Goal: Task Accomplishment & Management: Use online tool/utility

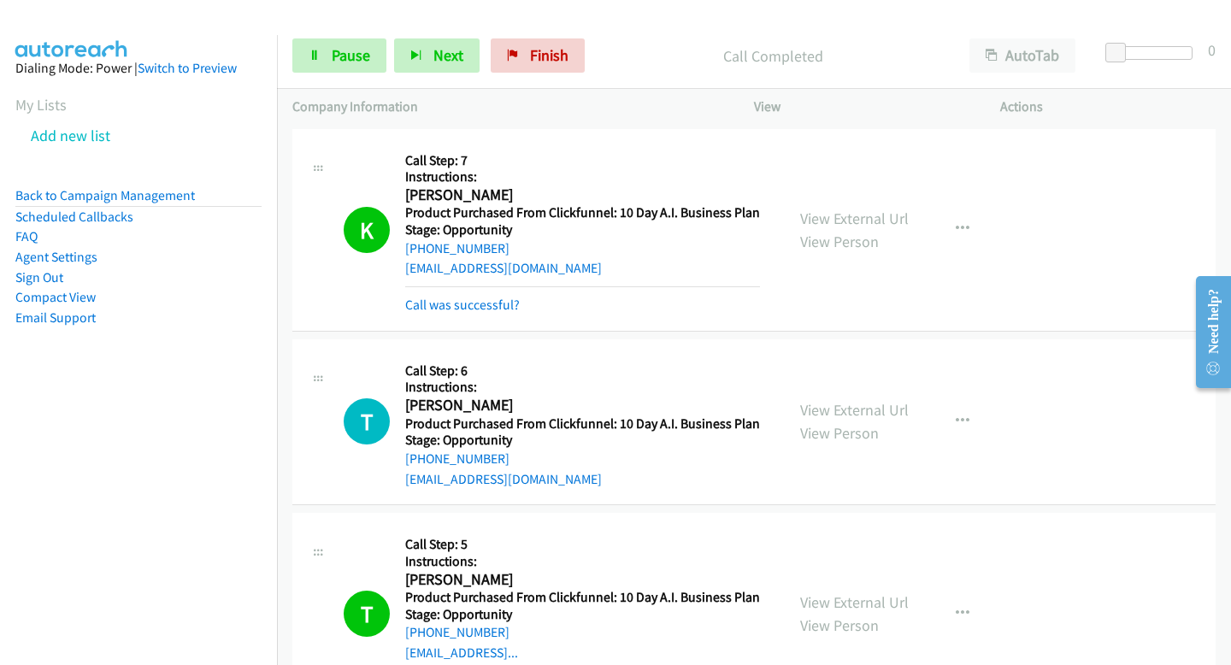
click at [420, 34] on div "Start Calls Pause Next Finish Call Completed AutoTab AutoTab 0" at bounding box center [754, 56] width 954 height 66
click at [420, 40] on button "Next" at bounding box center [436, 55] width 85 height 34
click at [428, 55] on button "Next" at bounding box center [436, 55] width 85 height 34
click at [425, 60] on button "Next" at bounding box center [436, 55] width 85 height 34
click at [414, 43] on button "Next" at bounding box center [436, 55] width 85 height 34
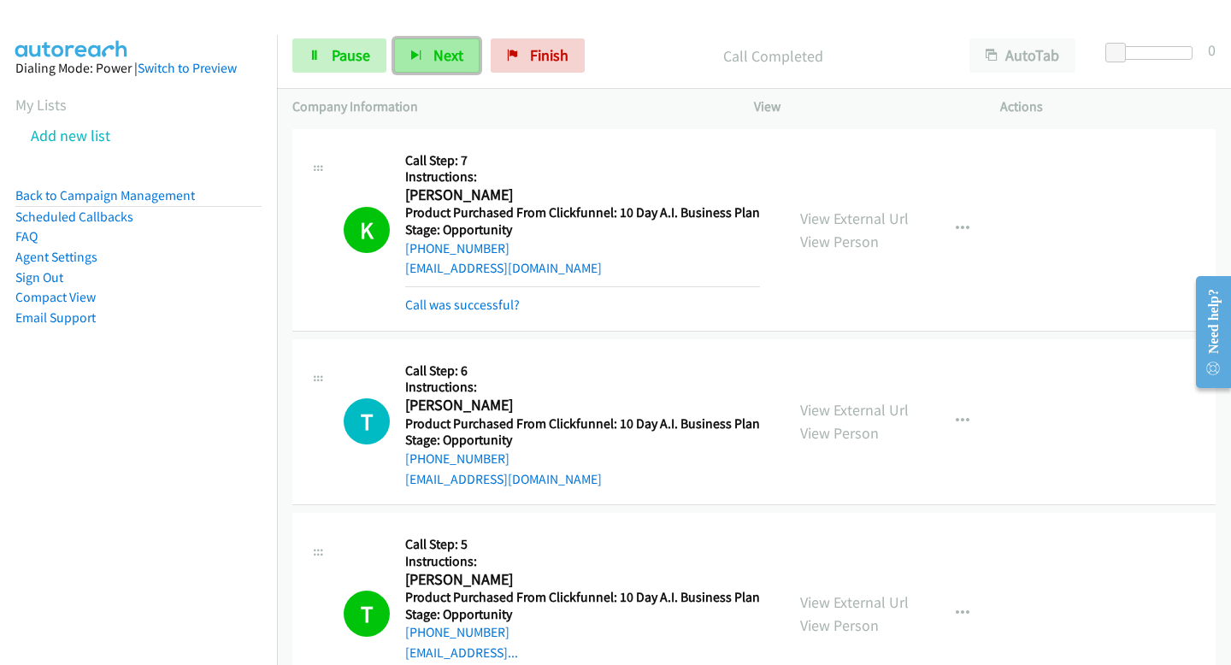
click at [443, 68] on button "Next" at bounding box center [436, 55] width 85 height 34
click at [454, 62] on span "Next" at bounding box center [448, 55] width 30 height 20
click at [439, 65] on button "Next" at bounding box center [436, 55] width 85 height 34
click at [441, 57] on span "Next" at bounding box center [448, 55] width 30 height 20
click at [462, 44] on button "Next" at bounding box center [436, 55] width 85 height 34
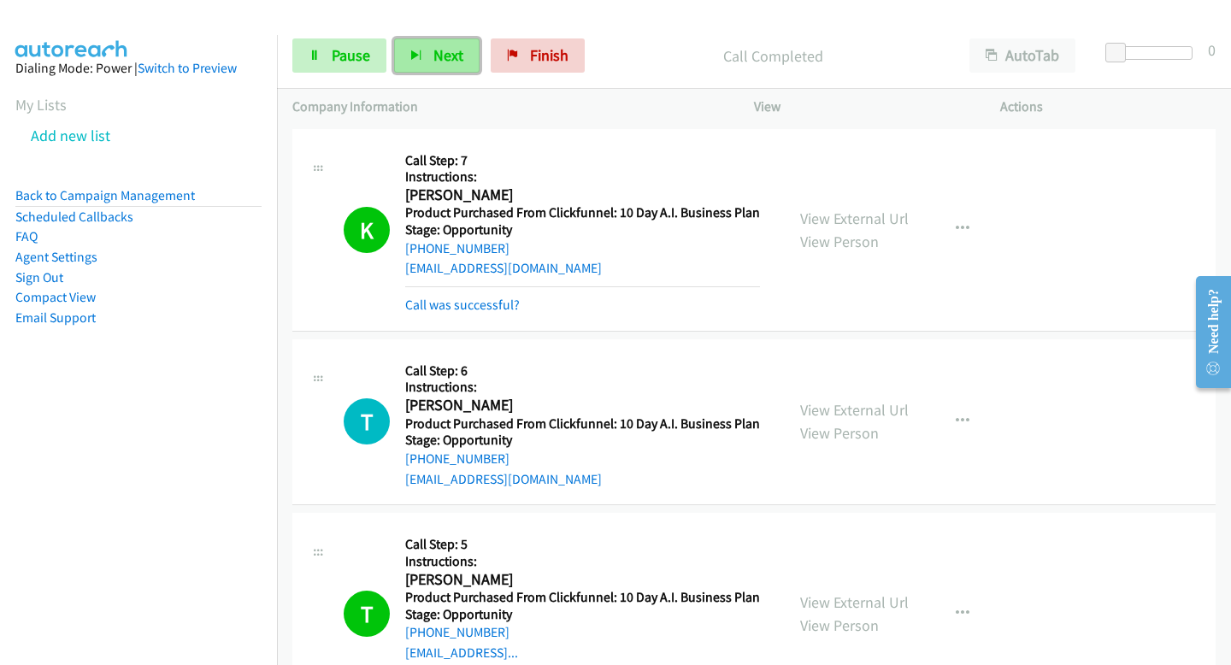
click at [444, 60] on span "Next" at bounding box center [448, 55] width 30 height 20
click at [431, 80] on div "Start Calls Pause Next Finish Call Completed AutoTab AutoTab 0" at bounding box center [754, 56] width 954 height 66
click at [426, 61] on button "Next" at bounding box center [436, 55] width 85 height 34
click at [455, 50] on span "Next" at bounding box center [448, 55] width 30 height 20
click at [420, 62] on icon "button" at bounding box center [416, 56] width 12 height 12
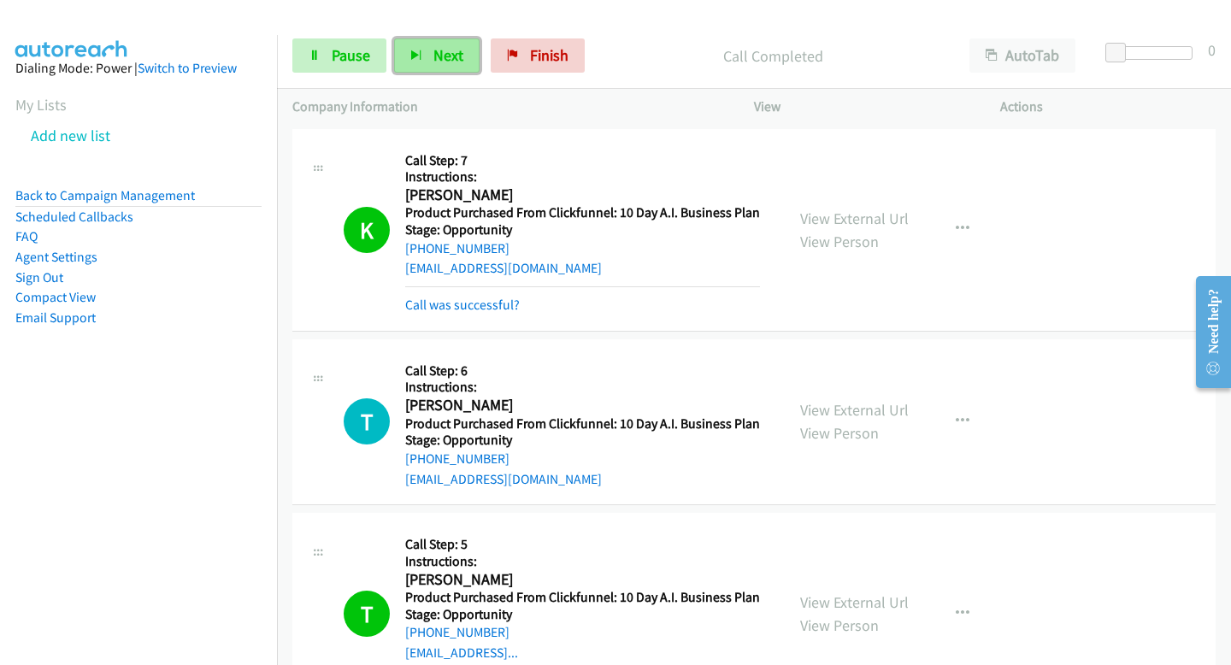
click at [412, 62] on icon "button" at bounding box center [416, 56] width 12 height 12
click at [415, 38] on button "Next" at bounding box center [436, 55] width 85 height 34
click at [426, 50] on button "Next" at bounding box center [436, 55] width 85 height 34
click at [429, 60] on button "Next" at bounding box center [436, 55] width 85 height 34
click at [446, 58] on span "Next" at bounding box center [448, 55] width 30 height 20
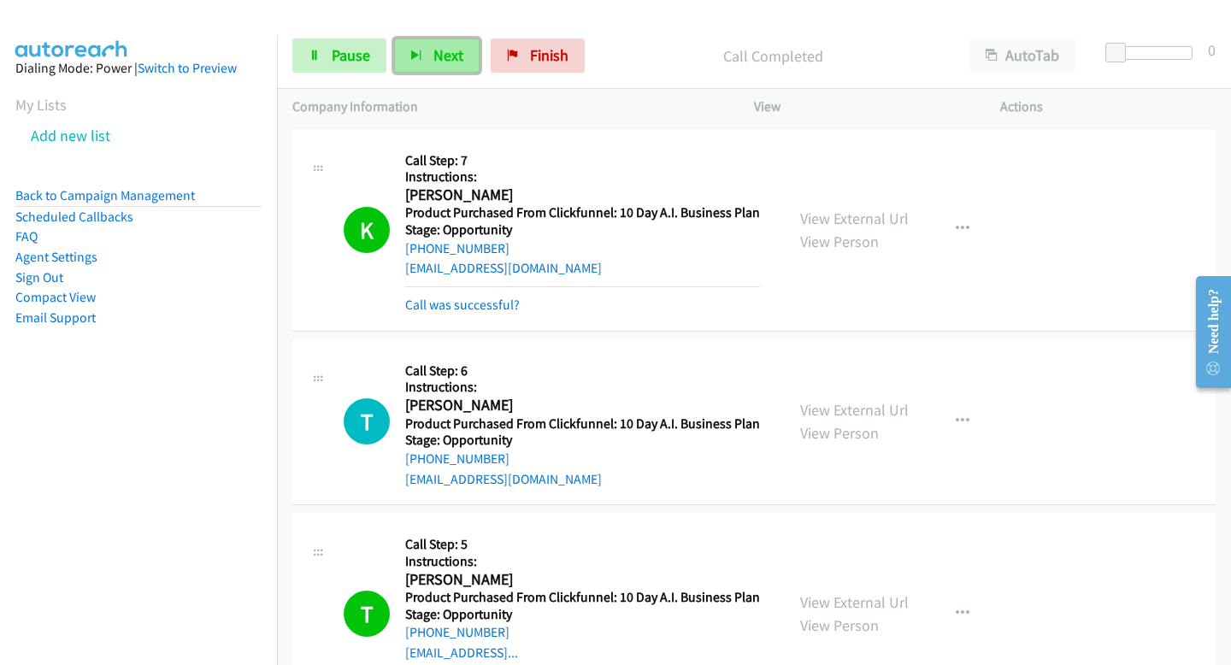
click at [445, 50] on span "Next" at bounding box center [448, 55] width 30 height 20
click at [437, 46] on span "Next" at bounding box center [448, 55] width 30 height 20
click at [478, 66] on div "Start Calls Pause Next Finish" at bounding box center [442, 55] width 300 height 34
click at [441, 50] on span "Next" at bounding box center [448, 55] width 30 height 20
click at [443, 60] on span "Next" at bounding box center [448, 55] width 30 height 20
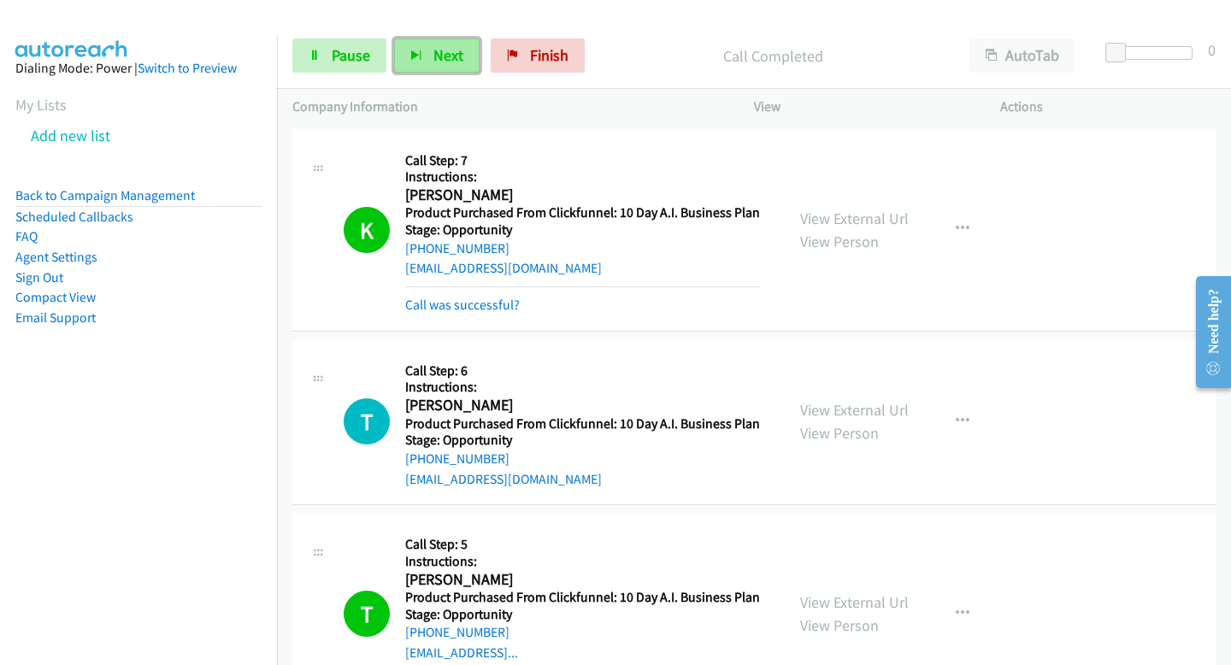
click at [446, 54] on span "Next" at bounding box center [448, 55] width 30 height 20
click at [447, 62] on span "Next" at bounding box center [448, 55] width 30 height 20
click at [438, 46] on span "Next" at bounding box center [448, 55] width 30 height 20
click at [455, 48] on span "Next" at bounding box center [448, 55] width 30 height 20
click at [446, 44] on button "Next" at bounding box center [436, 55] width 85 height 34
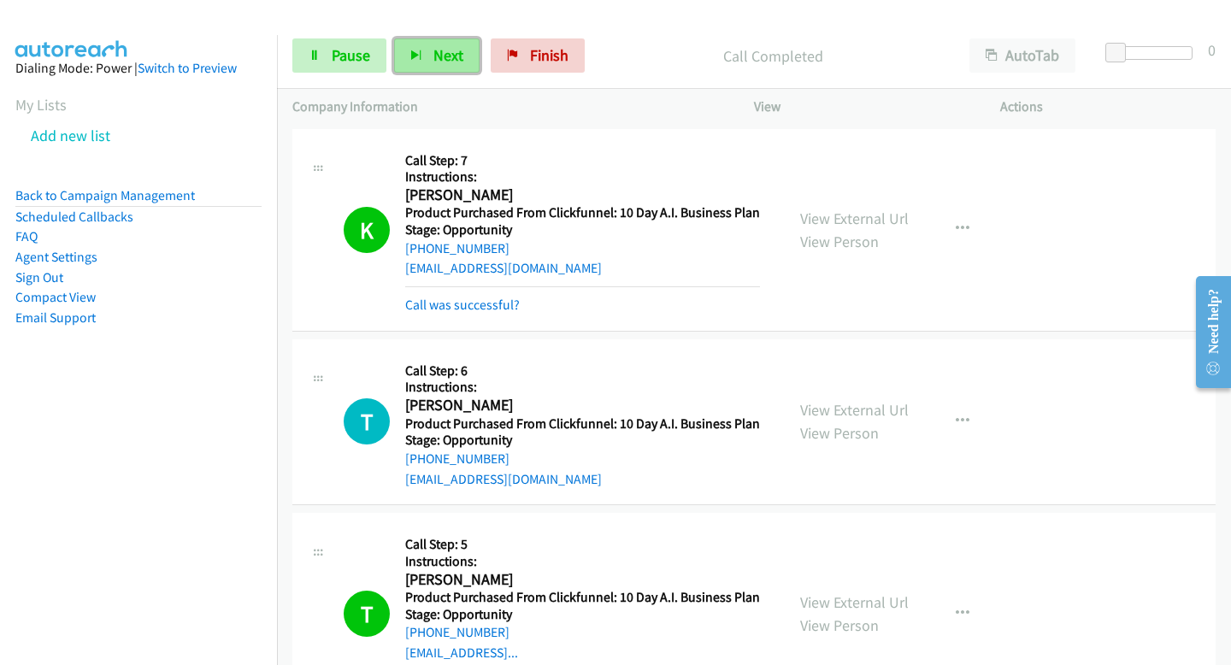
click at [453, 41] on button "Next" at bounding box center [436, 55] width 85 height 34
click at [451, 68] on button "Next" at bounding box center [436, 55] width 85 height 34
click at [443, 48] on span "Next" at bounding box center [448, 55] width 30 height 20
click at [445, 38] on button "Next" at bounding box center [436, 55] width 85 height 34
click at [449, 64] on span "Next" at bounding box center [448, 55] width 30 height 20
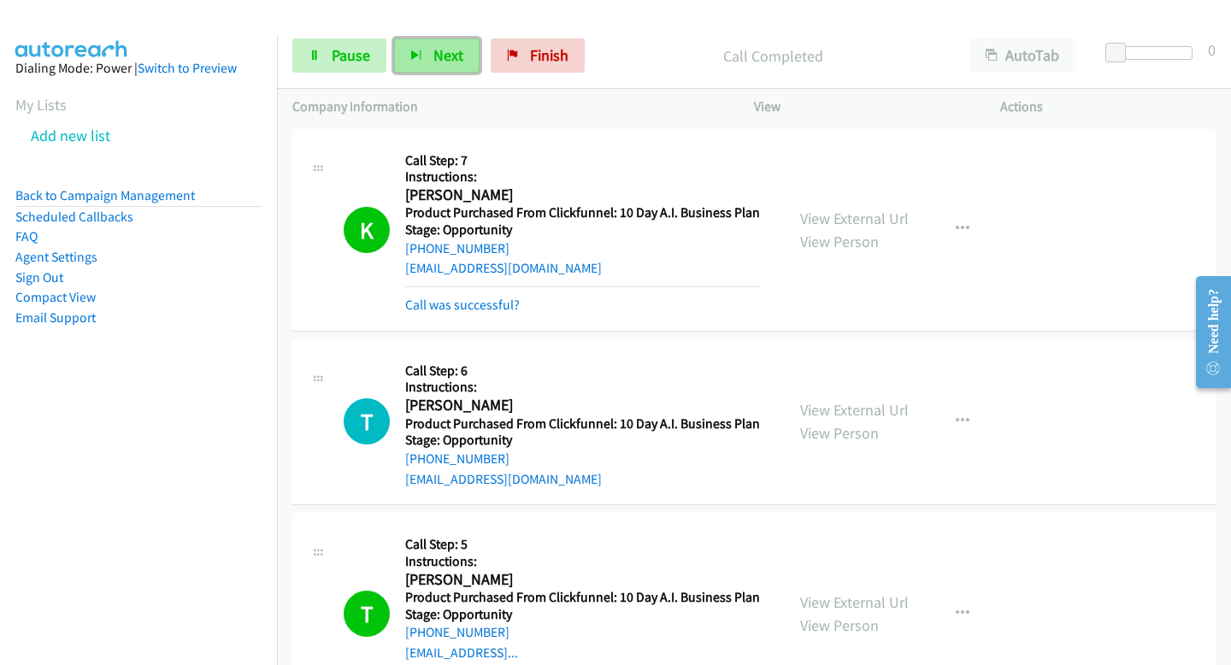
click at [450, 62] on span "Next" at bounding box center [448, 55] width 30 height 20
click at [474, 62] on button "Next" at bounding box center [436, 55] width 85 height 34
click at [471, 60] on button "Next" at bounding box center [436, 55] width 85 height 34
click at [455, 34] on div "Start Calls Pause Next Finish Call Completed AutoTab AutoTab 0" at bounding box center [754, 56] width 954 height 66
click at [452, 48] on span "Next" at bounding box center [448, 55] width 30 height 20
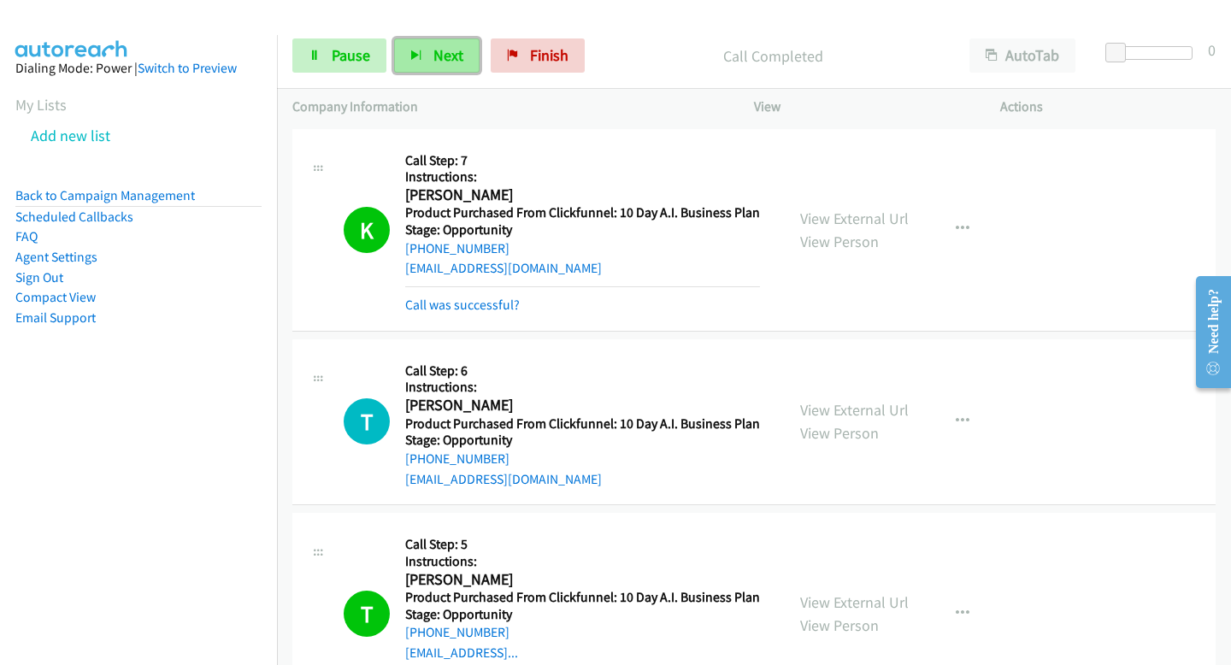
click at [420, 46] on button "Next" at bounding box center [436, 55] width 85 height 34
click at [417, 51] on icon "button" at bounding box center [416, 56] width 12 height 12
click at [443, 50] on span "Next" at bounding box center [448, 55] width 30 height 20
click at [450, 54] on span "Next" at bounding box center [448, 55] width 30 height 20
click at [449, 32] on div "Start Calls Pause Next Finish Call Completed AutoTab AutoTab 0" at bounding box center [754, 56] width 954 height 66
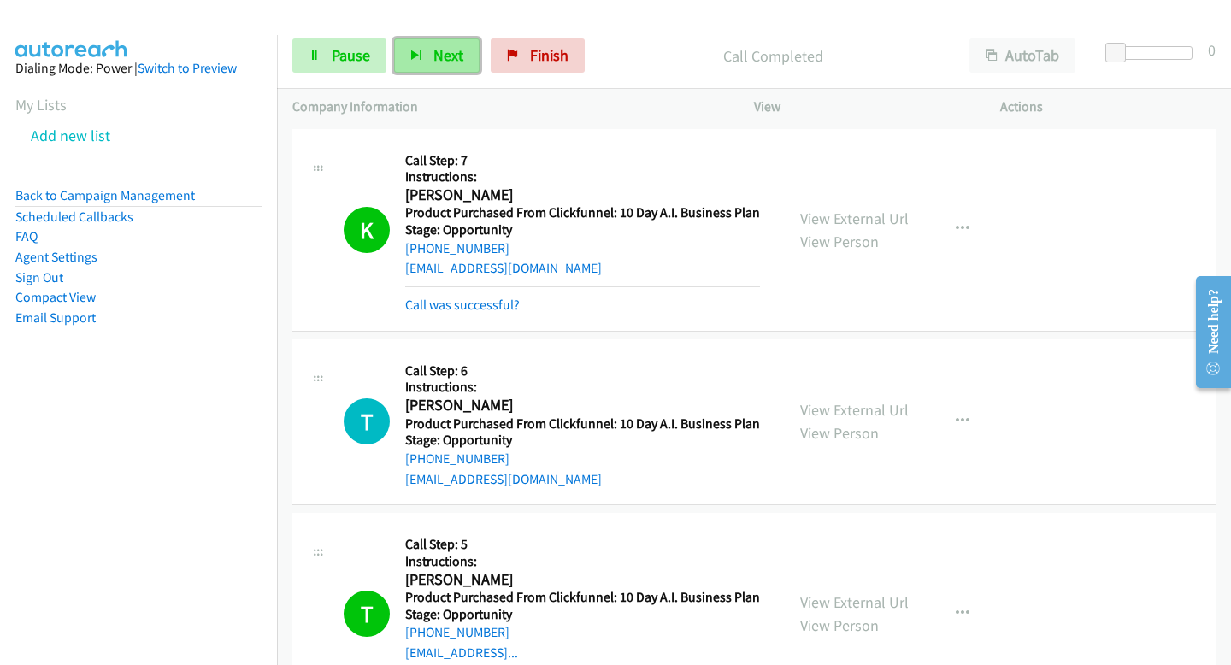
click at [437, 66] on button "Next" at bounding box center [436, 55] width 85 height 34
click at [413, 43] on button "Next" at bounding box center [436, 55] width 85 height 34
click at [461, 49] on button "Next" at bounding box center [436, 55] width 85 height 34
click at [446, 61] on span "Next" at bounding box center [448, 55] width 30 height 20
click at [472, 48] on button "Next" at bounding box center [436, 55] width 85 height 34
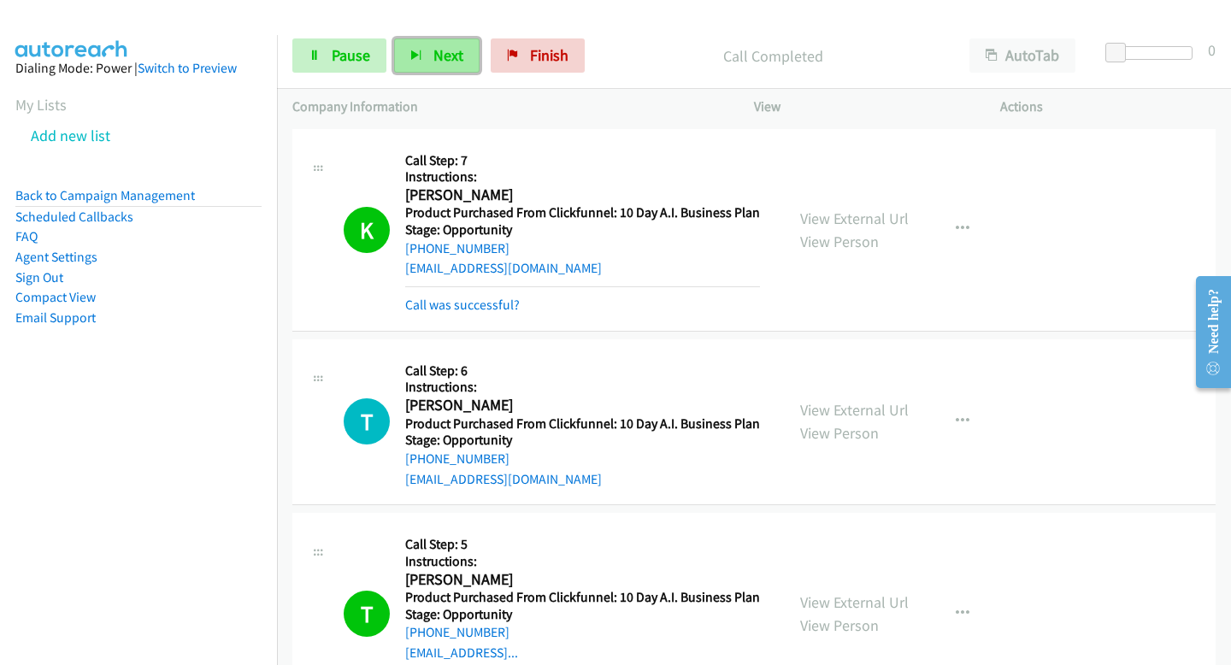
click at [438, 63] on span "Next" at bounding box center [448, 55] width 30 height 20
click at [344, 41] on link "Pause" at bounding box center [339, 55] width 94 height 34
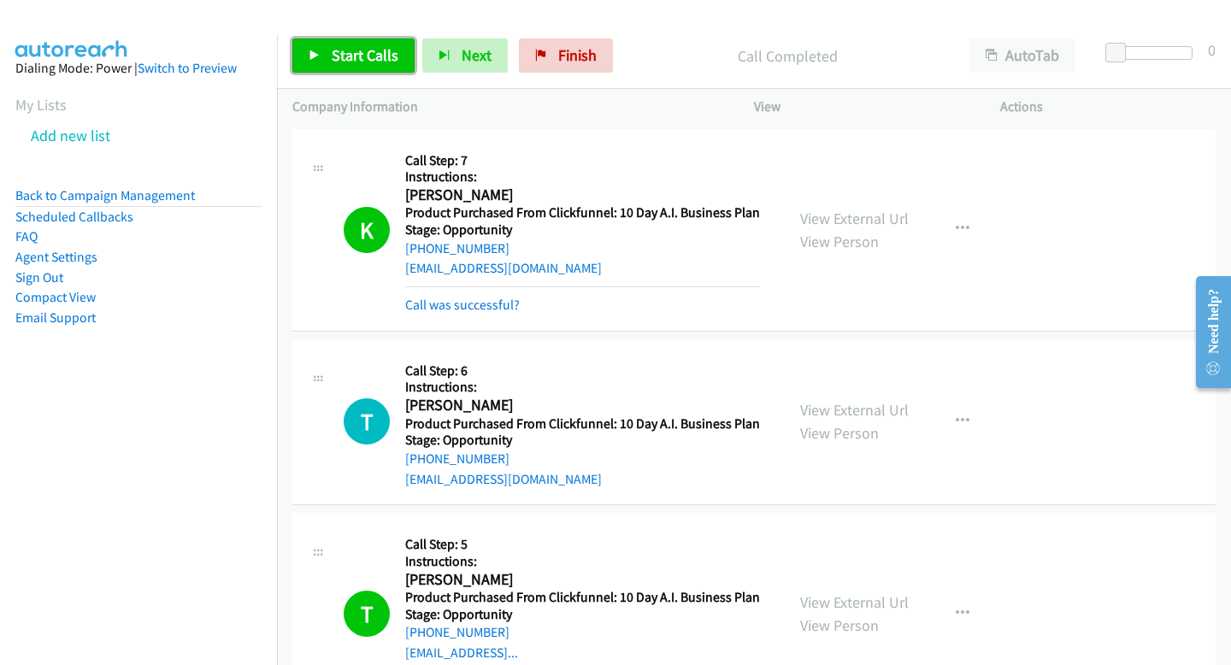
click at [360, 68] on link "Start Calls" at bounding box center [353, 55] width 122 height 34
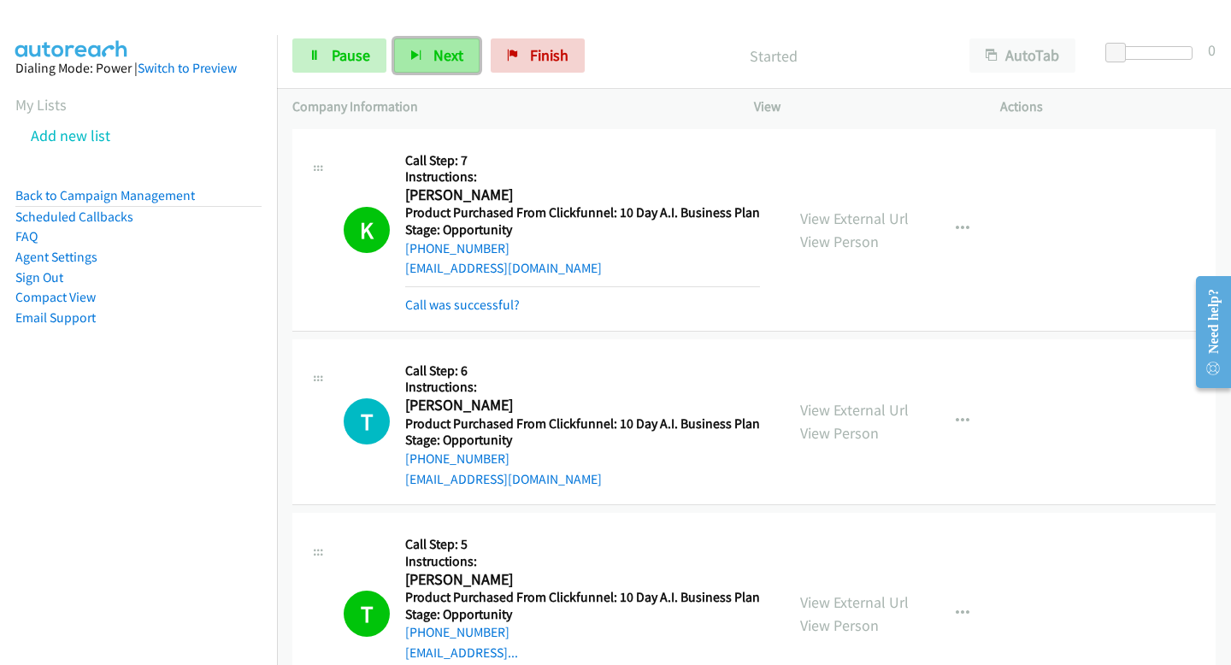
click at [434, 53] on span "Next" at bounding box center [448, 55] width 30 height 20
click at [470, 62] on button "Next" at bounding box center [436, 55] width 85 height 34
click at [465, 67] on button "Next" at bounding box center [436, 55] width 85 height 34
click at [433, 45] on span "Next" at bounding box center [448, 55] width 30 height 20
click at [444, 48] on span "Next" at bounding box center [448, 55] width 30 height 20
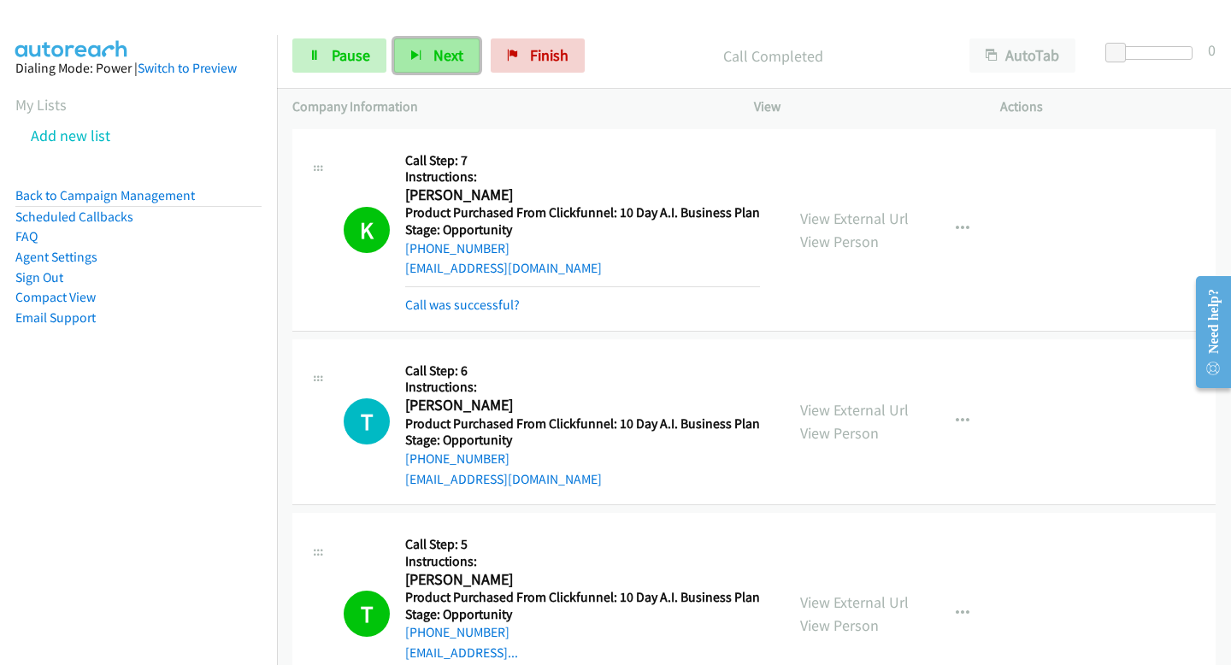
click at [452, 60] on span "Next" at bounding box center [448, 55] width 30 height 20
click at [469, 66] on button "Next" at bounding box center [436, 55] width 85 height 34
click at [422, 57] on button "Next" at bounding box center [436, 55] width 85 height 34
click at [458, 51] on span "Next" at bounding box center [448, 55] width 30 height 20
click at [433, 45] on span "Next" at bounding box center [448, 55] width 30 height 20
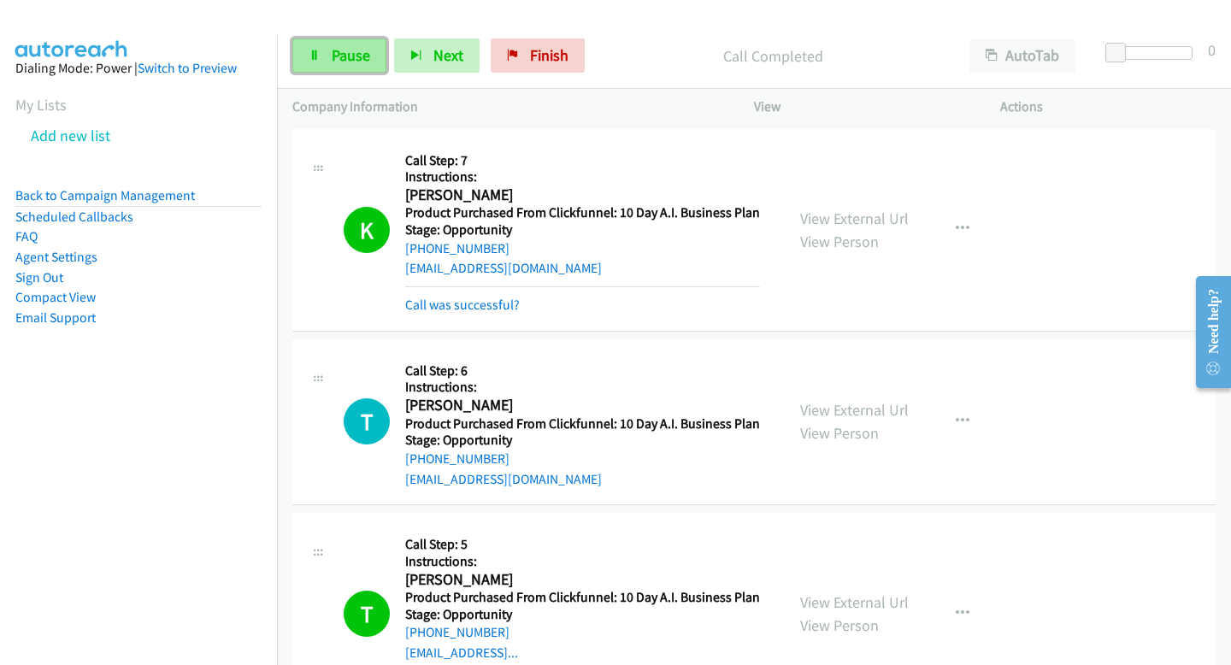
click at [345, 38] on link "Pause" at bounding box center [339, 55] width 94 height 34
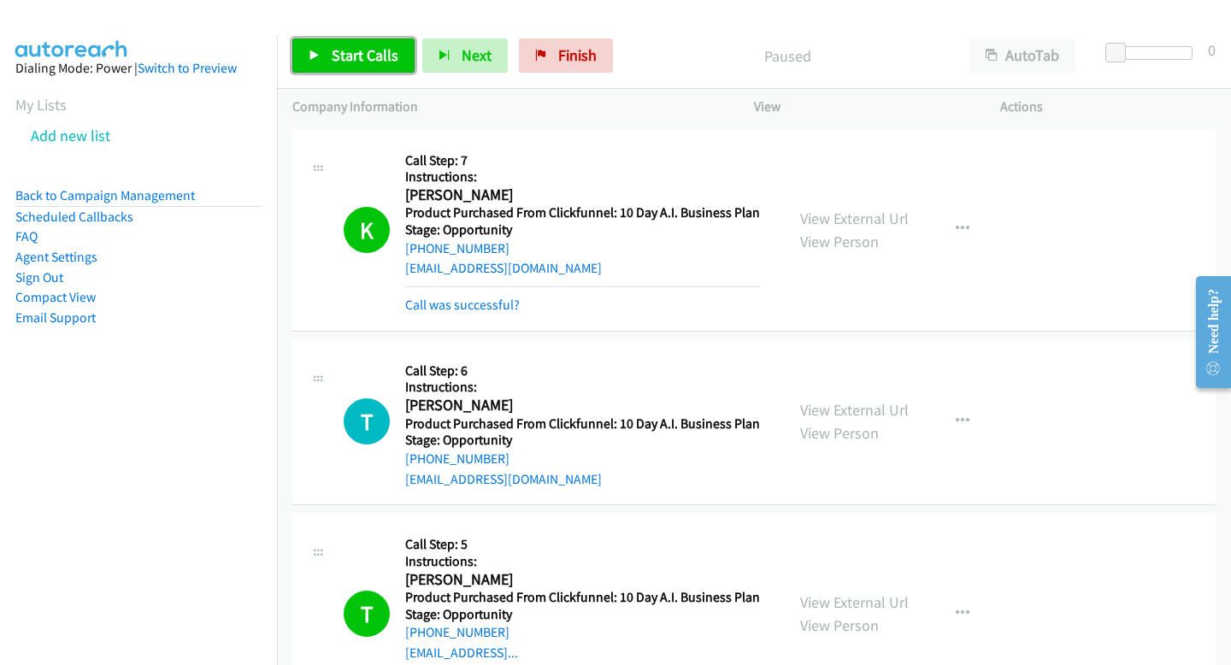
click at [378, 61] on span "Start Calls" at bounding box center [365, 55] width 67 height 20
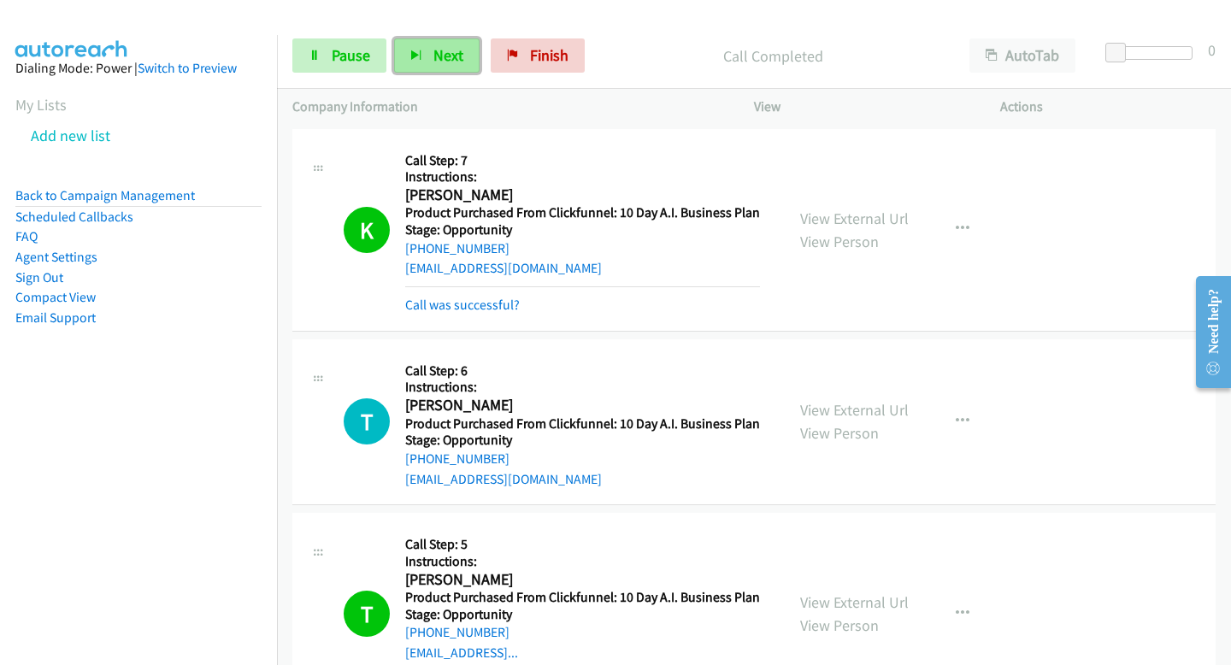
click at [433, 51] on span "Next" at bounding box center [448, 55] width 30 height 20
click at [456, 71] on button "Next" at bounding box center [436, 55] width 85 height 34
click at [446, 65] on button "Next" at bounding box center [436, 55] width 85 height 34
click at [422, 68] on button "Next" at bounding box center [436, 55] width 85 height 34
click at [456, 65] on button "Next" at bounding box center [436, 55] width 85 height 34
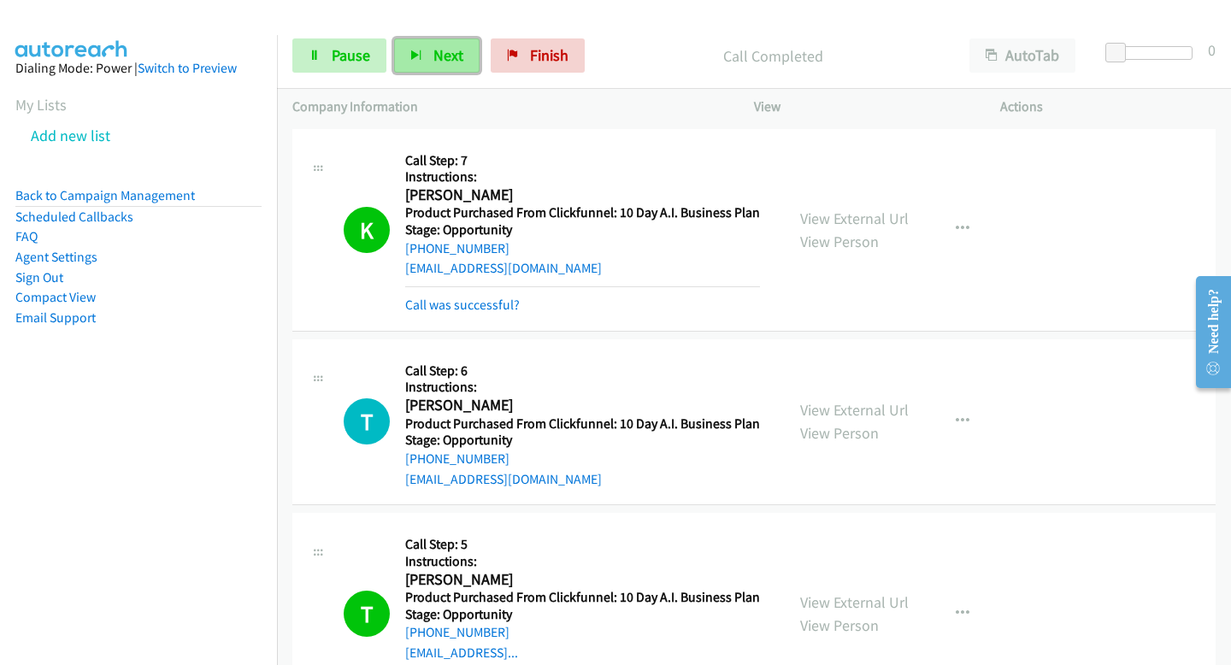
click at [449, 50] on span "Next" at bounding box center [448, 55] width 30 height 20
click at [433, 55] on span "Next" at bounding box center [448, 55] width 30 height 20
click at [427, 58] on button "Next" at bounding box center [436, 55] width 85 height 34
click at [341, 56] on span "Pause" at bounding box center [351, 55] width 38 height 20
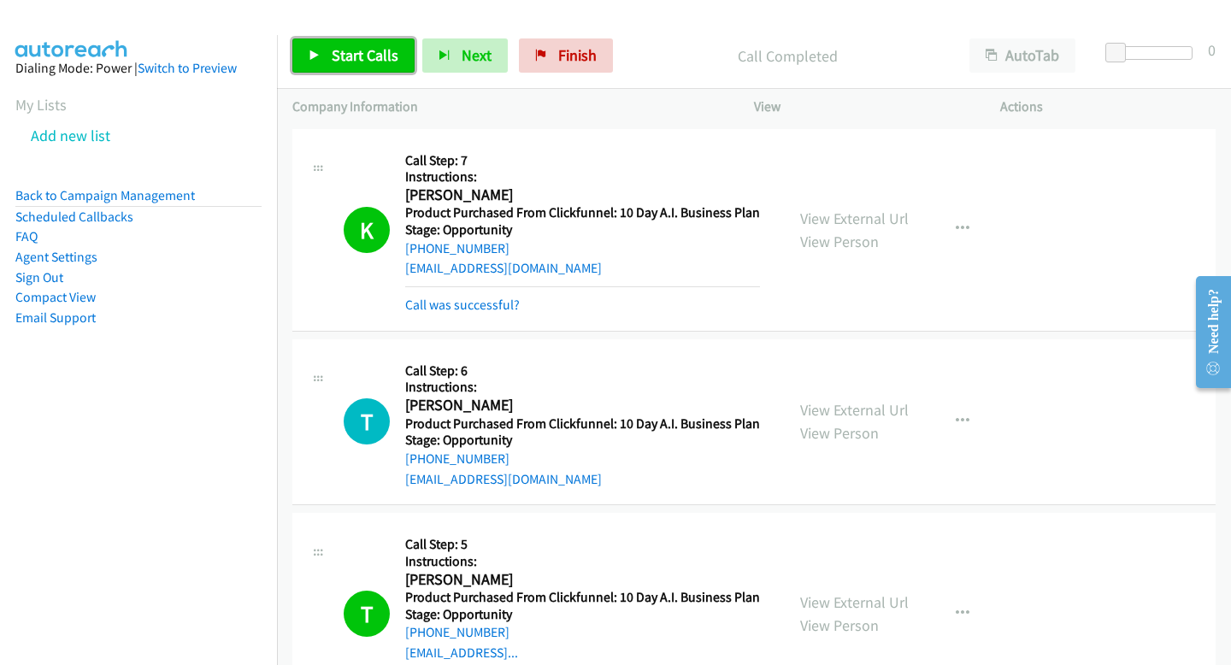
click at [320, 68] on link "Start Calls" at bounding box center [353, 55] width 122 height 34
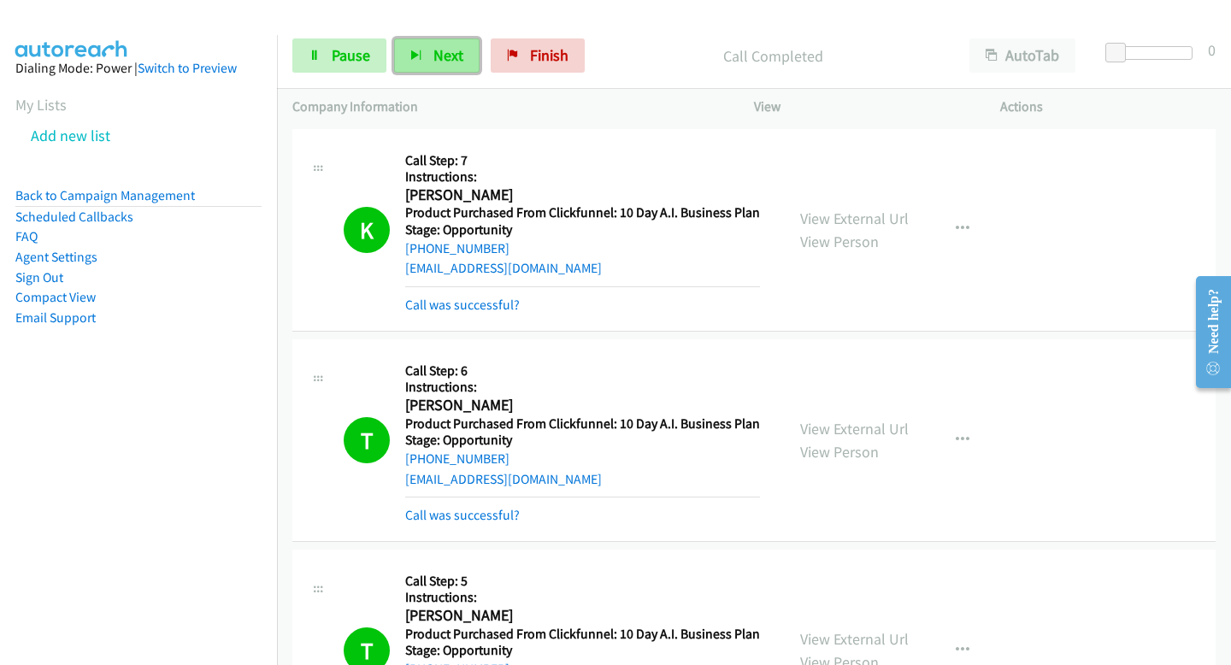
click at [464, 57] on button "Next" at bounding box center [436, 55] width 85 height 34
click at [461, 48] on button "Next" at bounding box center [436, 55] width 85 height 34
click at [493, 84] on div "Start Calls Pause Next Finish Call Completed AutoTab AutoTab 0" at bounding box center [754, 56] width 954 height 66
click at [473, 74] on div "Start Calls Pause Next Finish Call Completed AutoTab AutoTab 0" at bounding box center [754, 56] width 954 height 66
click at [460, 65] on button "Next" at bounding box center [436, 55] width 85 height 34
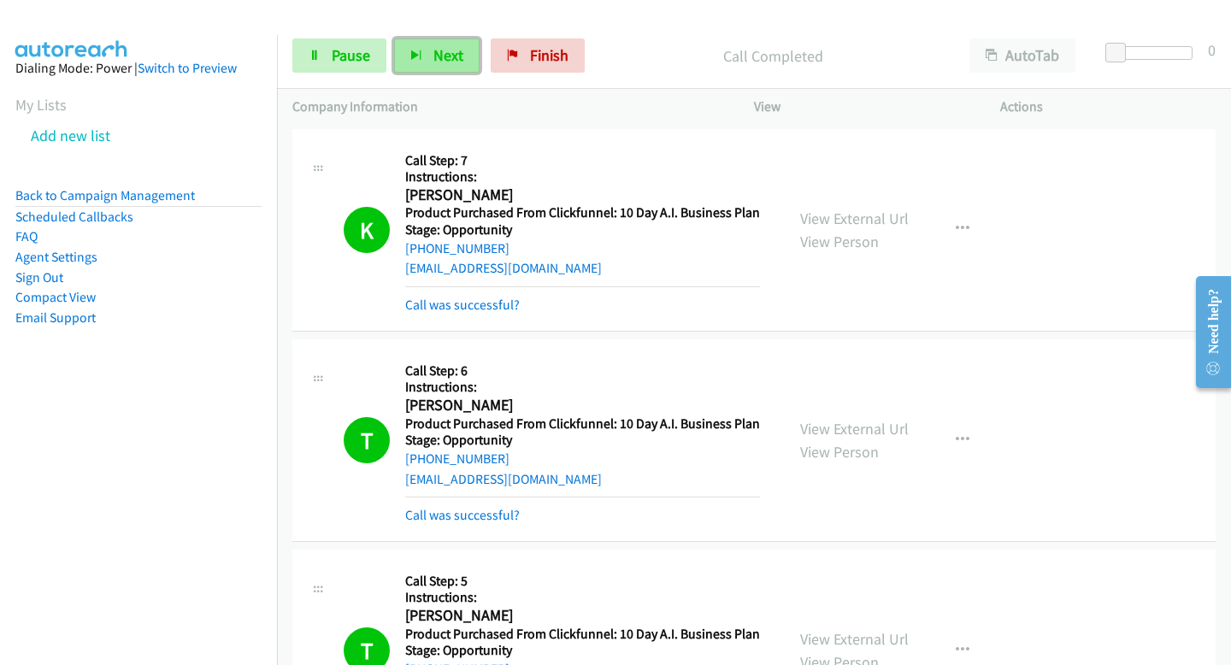
click at [425, 59] on button "Next" at bounding box center [436, 55] width 85 height 34
click at [452, 54] on span "Next" at bounding box center [448, 55] width 30 height 20
click at [439, 41] on button "Next" at bounding box center [436, 55] width 85 height 34
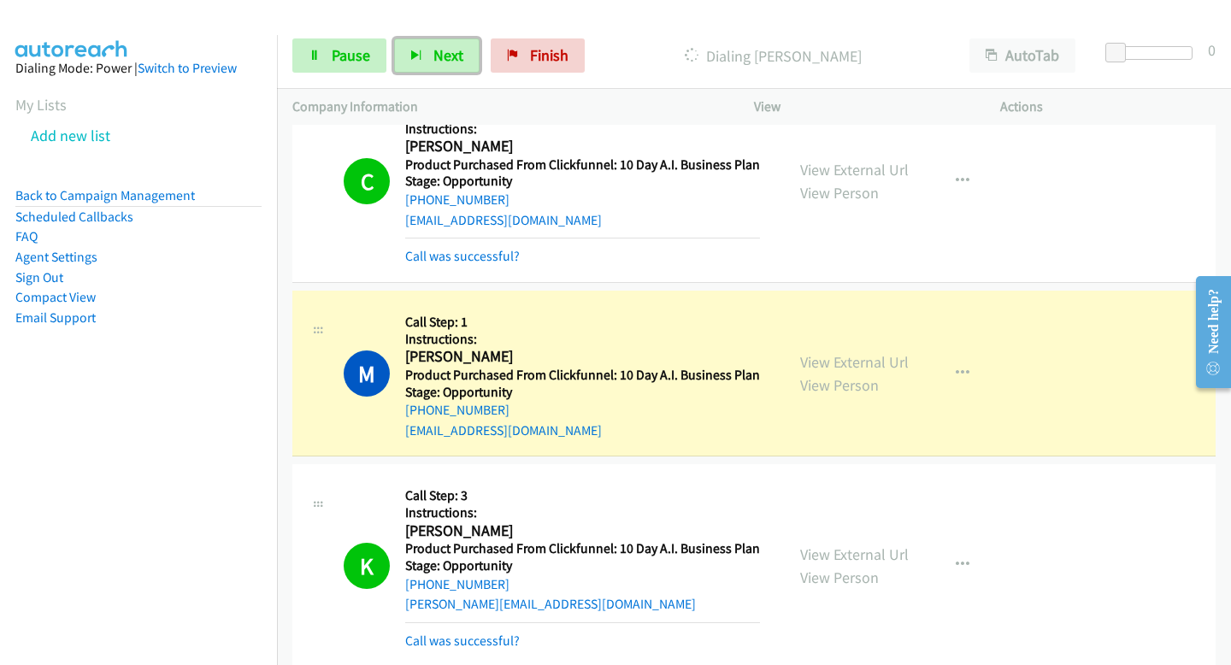
scroll to position [3564, 0]
click at [369, 36] on div "Start Calls Pause Next Finish Dialing [PERSON_NAME] AutoTab AutoTab 0" at bounding box center [754, 56] width 954 height 66
click at [355, 59] on span "Pause" at bounding box center [351, 55] width 38 height 20
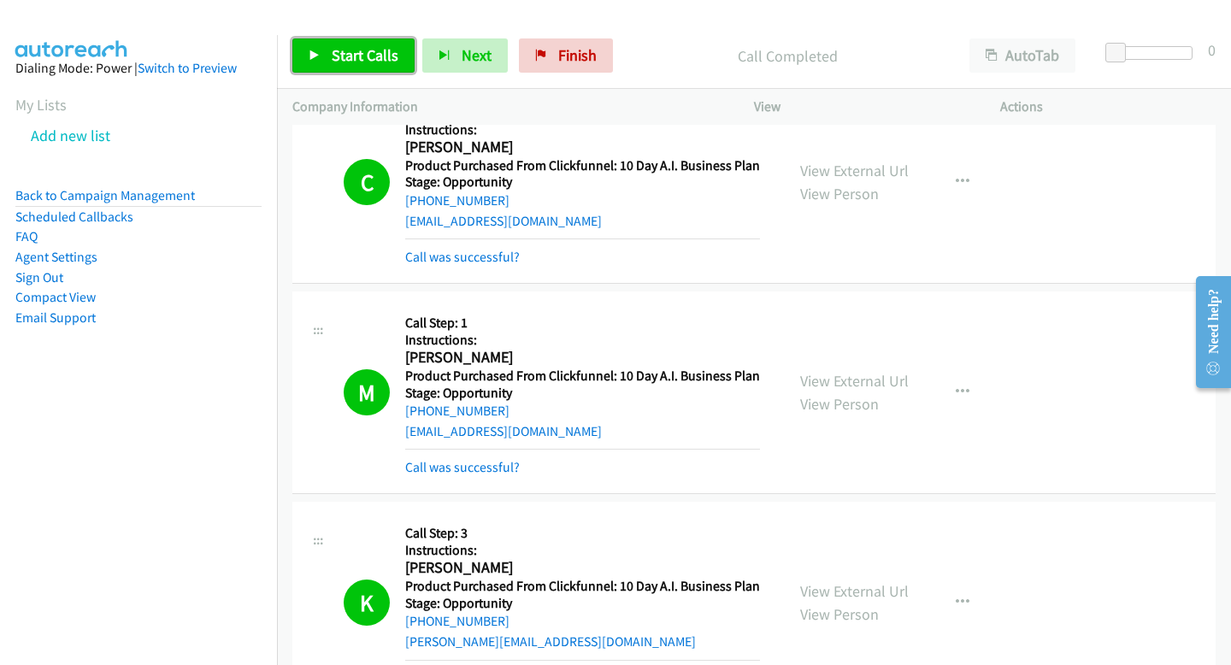
click at [388, 48] on span "Start Calls" at bounding box center [365, 55] width 67 height 20
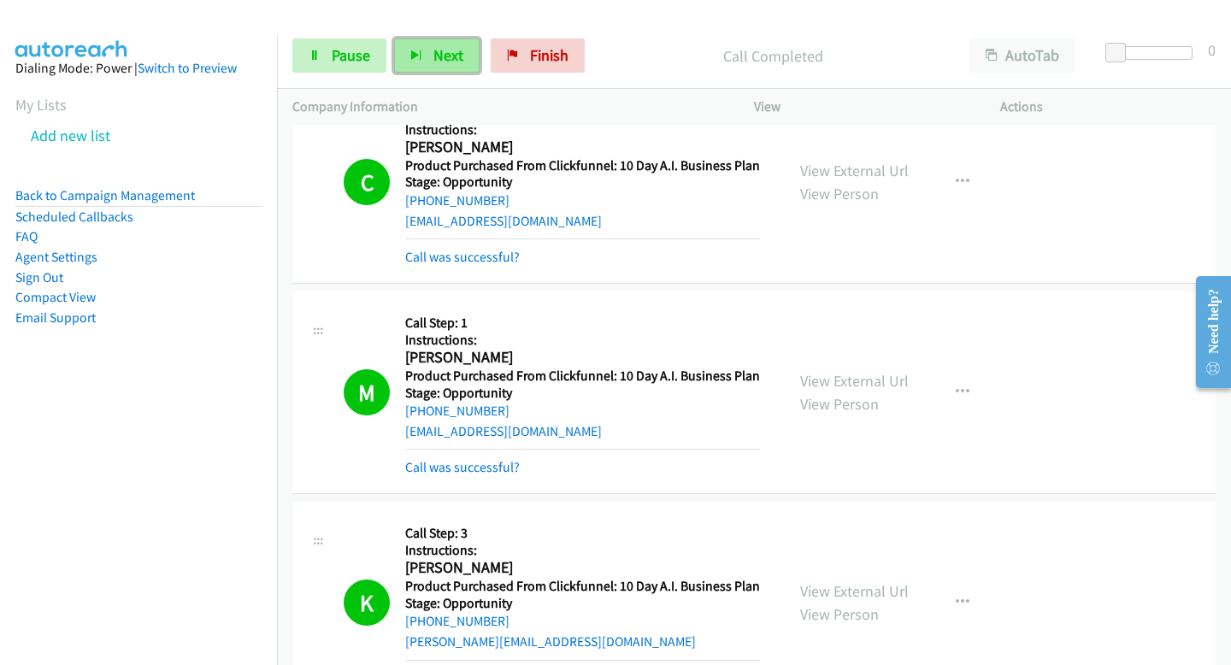
click at [469, 71] on button "Next" at bounding box center [436, 55] width 85 height 34
click at [458, 60] on span "Next" at bounding box center [448, 55] width 30 height 20
click at [455, 57] on span "Next" at bounding box center [448, 55] width 30 height 20
click at [442, 58] on span "Next" at bounding box center [448, 55] width 30 height 20
click at [467, 66] on button "Next" at bounding box center [436, 55] width 85 height 34
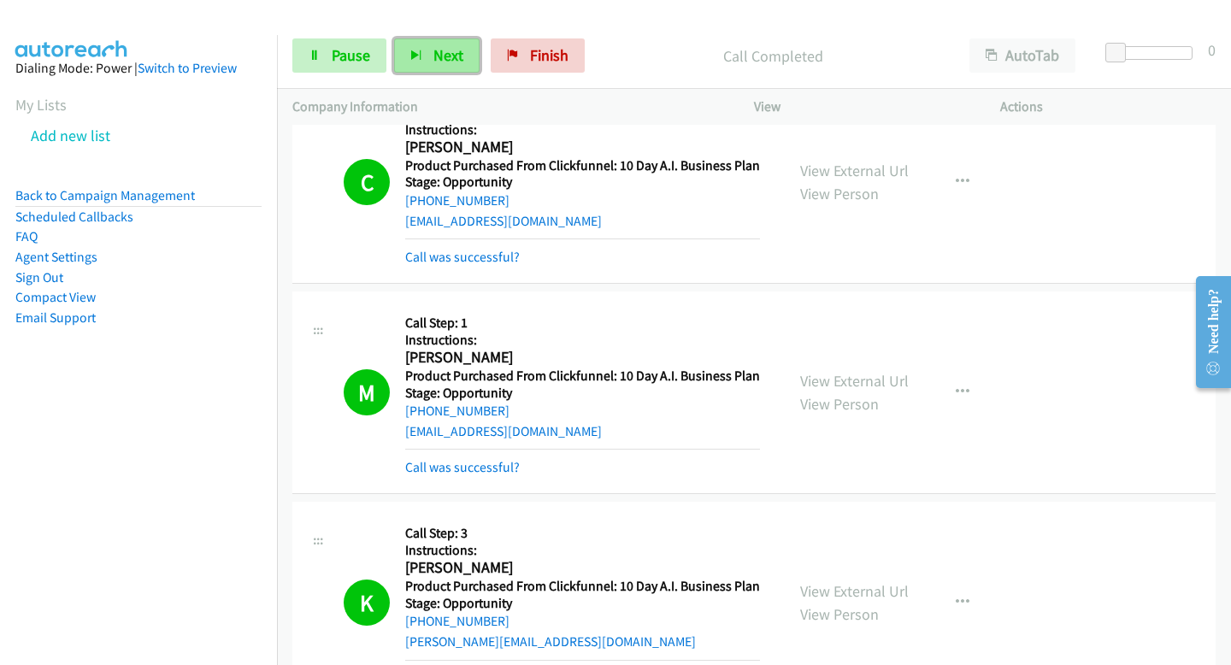
click at [433, 49] on span "Next" at bounding box center [448, 55] width 30 height 20
click at [420, 55] on icon "button" at bounding box center [416, 56] width 12 height 12
click at [460, 60] on span "Next" at bounding box center [448, 55] width 30 height 20
click at [421, 61] on button "Next" at bounding box center [436, 55] width 85 height 34
click at [457, 50] on span "Next" at bounding box center [448, 55] width 30 height 20
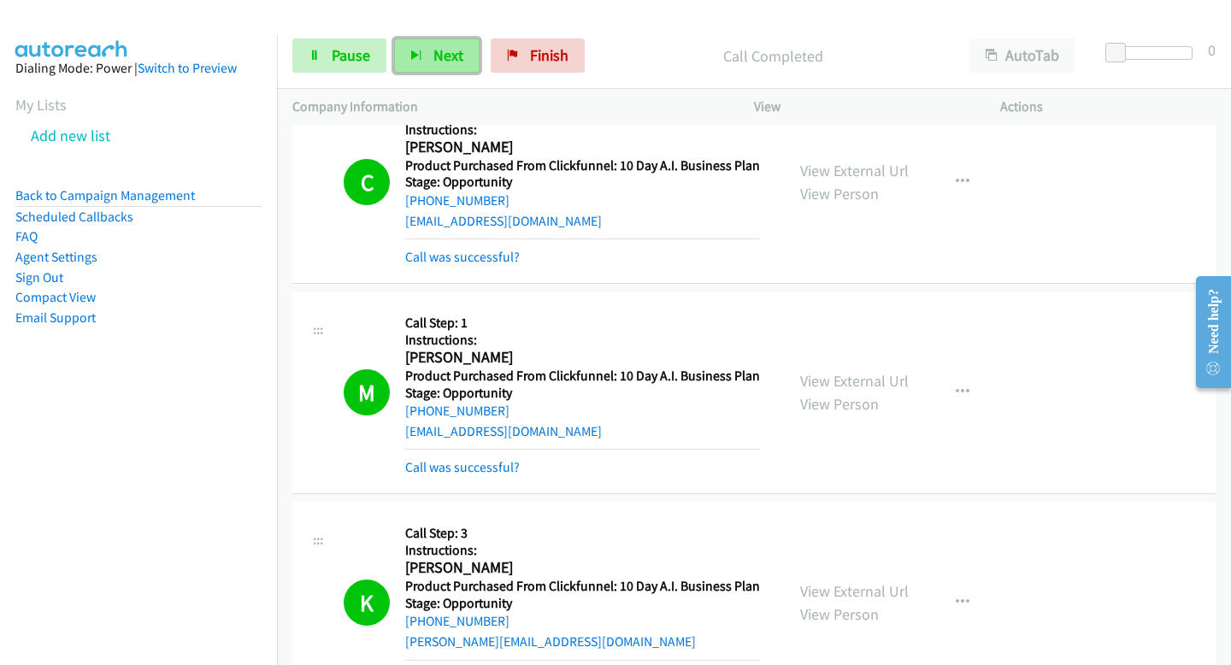
click at [443, 56] on span "Next" at bounding box center [448, 55] width 30 height 20
click at [430, 61] on button "Next" at bounding box center [436, 55] width 85 height 34
click at [337, 63] on span "Pause" at bounding box center [351, 55] width 38 height 20
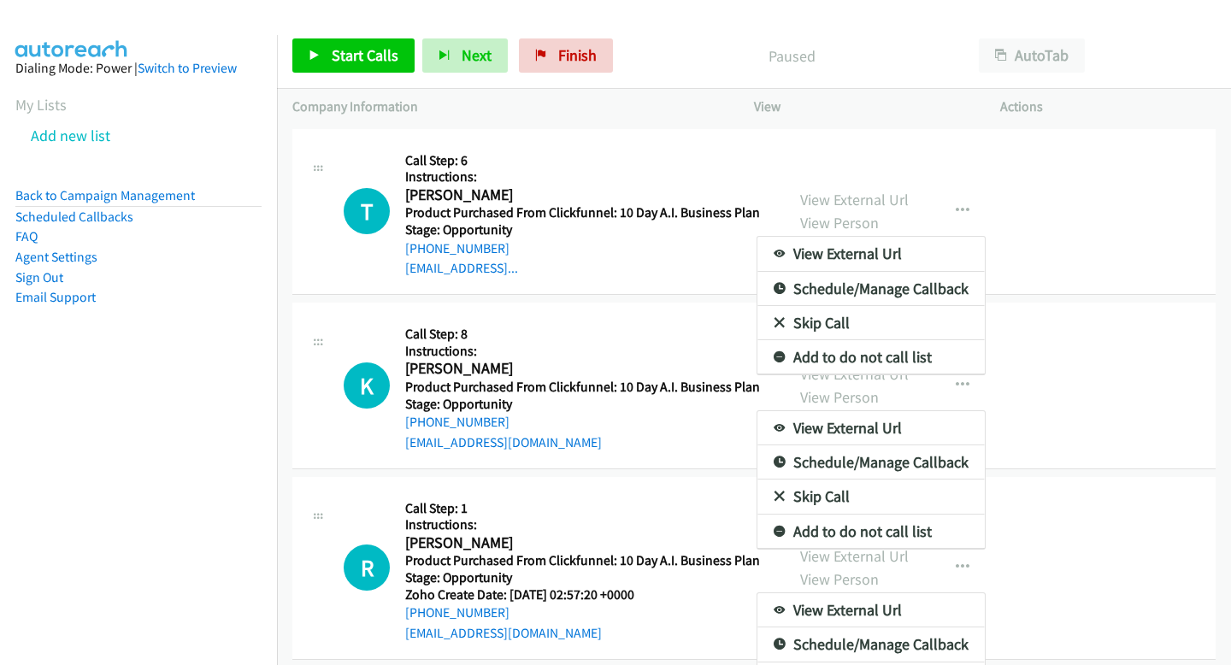
click at [387, 56] on div at bounding box center [615, 332] width 1231 height 665
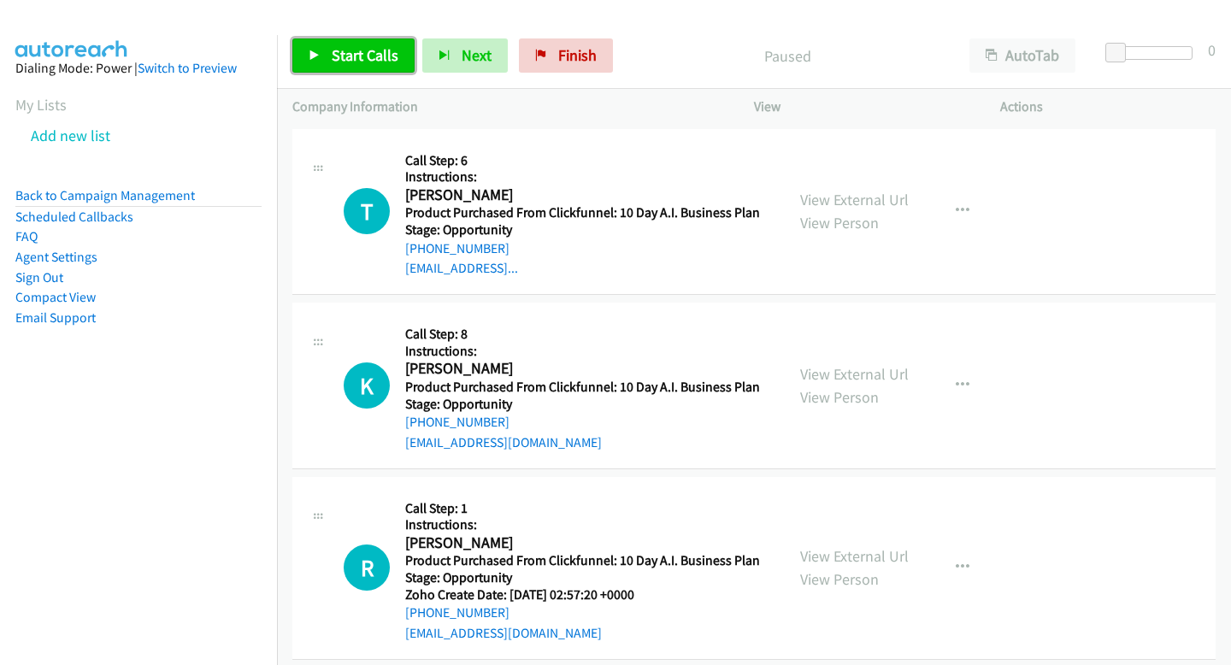
click at [371, 56] on span "Start Calls" at bounding box center [365, 55] width 67 height 20
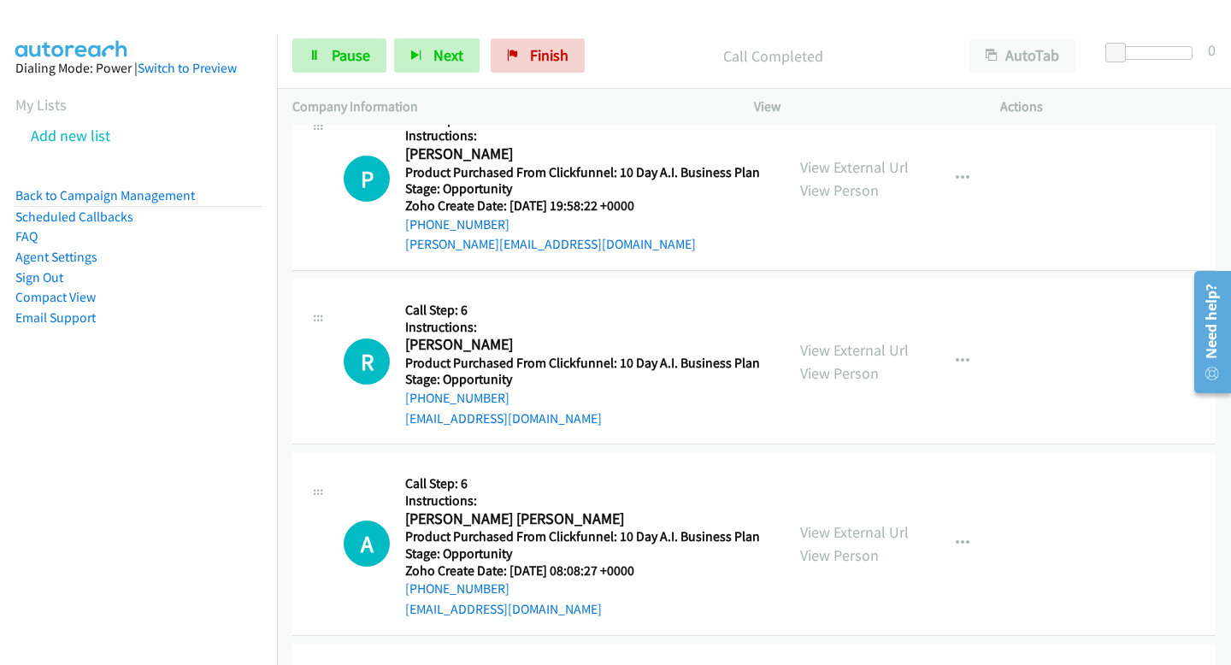
scroll to position [5516, 0]
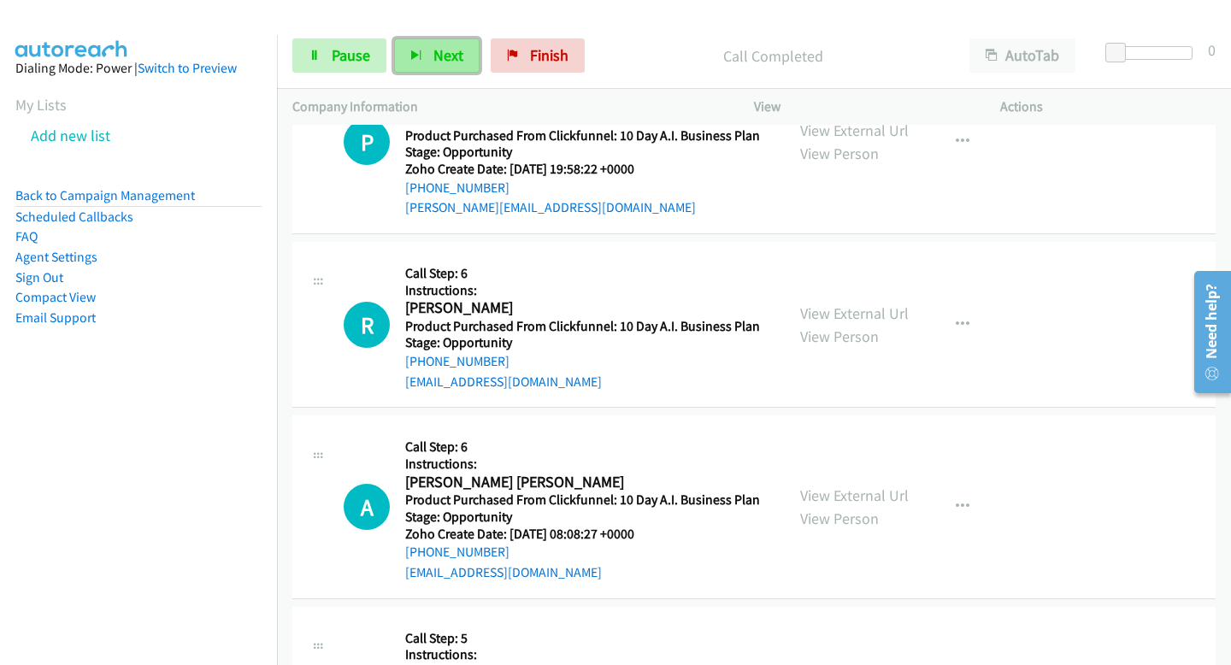
click at [449, 40] on button "Next" at bounding box center [436, 55] width 85 height 34
click at [354, 44] on link "Pause" at bounding box center [339, 55] width 94 height 34
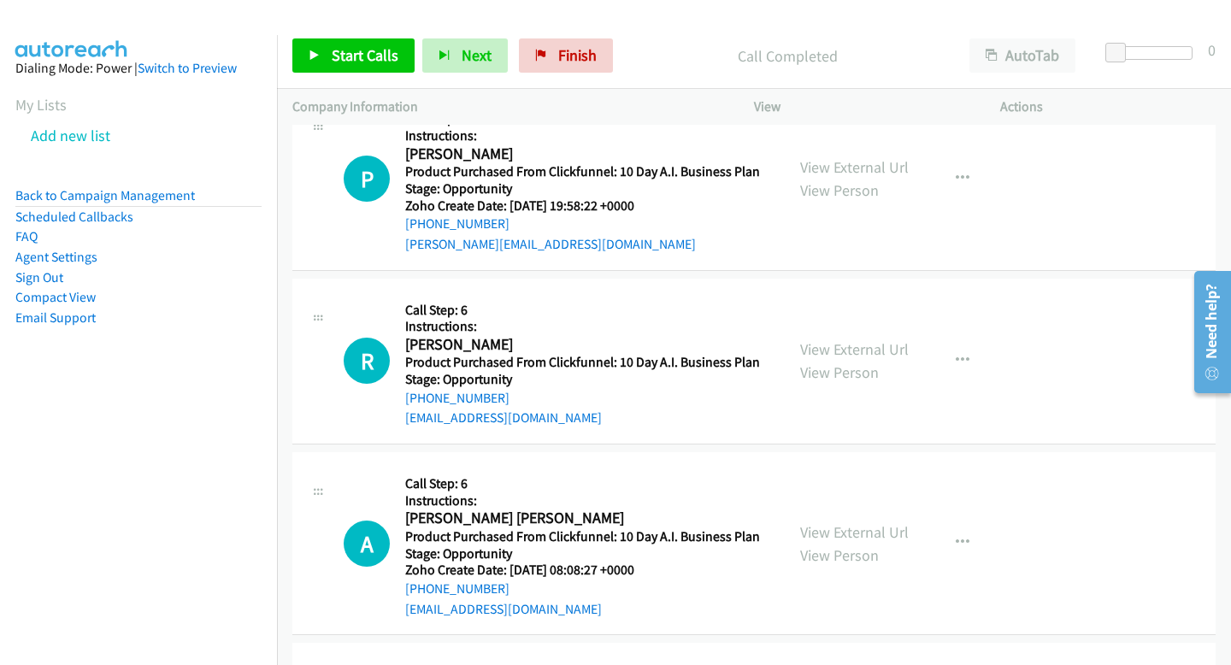
scroll to position [5552, 0]
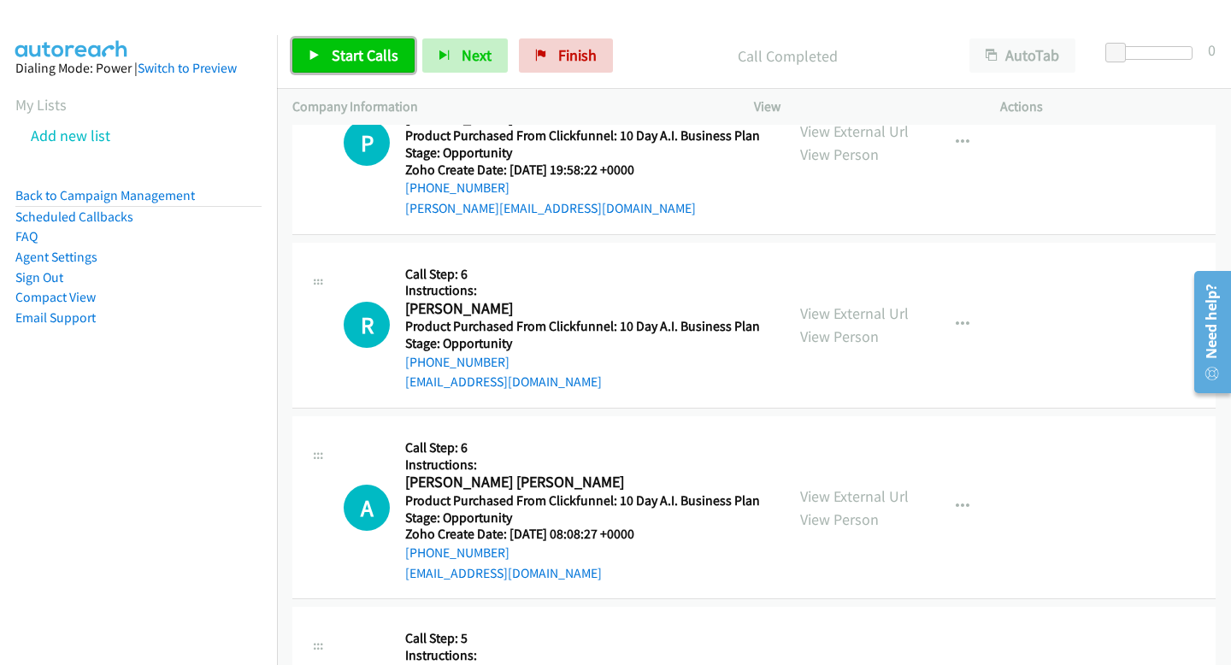
click at [391, 62] on span "Start Calls" at bounding box center [365, 55] width 67 height 20
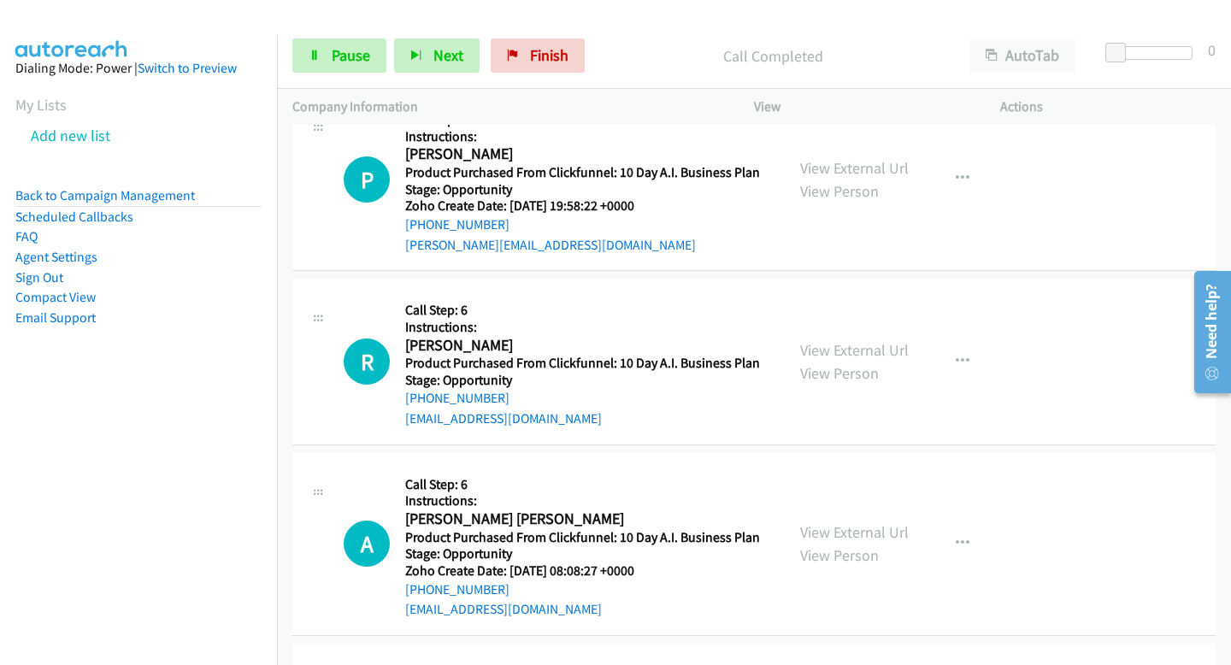
scroll to position [5589, 0]
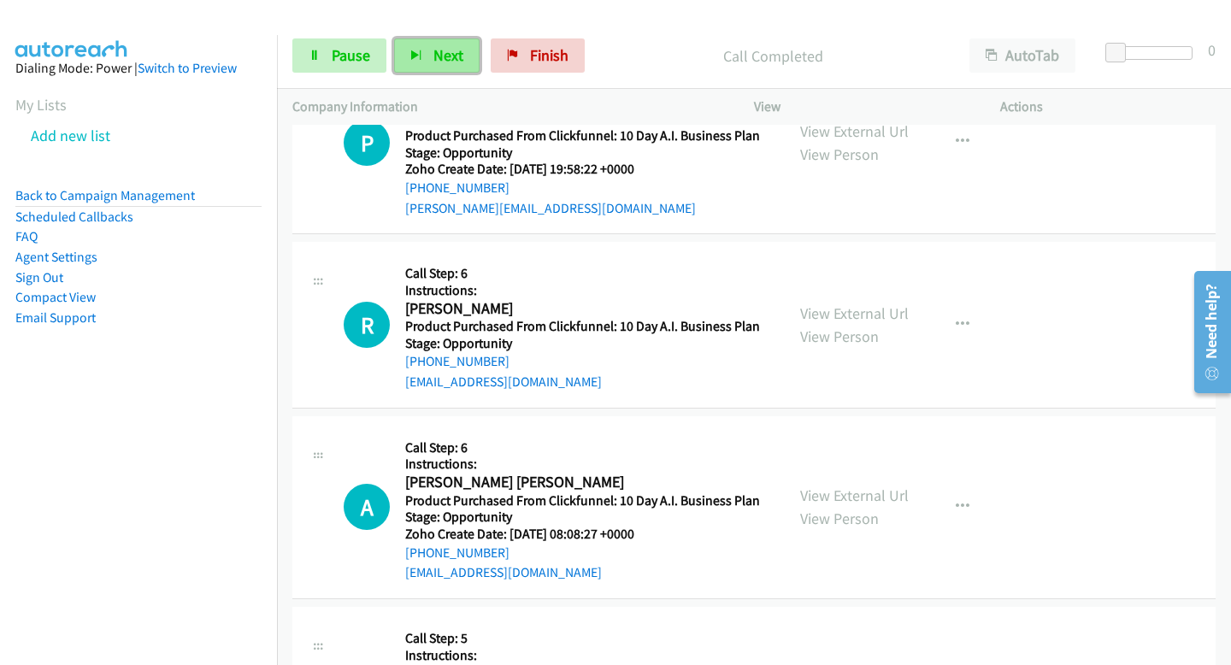
click at [457, 62] on span "Next" at bounding box center [448, 55] width 30 height 20
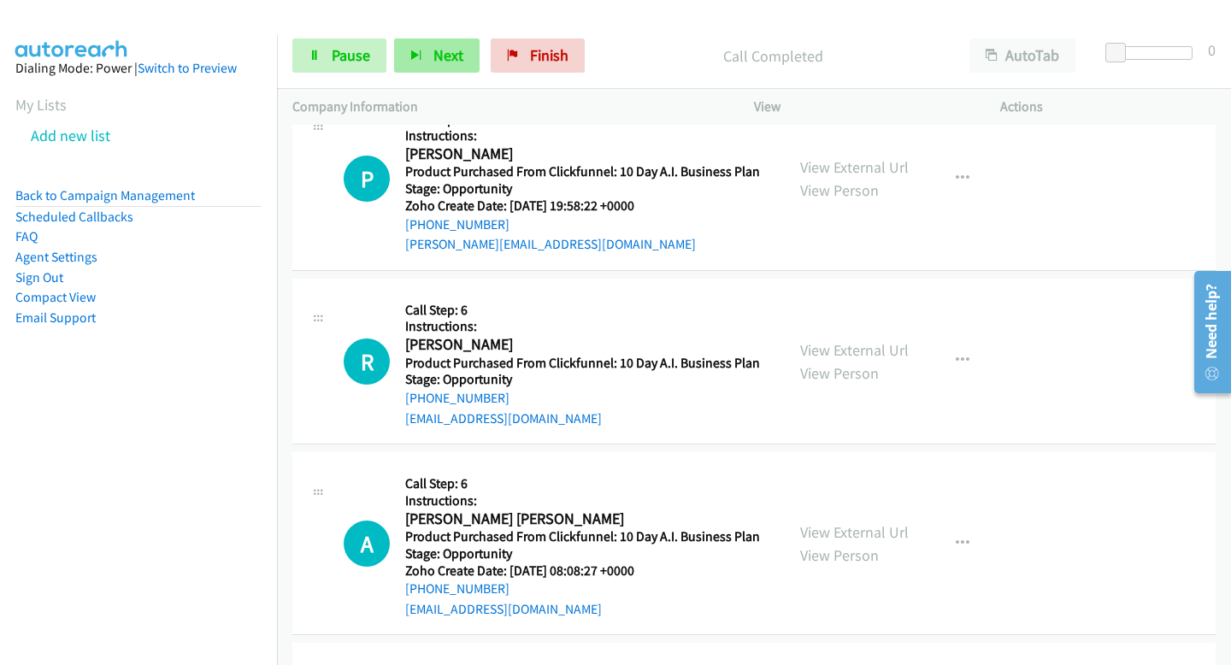
scroll to position [5624, 0]
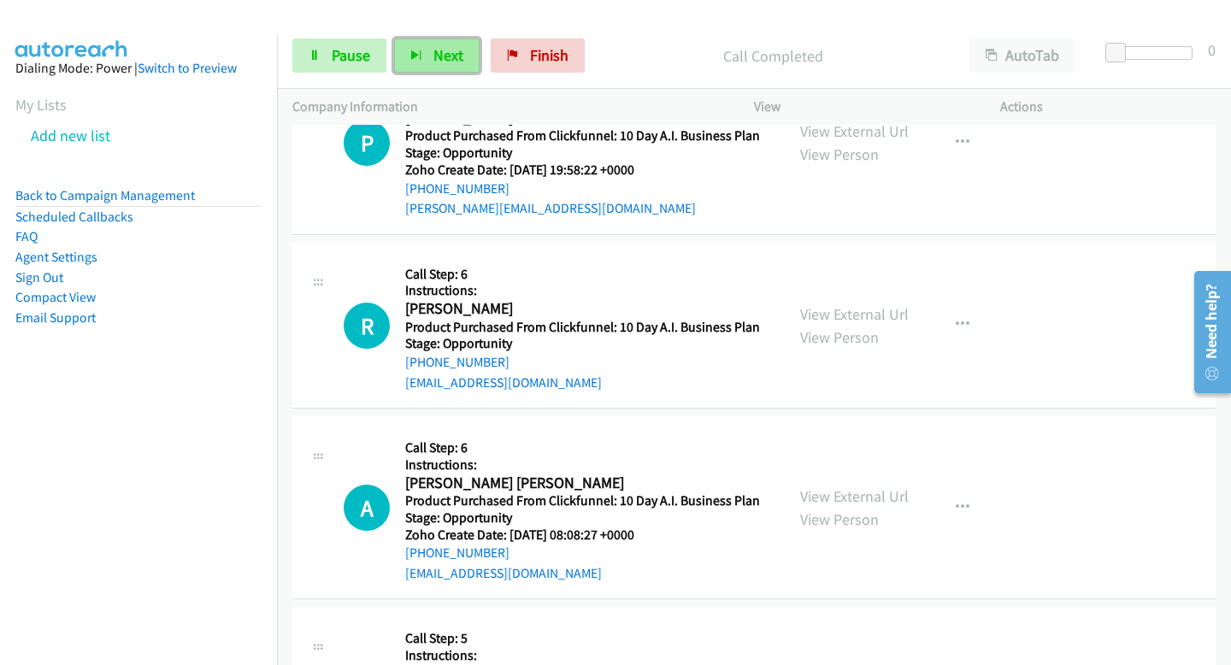
click at [458, 63] on span "Next" at bounding box center [448, 55] width 30 height 20
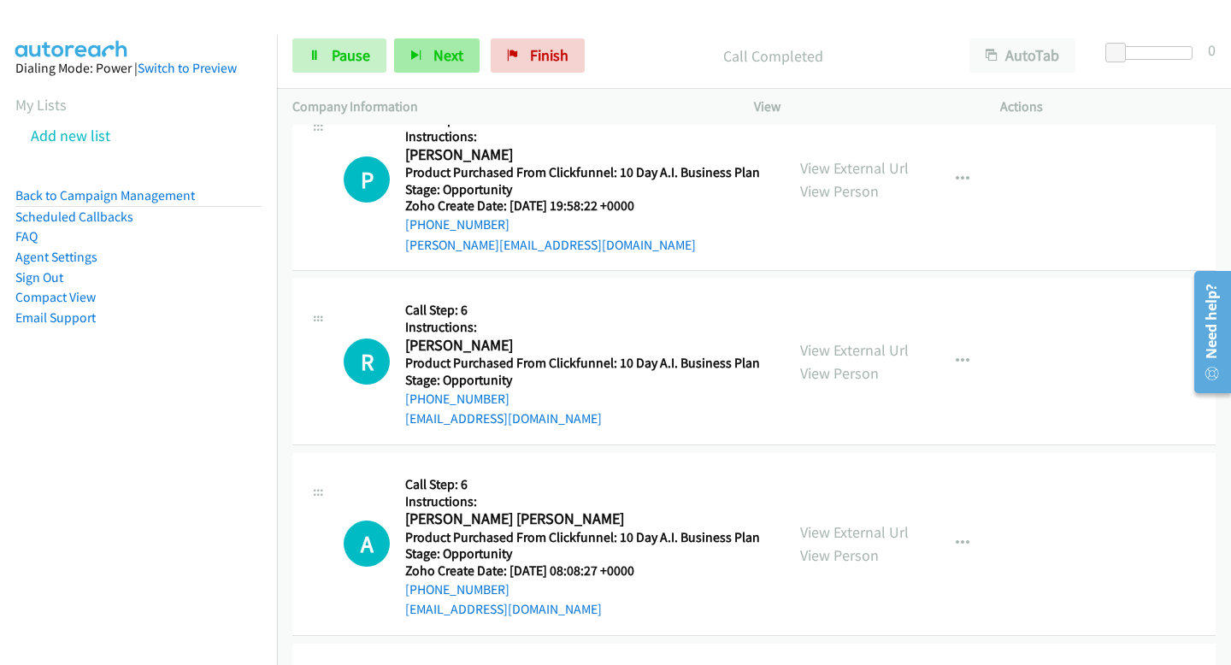
scroll to position [5661, 0]
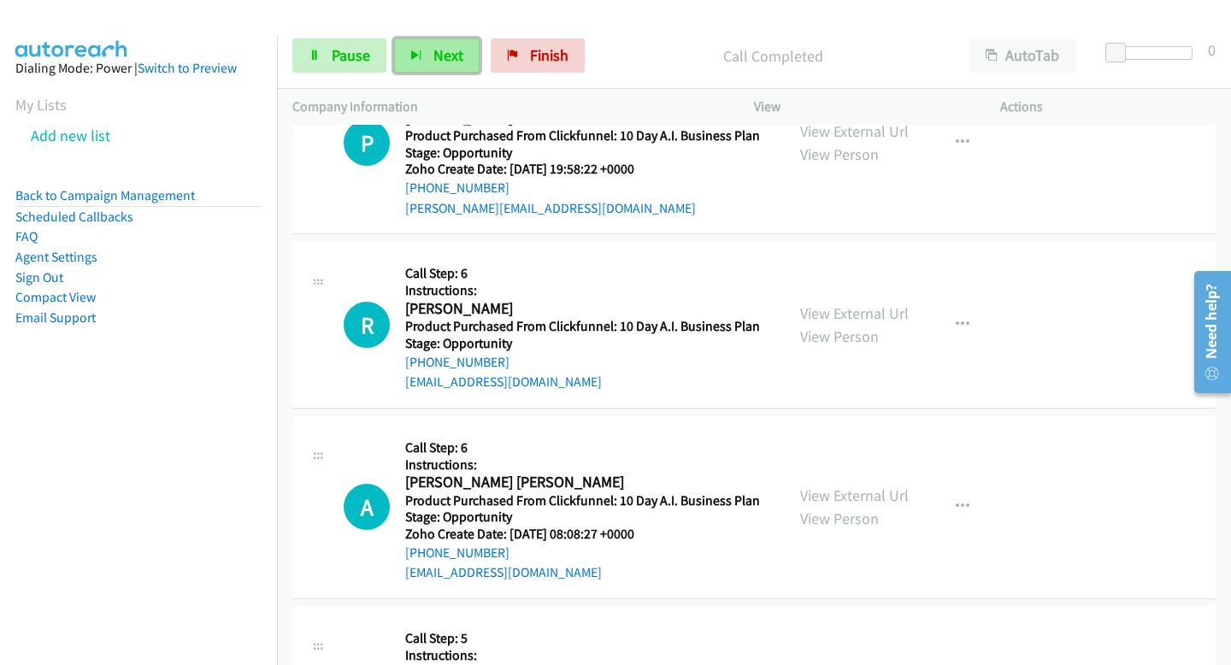
click at [416, 59] on icon "button" at bounding box center [416, 56] width 12 height 12
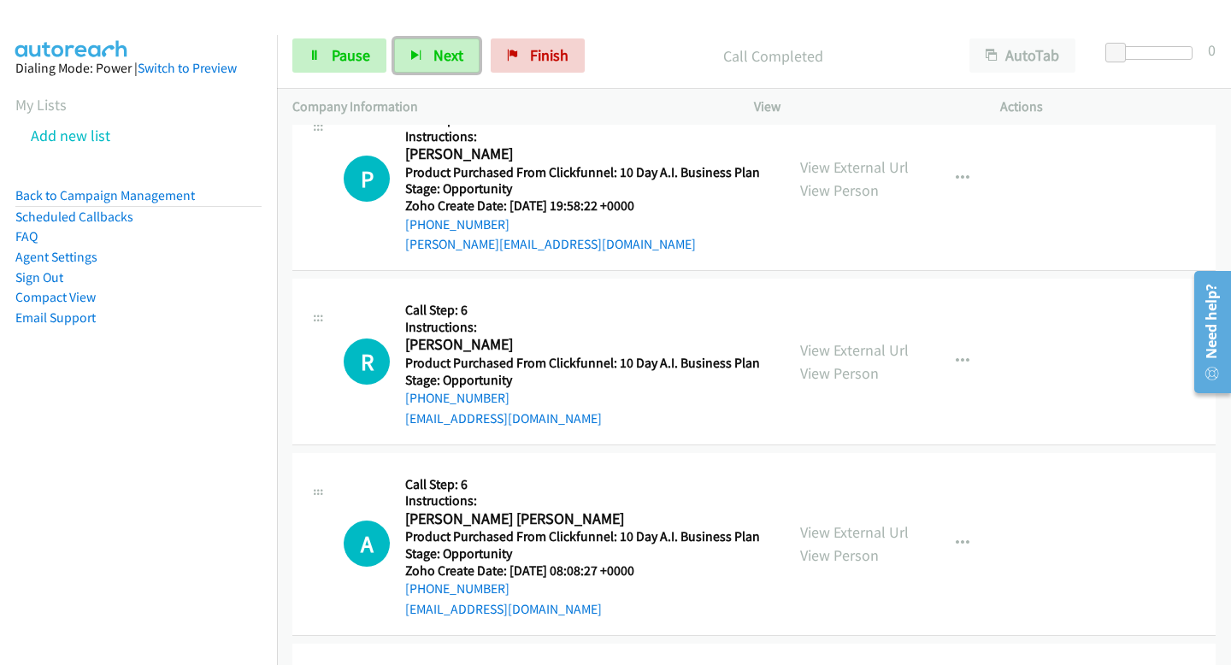
scroll to position [5698, 0]
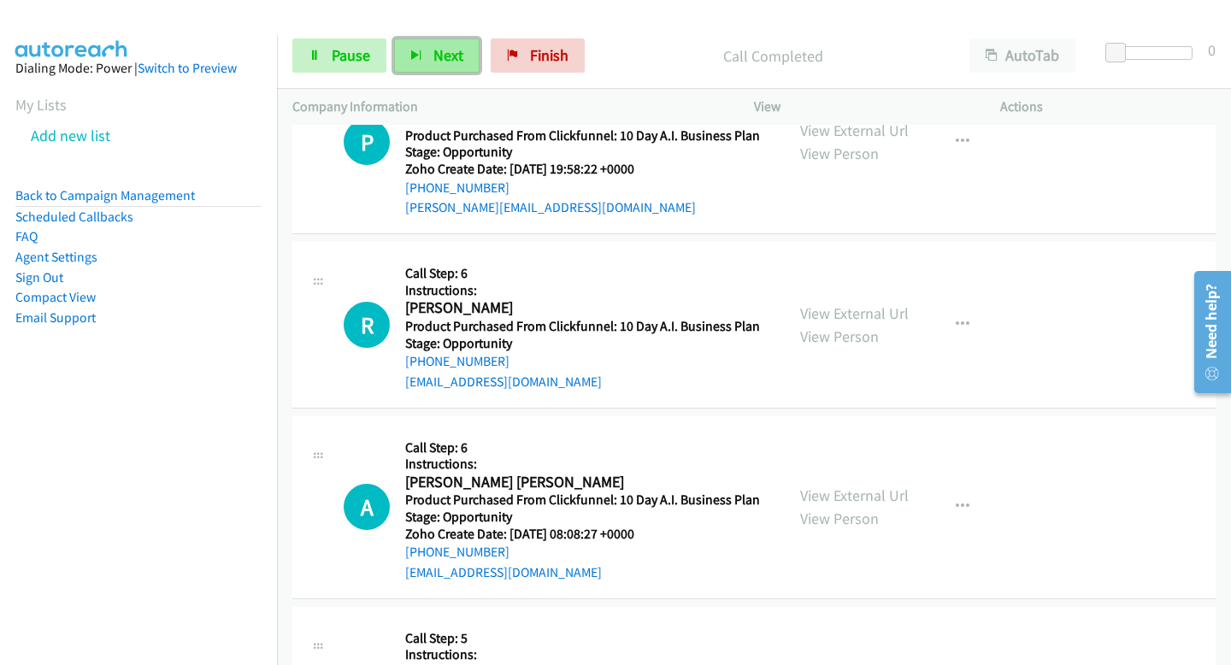
click at [408, 64] on button "Next" at bounding box center [436, 55] width 85 height 34
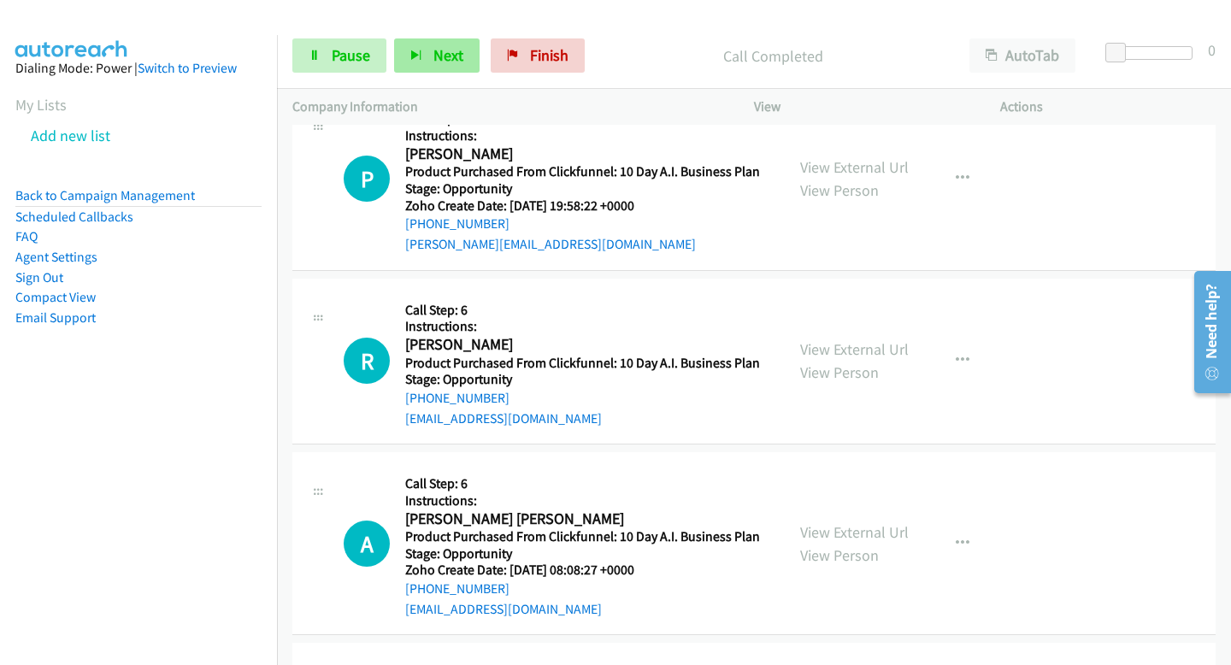
scroll to position [5734, 0]
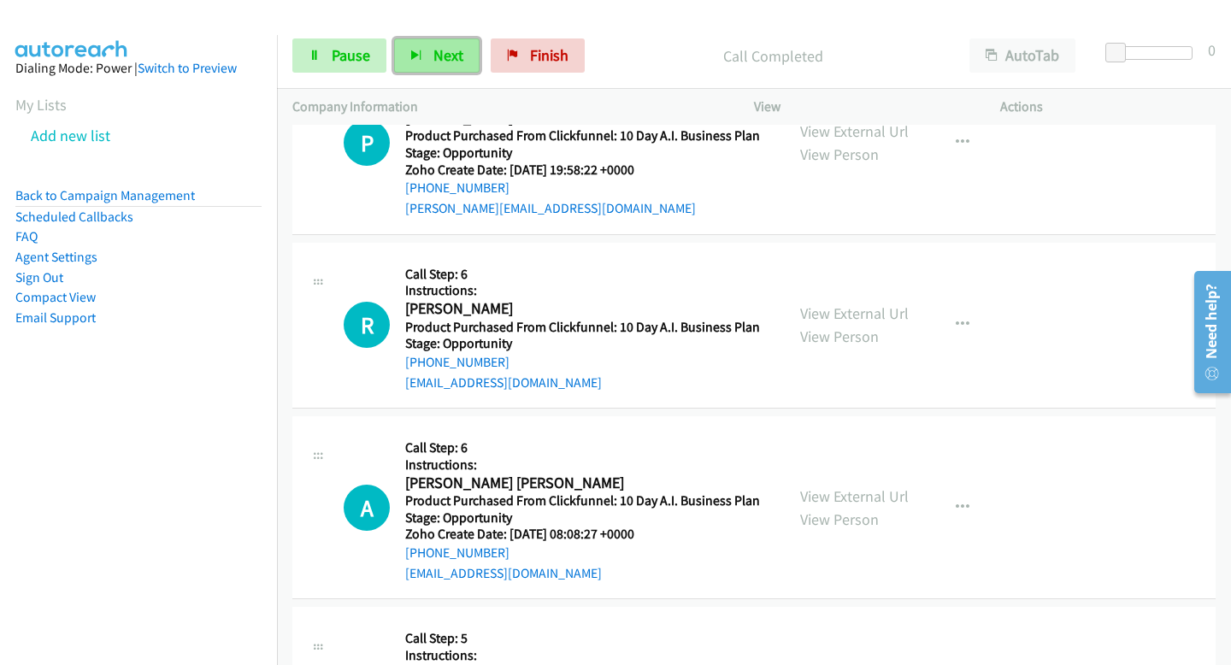
click at [456, 56] on span "Next" at bounding box center [448, 55] width 30 height 20
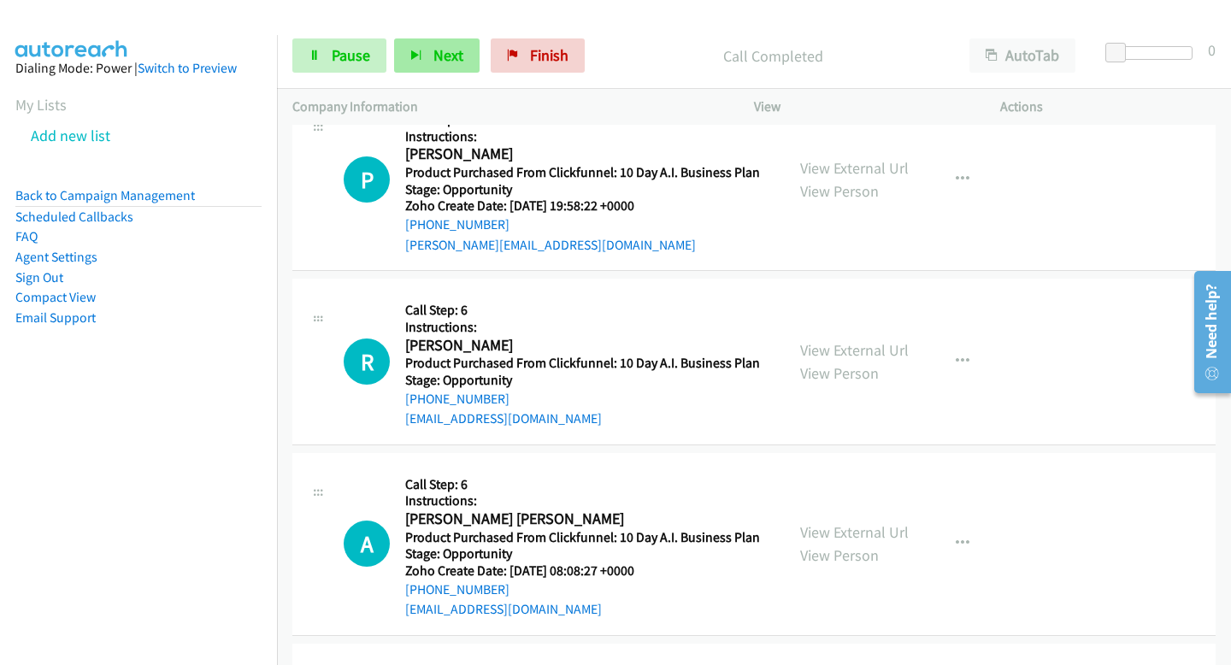
scroll to position [5771, 0]
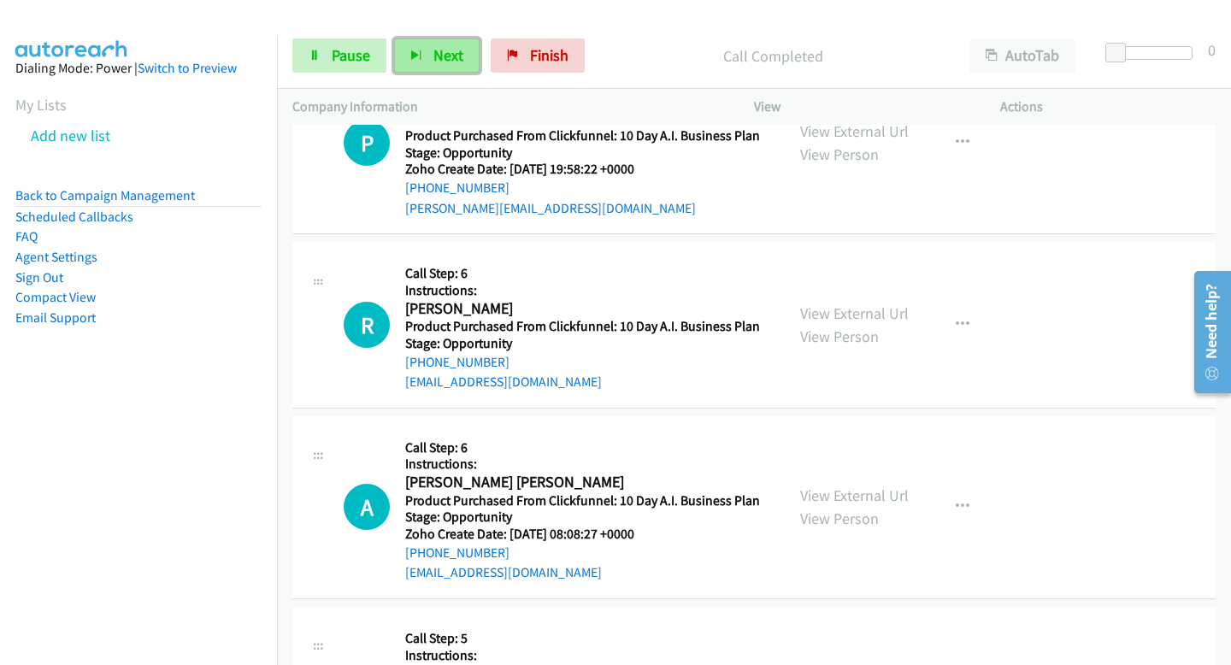
click at [445, 52] on span "Next" at bounding box center [448, 55] width 30 height 20
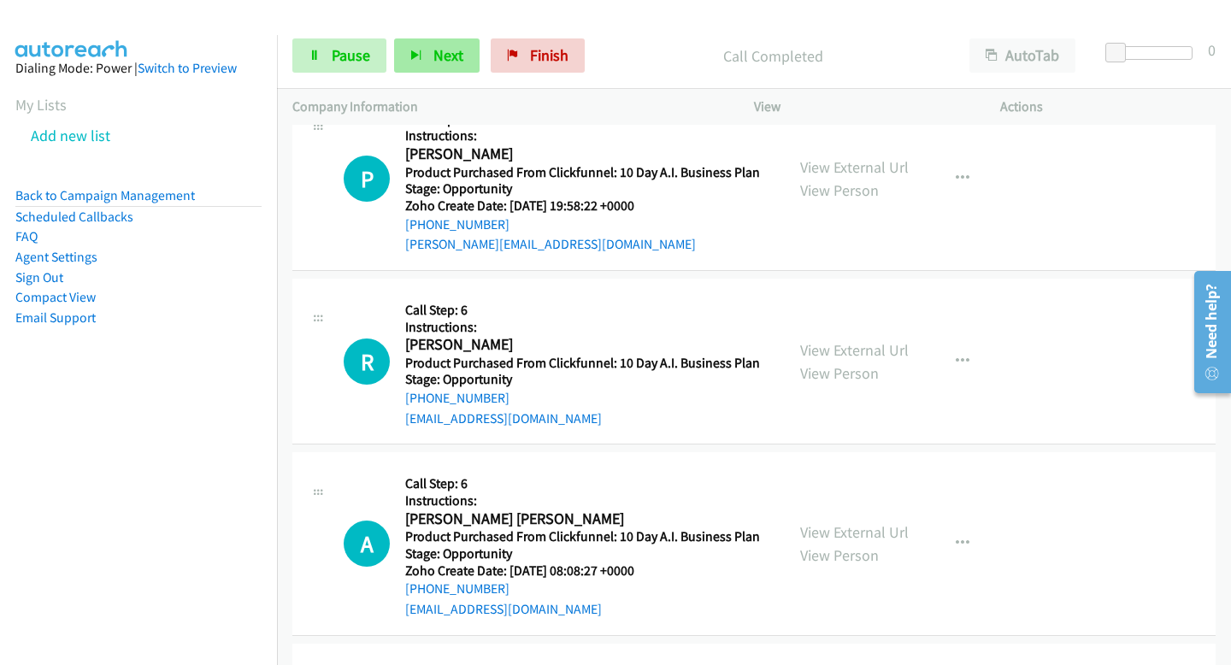
scroll to position [5807, 0]
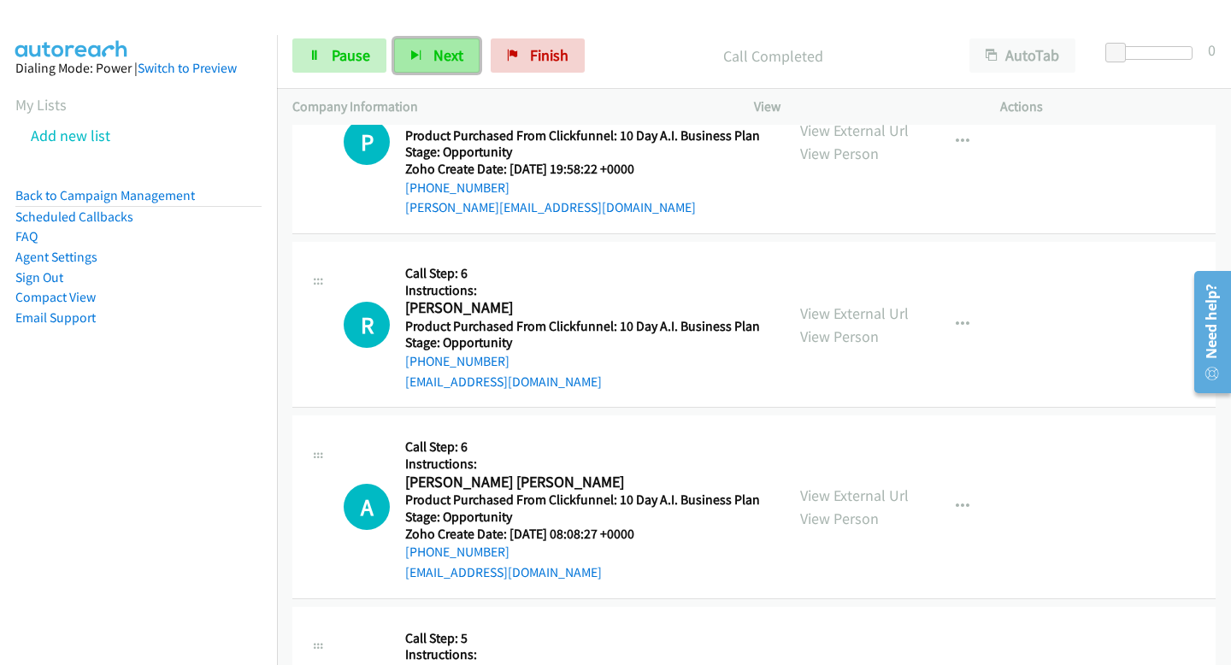
click at [452, 46] on span "Next" at bounding box center [448, 55] width 30 height 20
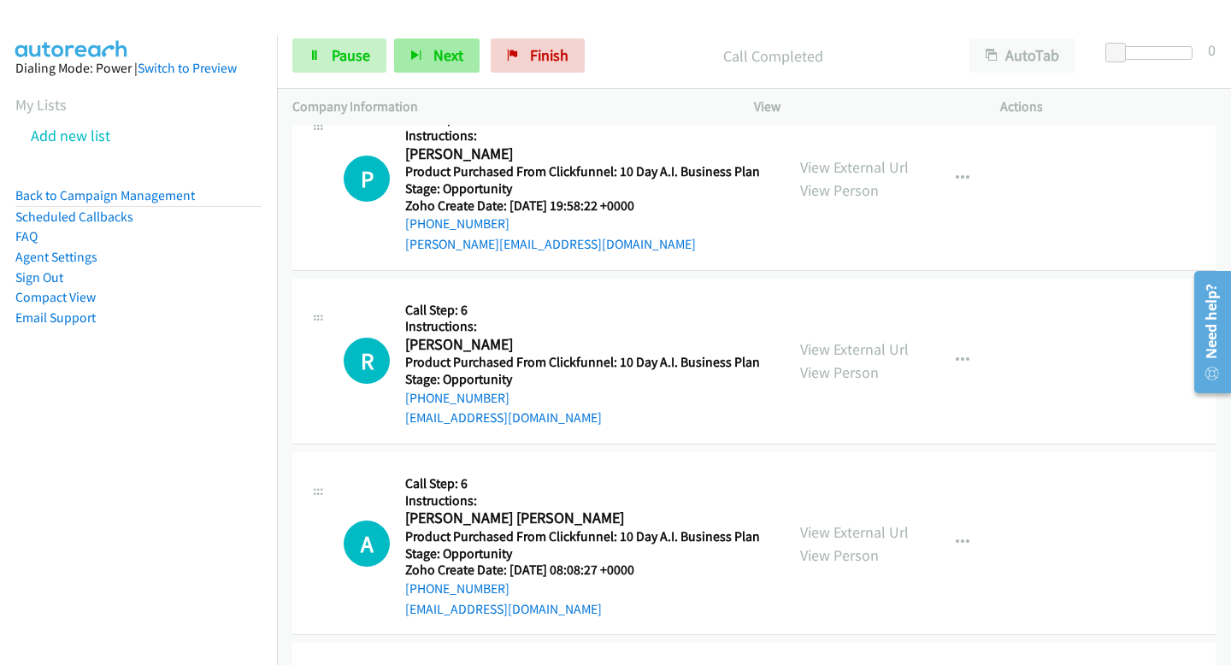
scroll to position [5843, 0]
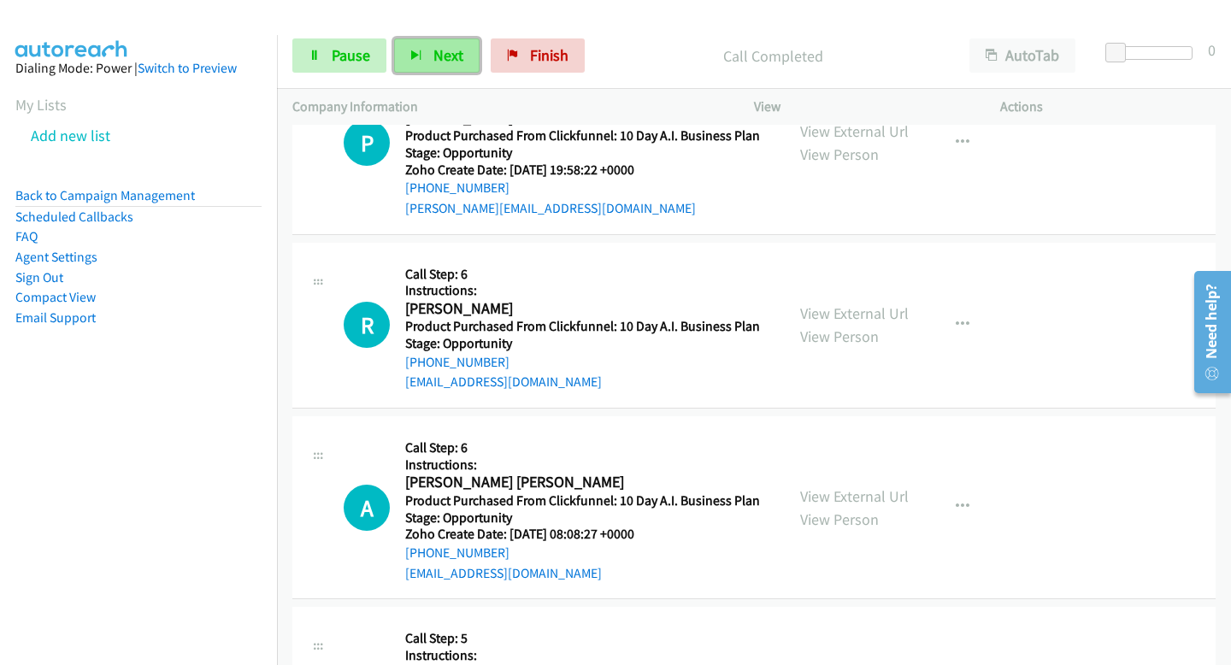
click at [435, 51] on span "Next" at bounding box center [448, 55] width 30 height 20
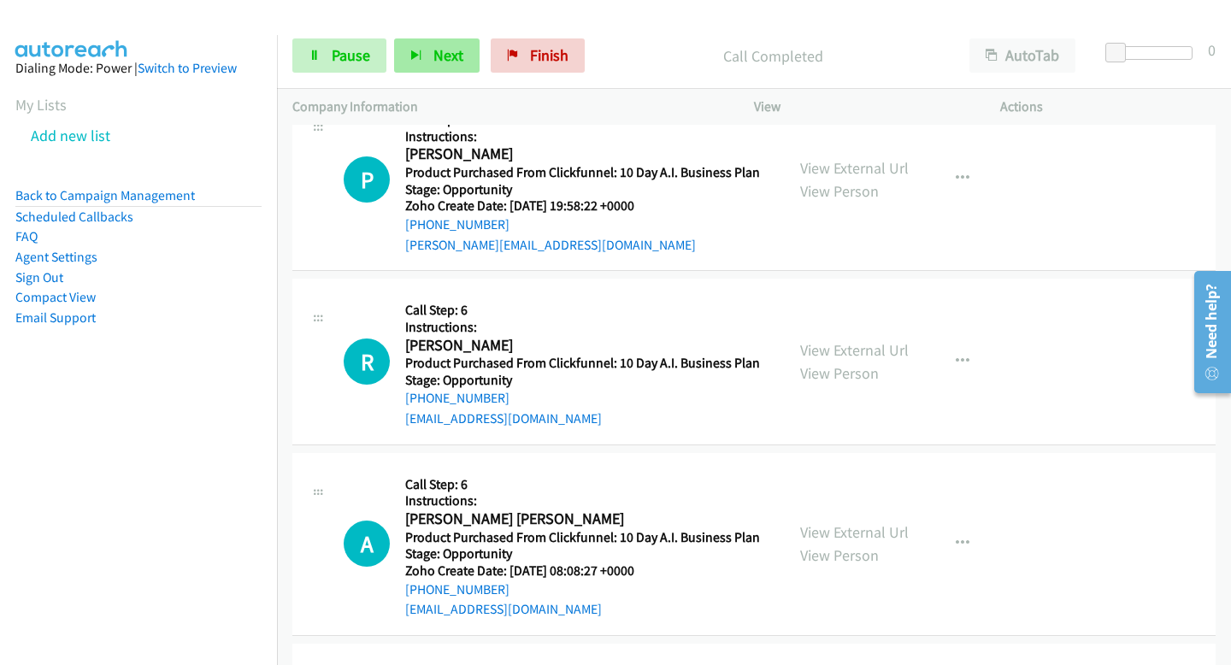
scroll to position [5880, 0]
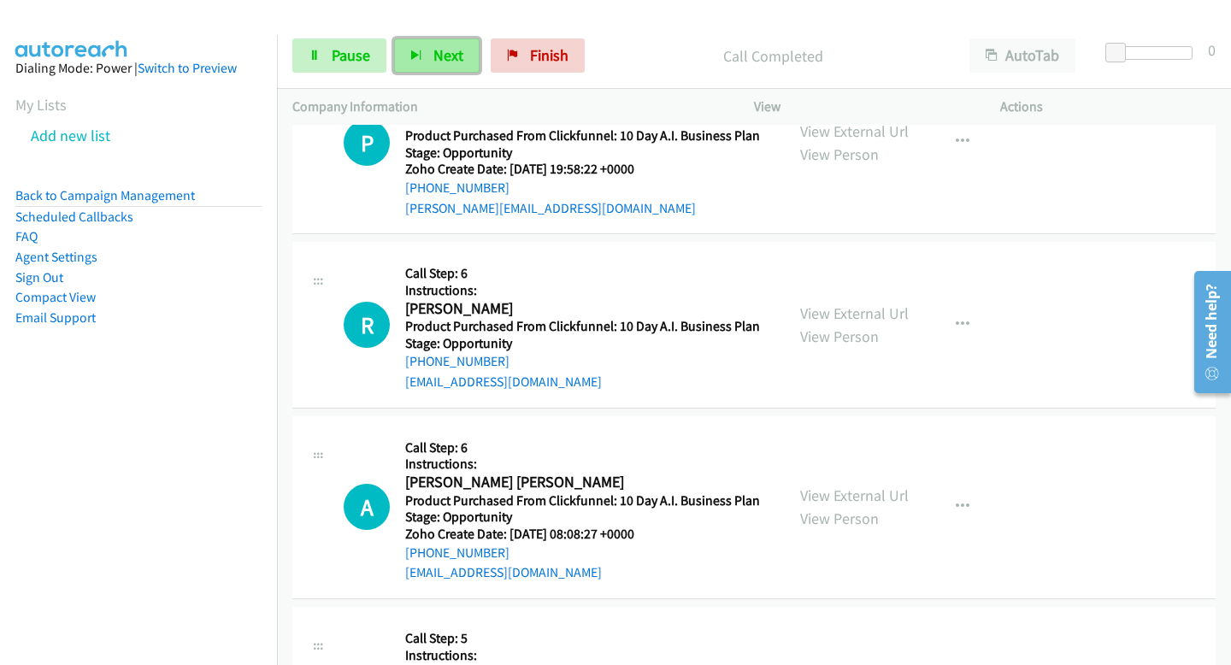
click at [439, 66] on button "Next" at bounding box center [436, 55] width 85 height 34
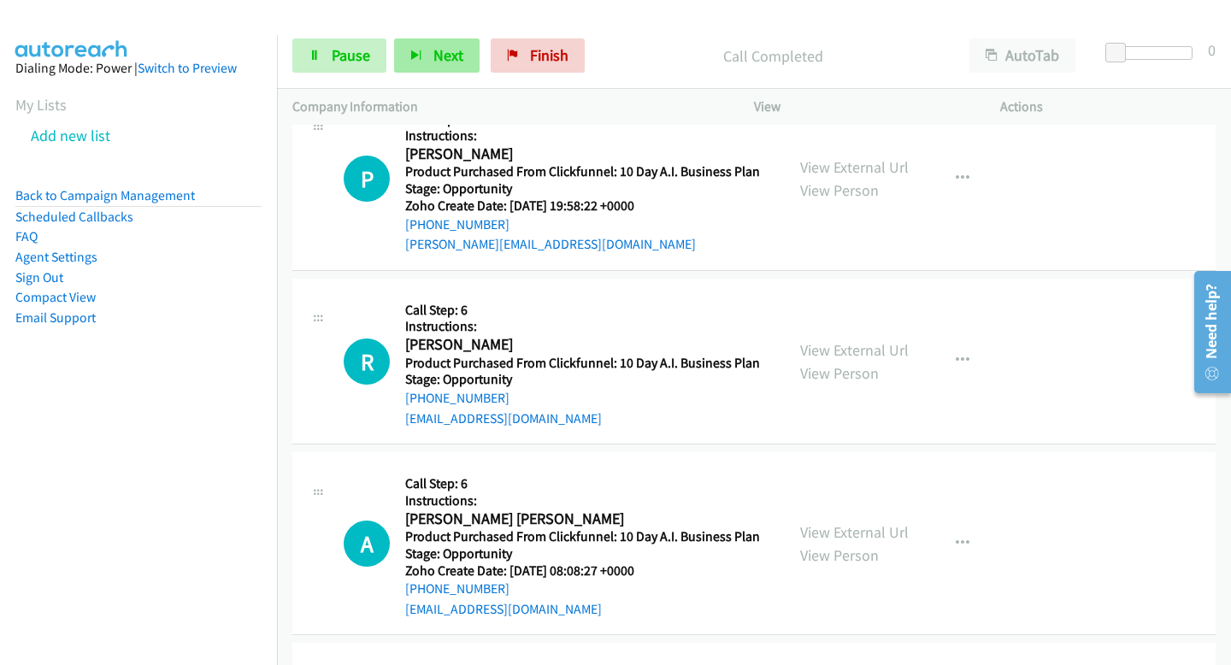
scroll to position [5916, 0]
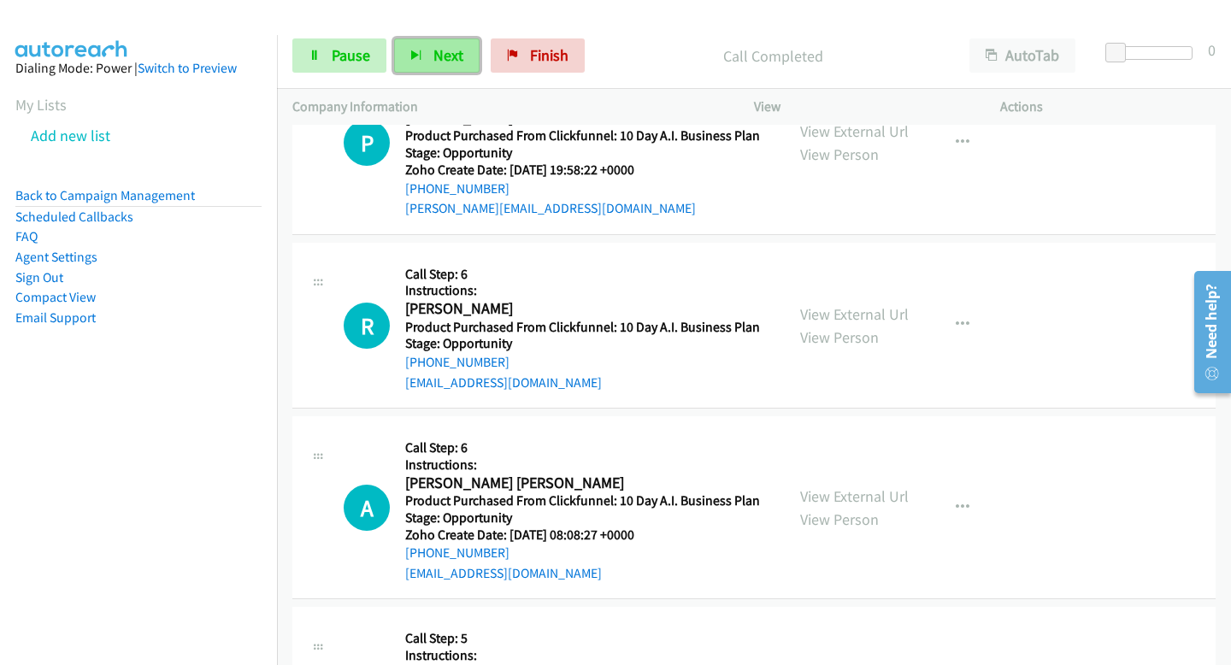
click at [446, 59] on span "Next" at bounding box center [448, 55] width 30 height 20
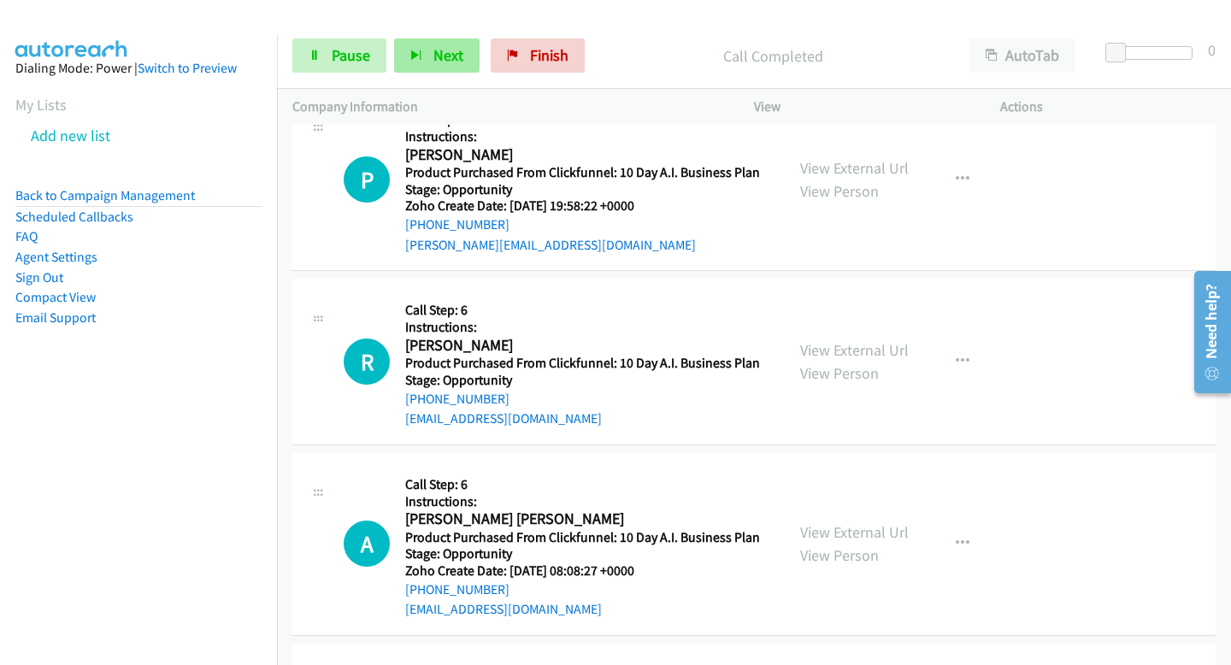
scroll to position [5953, 0]
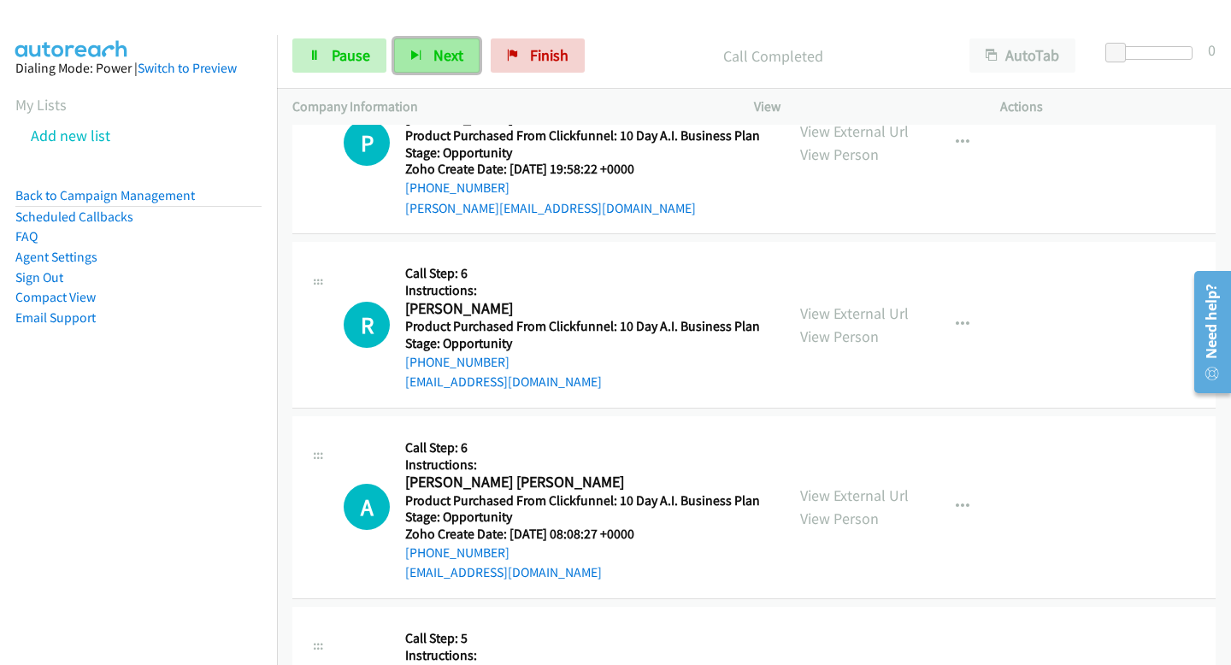
click at [413, 50] on button "Next" at bounding box center [436, 55] width 85 height 34
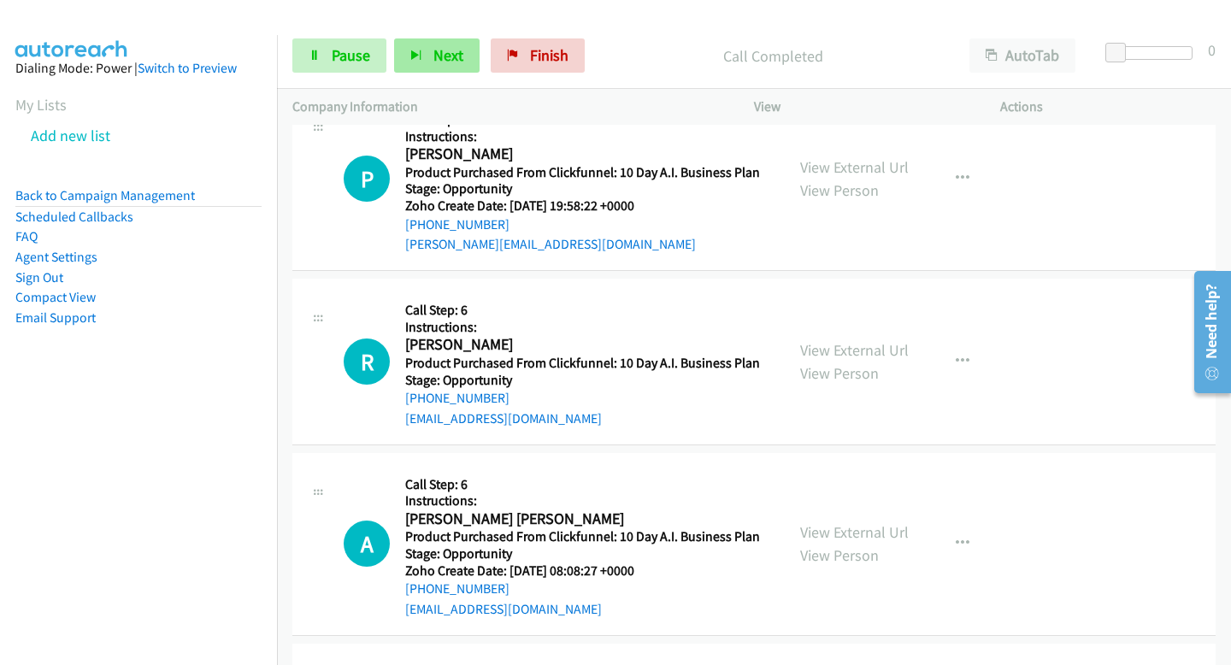
scroll to position [5989, 0]
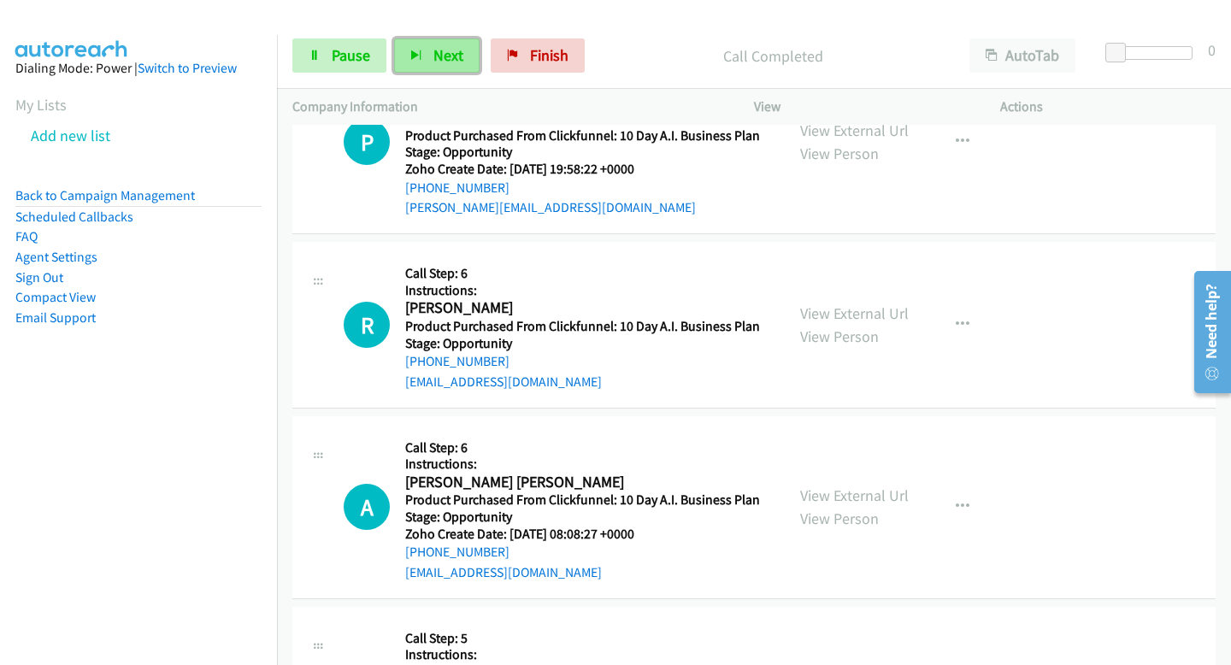
click at [442, 52] on span "Next" at bounding box center [448, 55] width 30 height 20
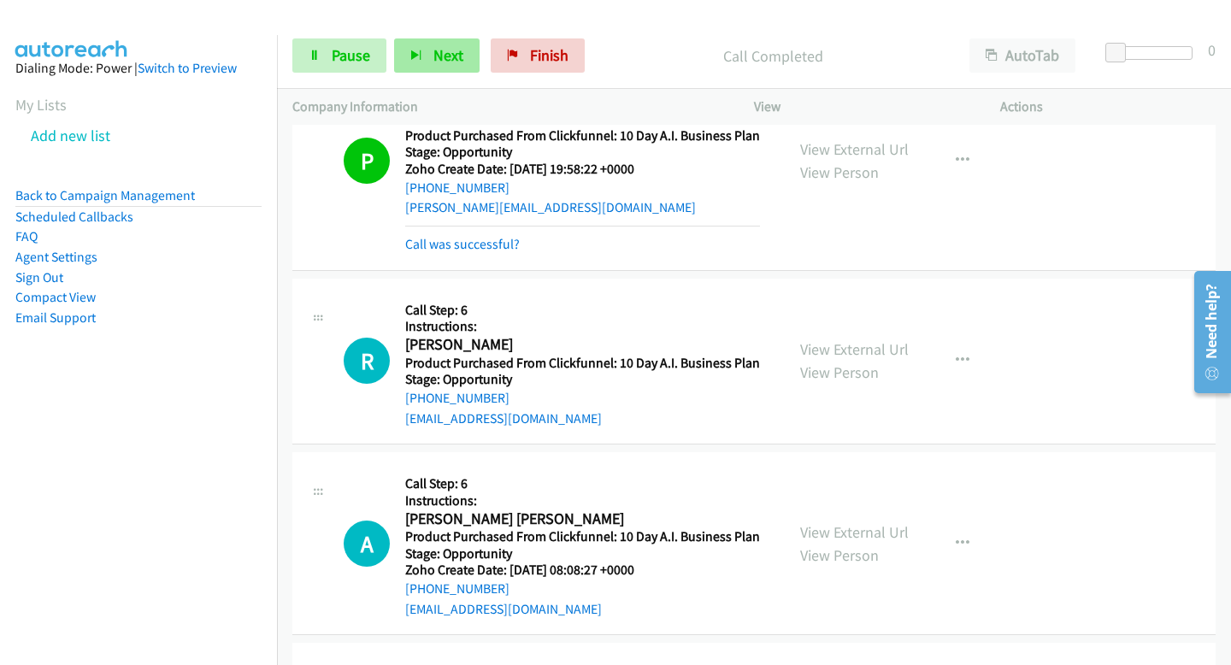
scroll to position [6007, 0]
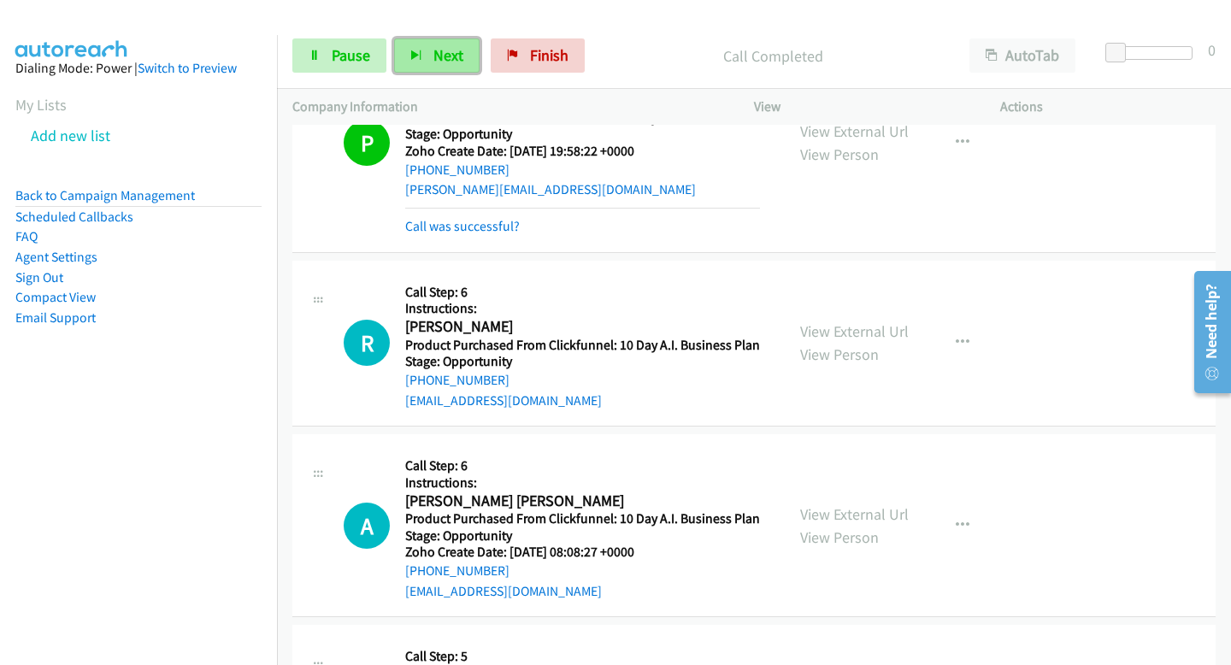
click at [437, 56] on span "Next" at bounding box center [448, 55] width 30 height 20
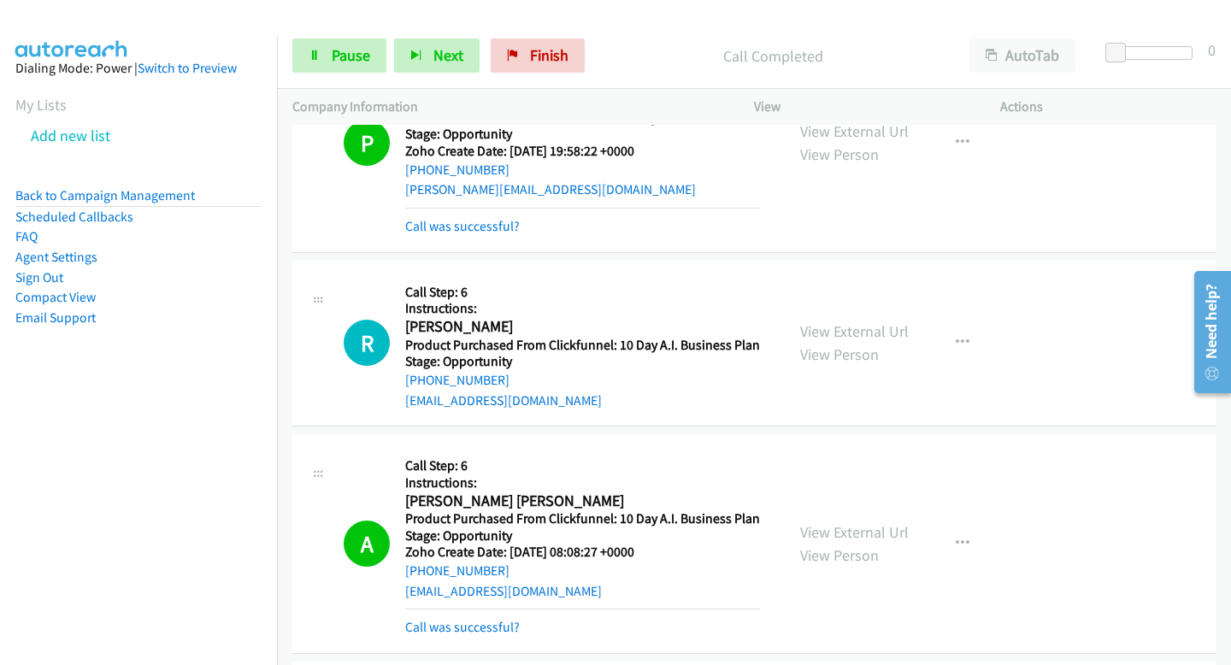
click at [429, 79] on div "Start Calls Pause Next Finish Call Completed AutoTab AutoTab 0" at bounding box center [754, 56] width 954 height 66
click at [420, 64] on button "Next" at bounding box center [436, 55] width 85 height 34
click at [455, 54] on span "Next" at bounding box center [448, 55] width 30 height 20
click at [429, 56] on button "Next" at bounding box center [436, 55] width 85 height 34
click at [426, 67] on button "Next" at bounding box center [436, 55] width 85 height 34
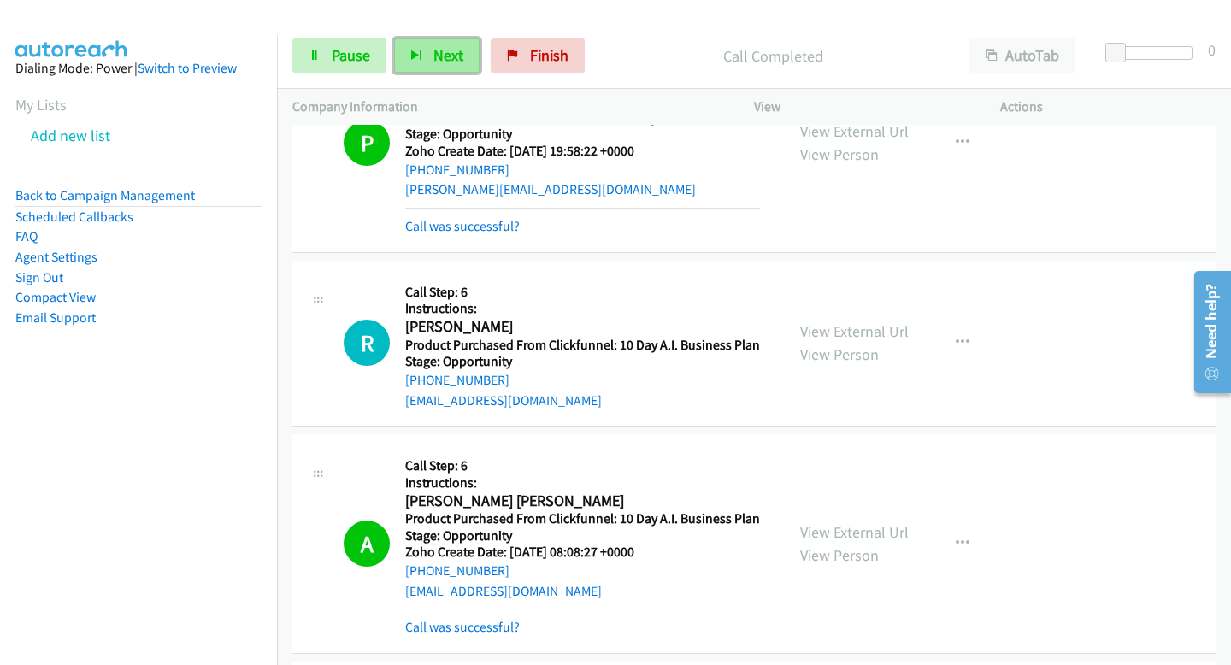
click at [434, 60] on span "Next" at bounding box center [448, 55] width 30 height 20
click at [458, 63] on span "Next" at bounding box center [448, 55] width 30 height 20
click at [464, 68] on button "Next" at bounding box center [436, 55] width 85 height 34
click at [349, 70] on link "Pause" at bounding box center [339, 55] width 94 height 34
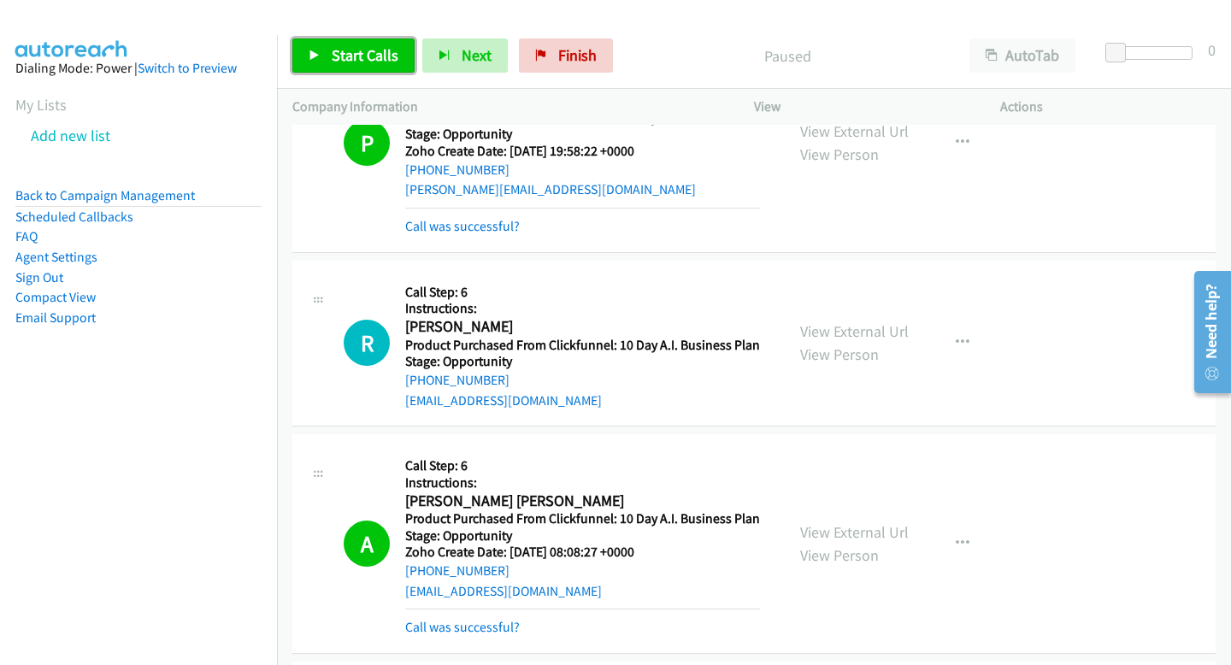
click at [349, 68] on link "Start Calls" at bounding box center [353, 55] width 122 height 34
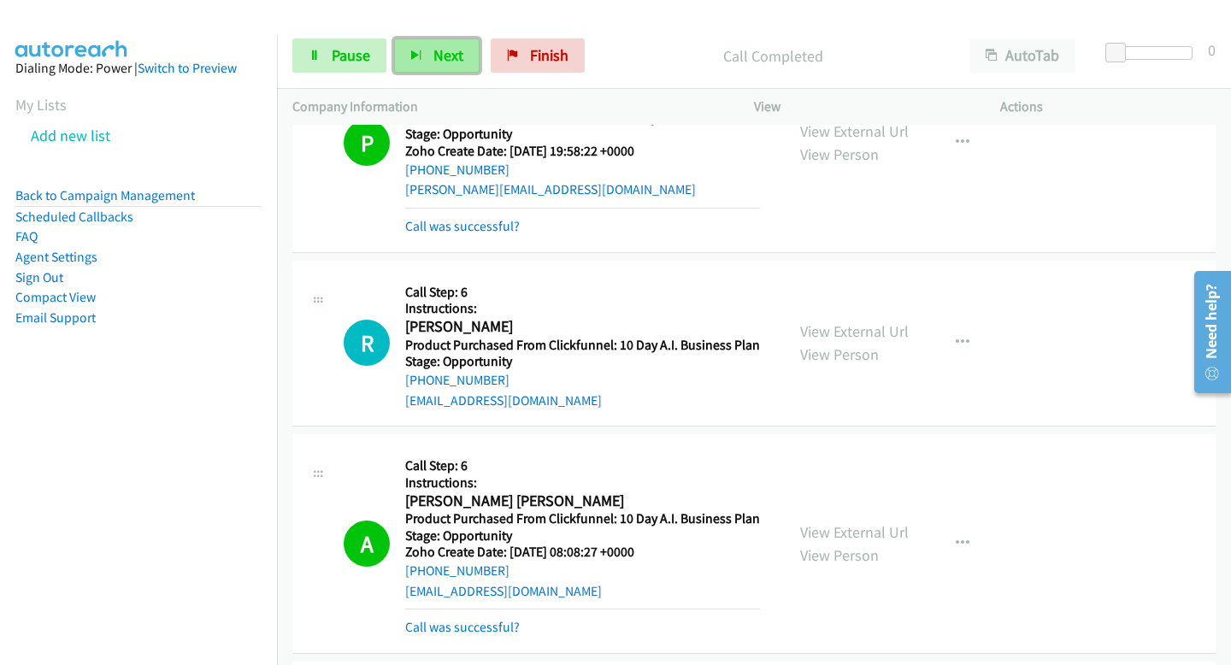
click at [444, 54] on span "Next" at bounding box center [448, 55] width 30 height 20
click at [452, 51] on span "Next" at bounding box center [448, 55] width 30 height 20
click at [440, 63] on span "Next" at bounding box center [448, 55] width 30 height 20
click at [368, 54] on link "Pause" at bounding box center [339, 55] width 94 height 34
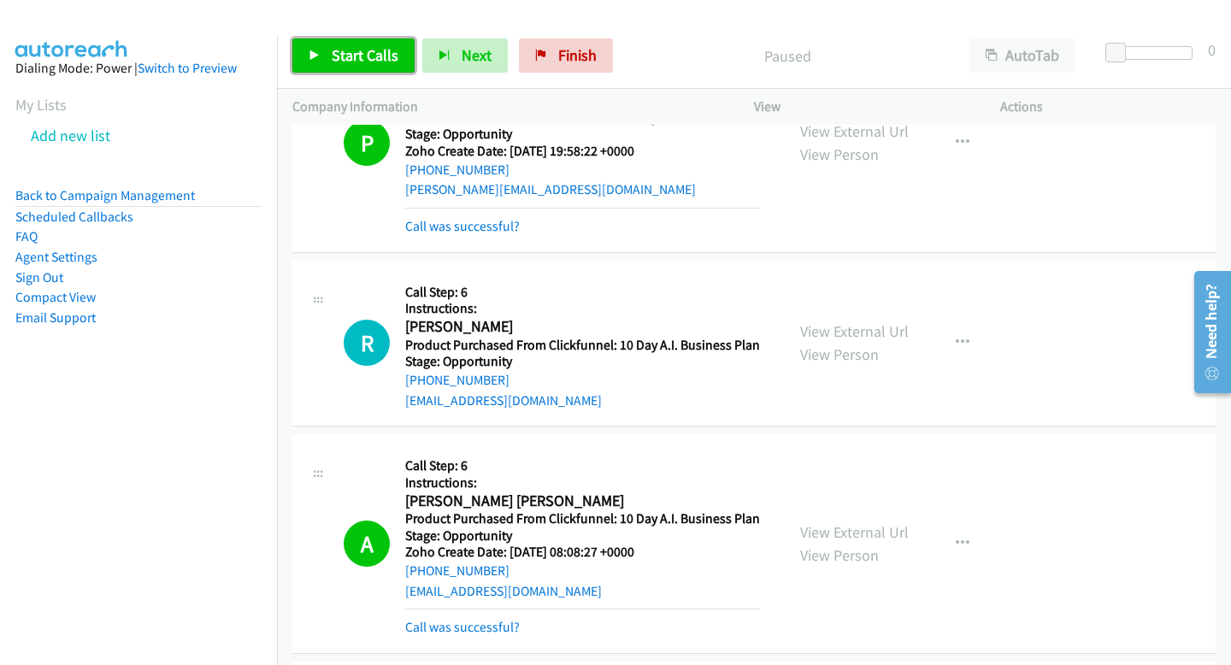
click at [368, 54] on span "Start Calls" at bounding box center [365, 55] width 67 height 20
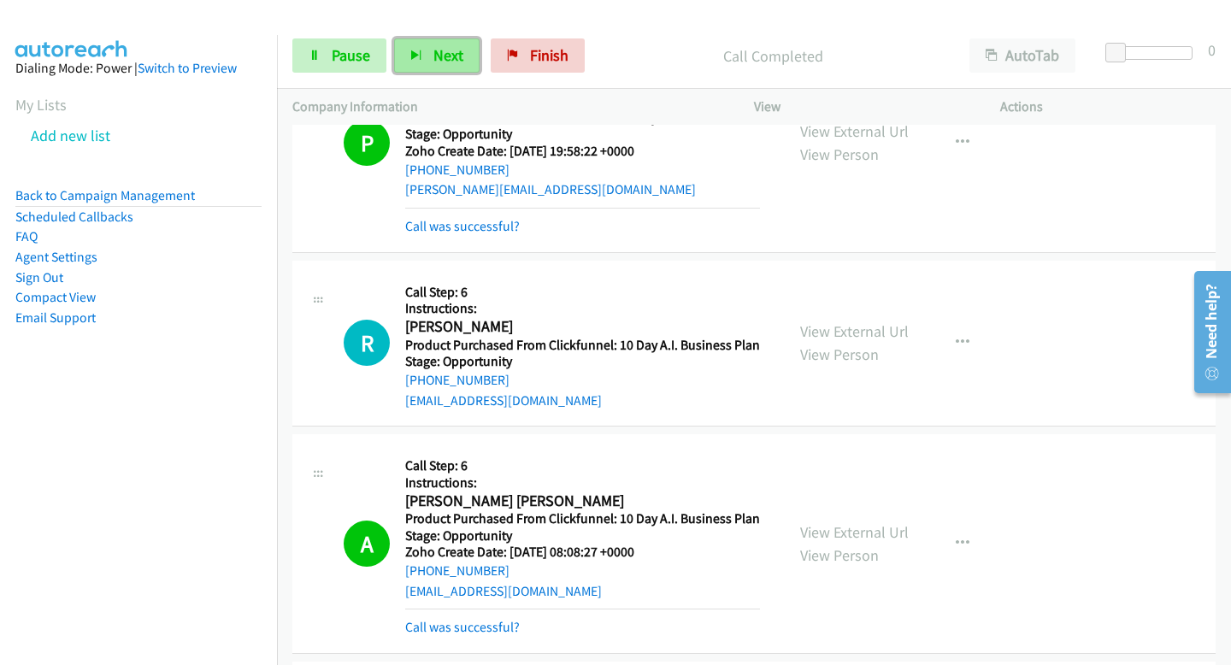
click at [410, 56] on icon "button" at bounding box center [416, 56] width 12 height 12
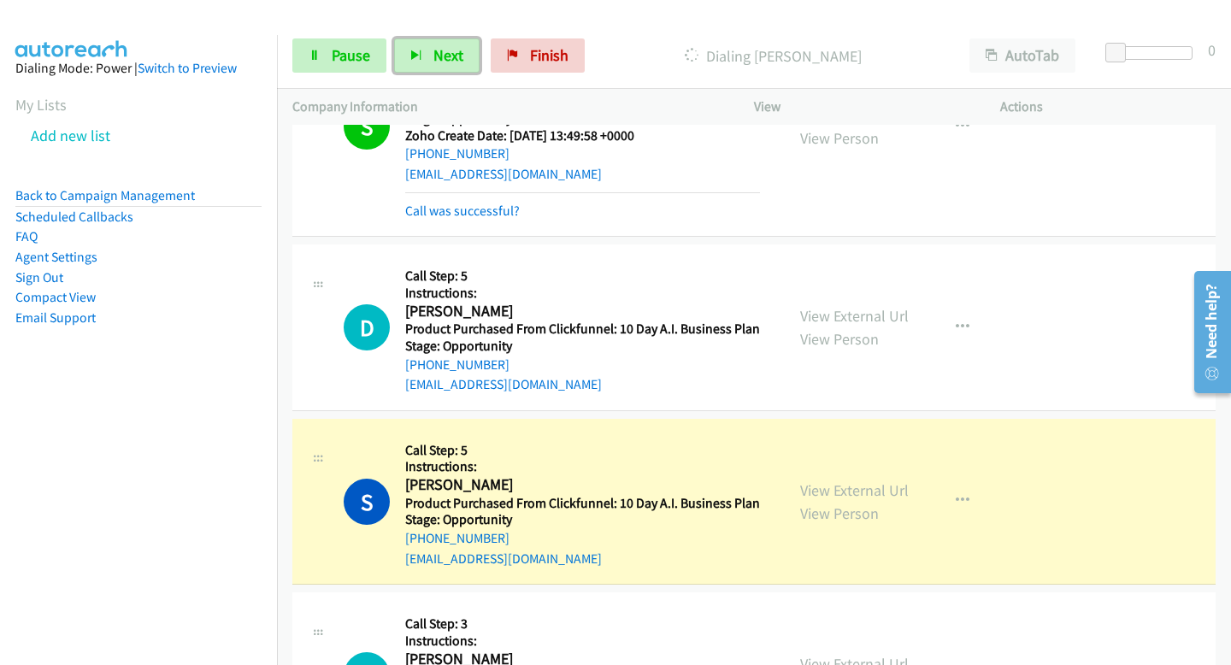
scroll to position [11203, 0]
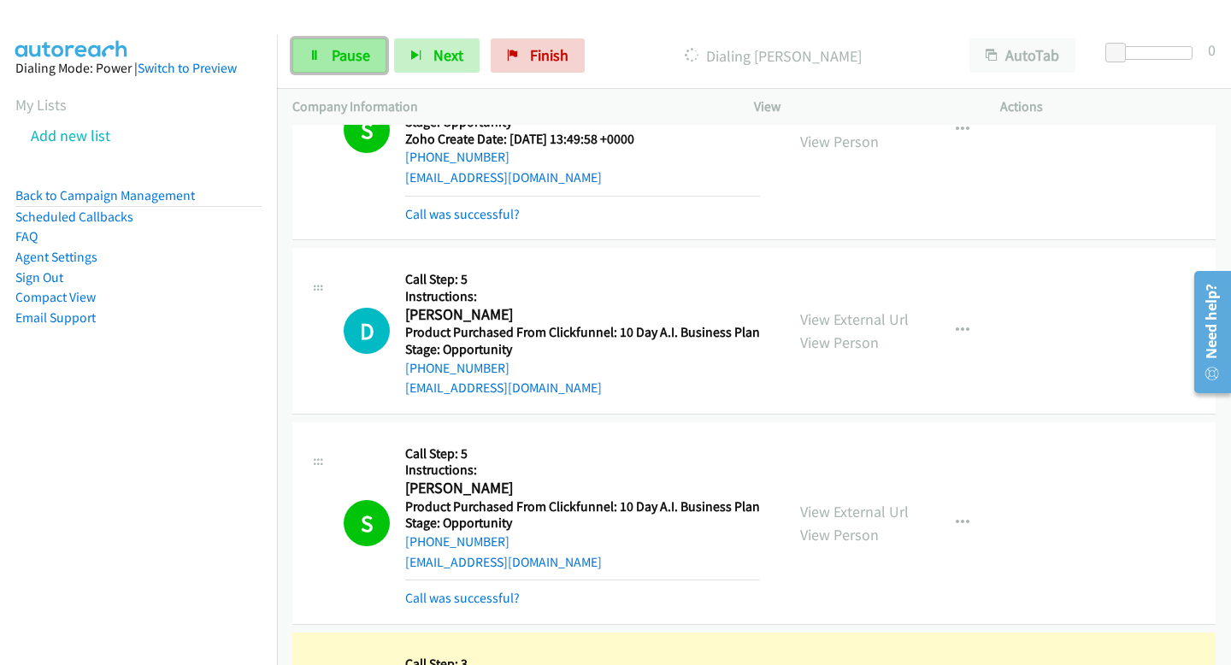
click at [338, 50] on span "Pause" at bounding box center [351, 55] width 38 height 20
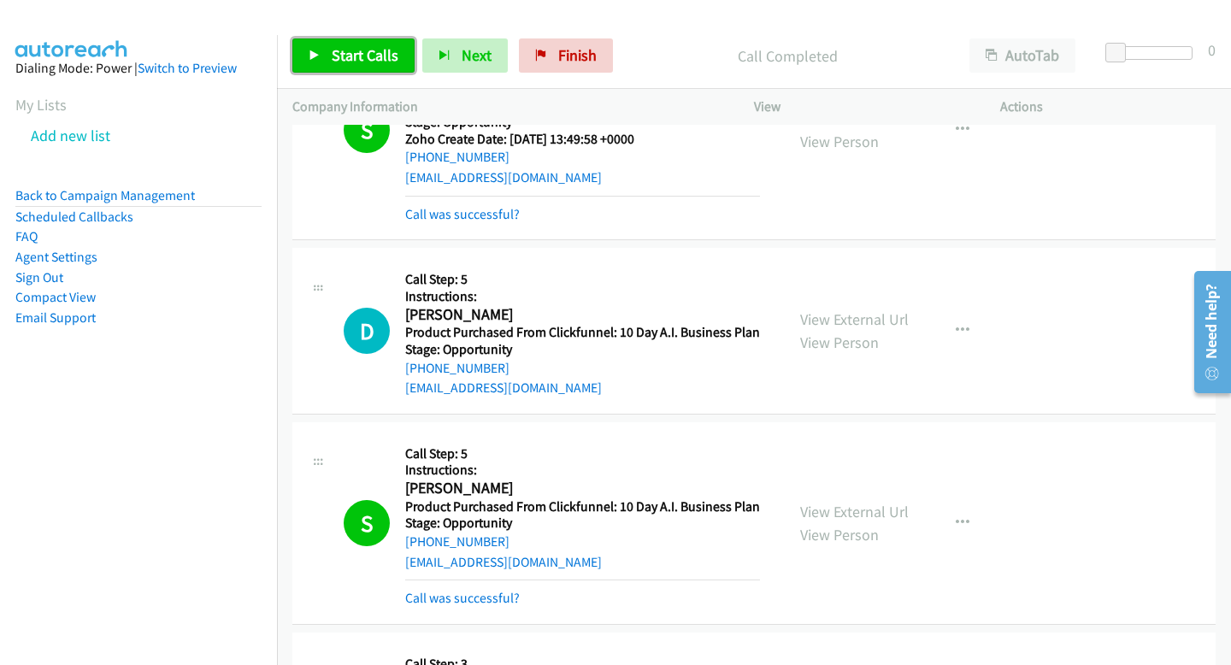
click at [343, 51] on span "Start Calls" at bounding box center [365, 55] width 67 height 20
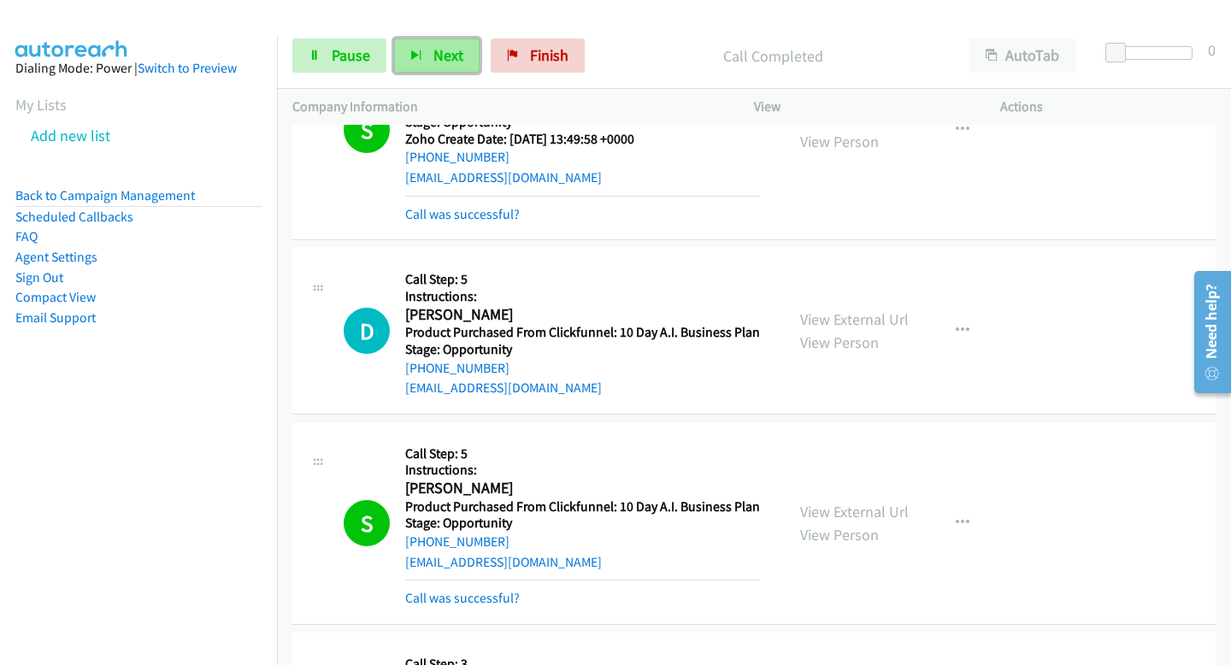
click at [438, 51] on span "Next" at bounding box center [448, 55] width 30 height 20
click at [464, 56] on button "Next" at bounding box center [436, 55] width 85 height 34
click at [431, 65] on button "Next" at bounding box center [436, 55] width 85 height 34
click at [443, 51] on span "Next" at bounding box center [448, 55] width 30 height 20
click at [438, 49] on span "Next" at bounding box center [448, 55] width 30 height 20
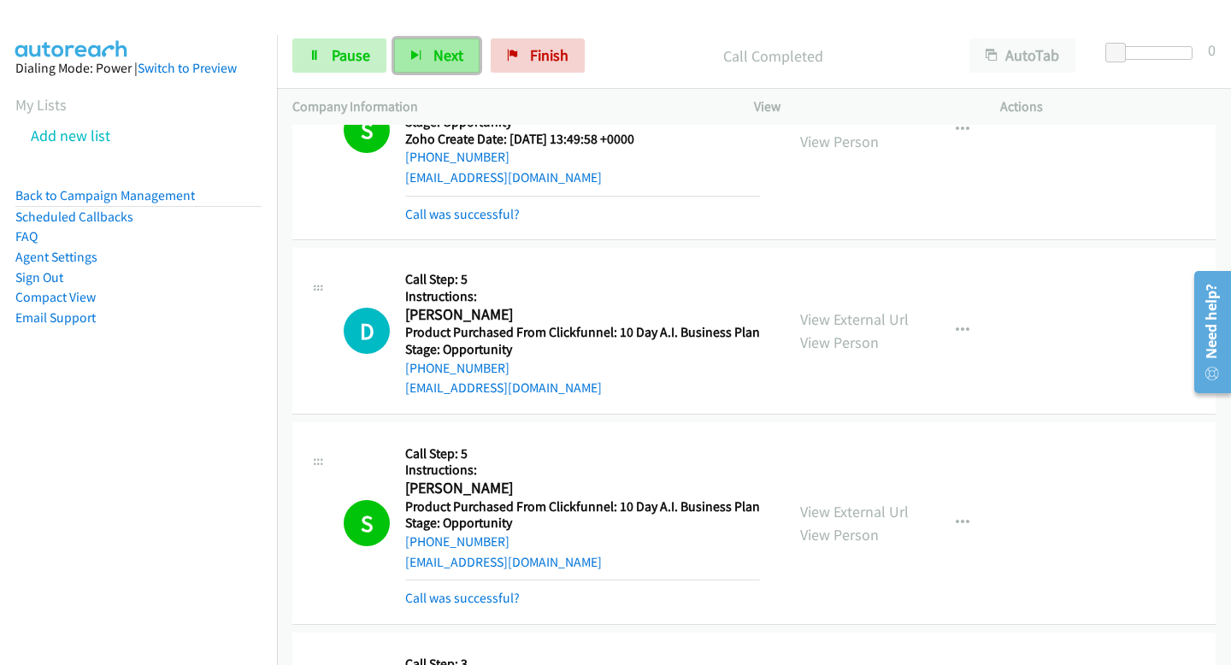
click at [443, 46] on span "Next" at bounding box center [448, 55] width 30 height 20
click at [462, 54] on button "Next" at bounding box center [436, 55] width 85 height 34
click at [360, 43] on link "Pause" at bounding box center [339, 55] width 94 height 34
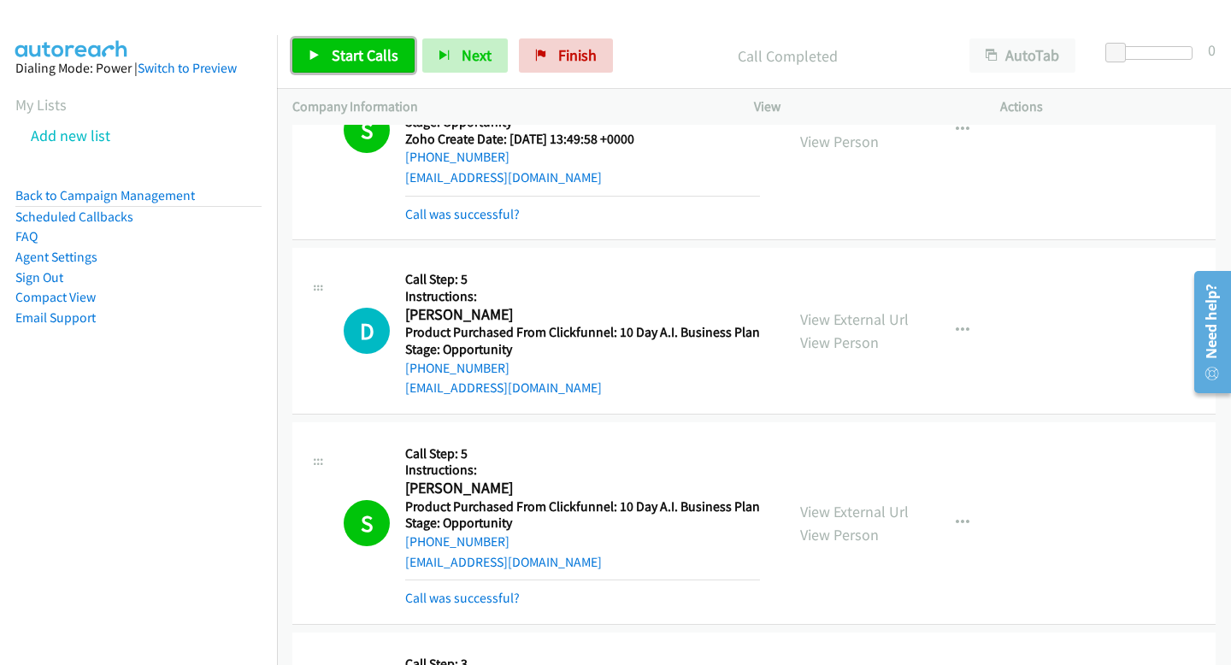
click at [357, 51] on span "Start Calls" at bounding box center [365, 55] width 67 height 20
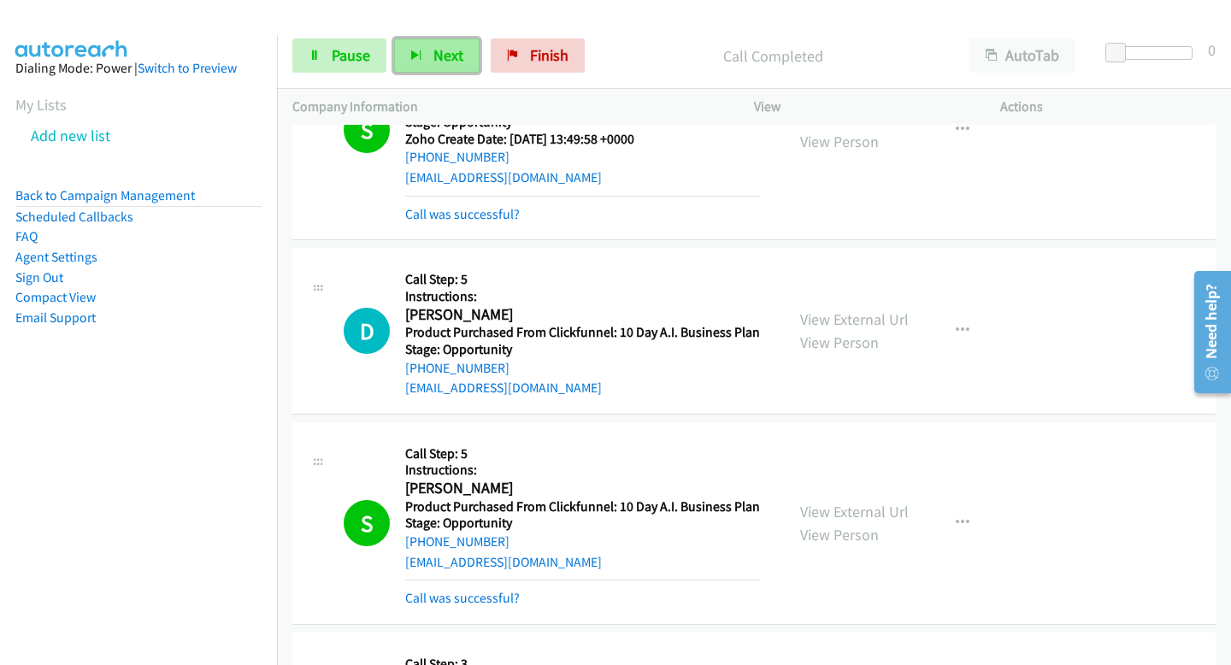
click at [434, 72] on button "Next" at bounding box center [436, 55] width 85 height 34
click at [449, 60] on span "Next" at bounding box center [448, 55] width 30 height 20
click at [430, 53] on button "Next" at bounding box center [436, 55] width 85 height 34
click at [450, 40] on button "Next" at bounding box center [436, 55] width 85 height 34
click at [430, 40] on button "Next" at bounding box center [436, 55] width 85 height 34
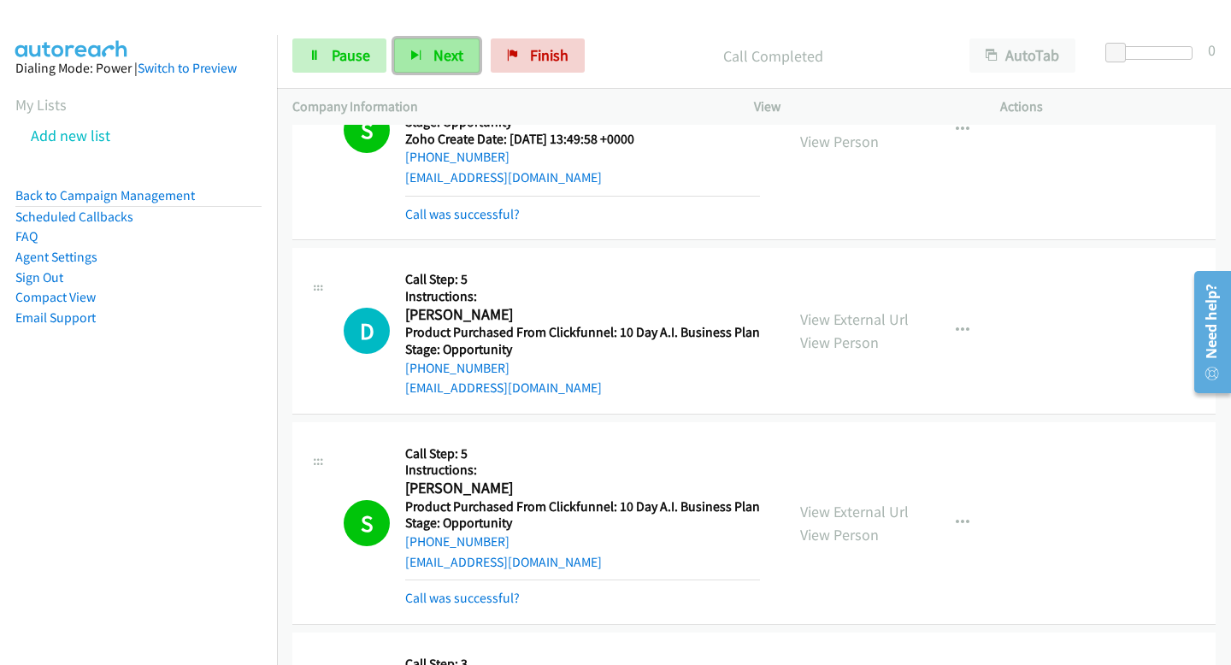
click at [467, 69] on button "Next" at bounding box center [436, 55] width 85 height 34
click at [436, 58] on span "Next" at bounding box center [448, 55] width 30 height 20
click at [458, 69] on button "Next" at bounding box center [436, 55] width 85 height 34
click at [460, 68] on button "Next" at bounding box center [436, 55] width 85 height 34
click at [430, 69] on button "Next" at bounding box center [436, 55] width 85 height 34
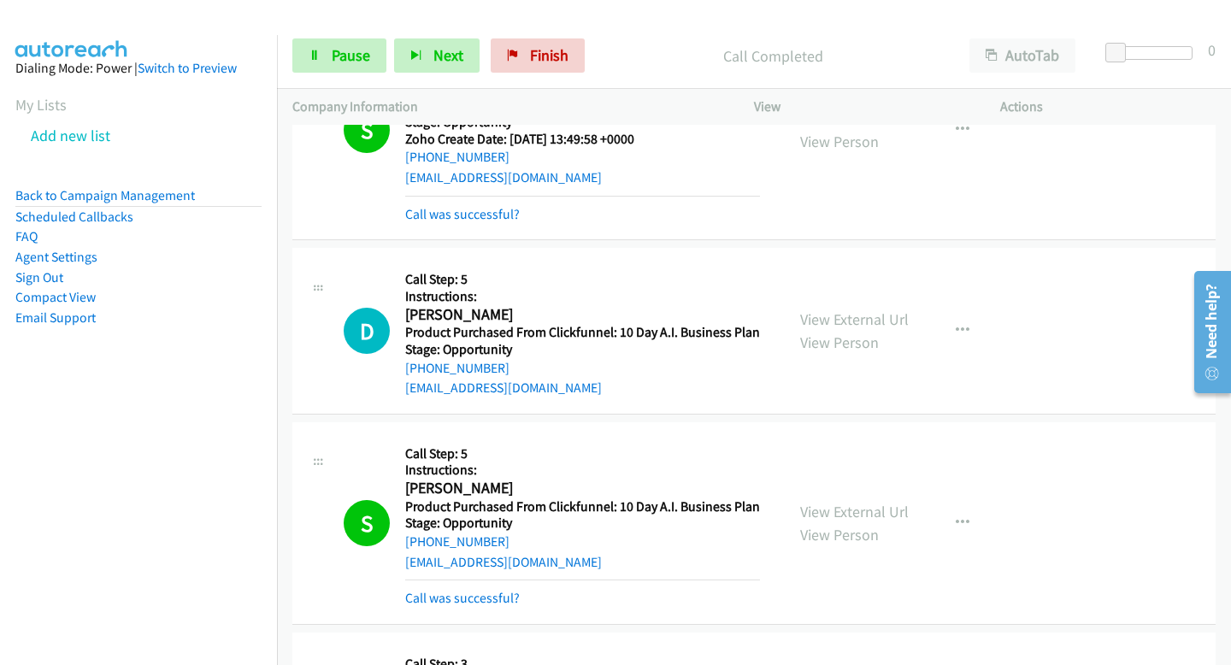
click at [416, 36] on div "Start Calls Pause Next Finish Call Completed AutoTab AutoTab 0" at bounding box center [754, 56] width 954 height 66
click at [430, 50] on button "Next" at bounding box center [436, 55] width 85 height 34
click at [425, 67] on button "Next" at bounding box center [436, 55] width 85 height 34
click at [402, 59] on button "Next" at bounding box center [436, 55] width 85 height 34
click at [448, 47] on span "Next" at bounding box center [448, 55] width 30 height 20
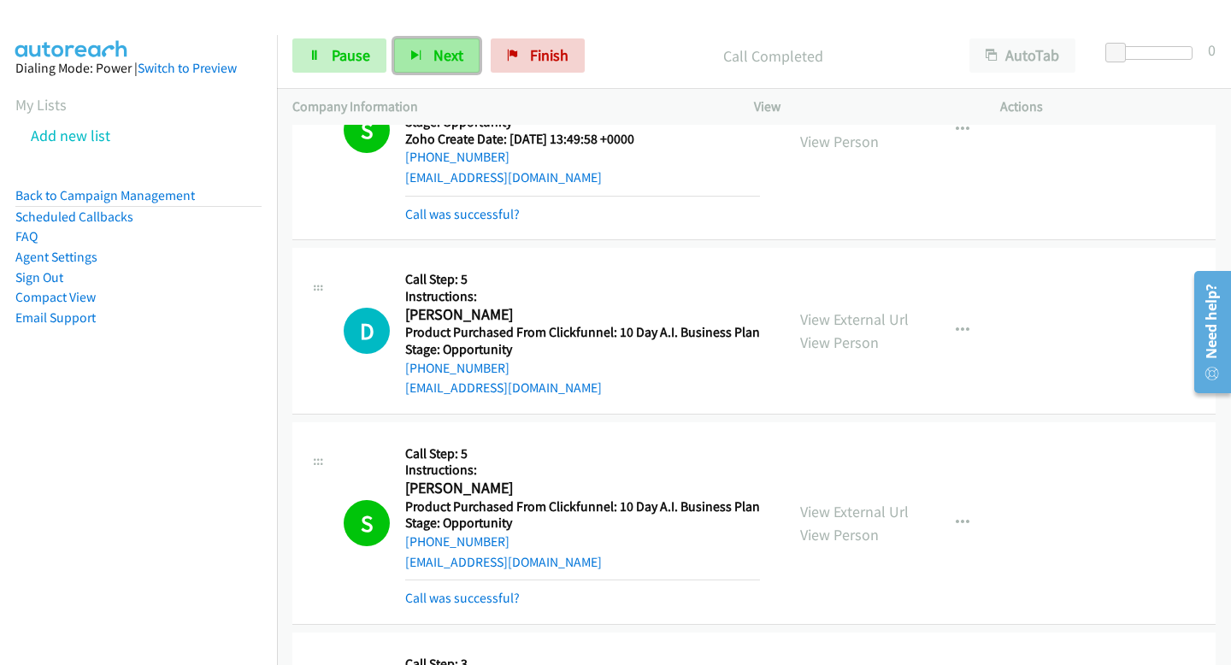
click at [436, 43] on button "Next" at bounding box center [436, 55] width 85 height 34
click at [448, 69] on button "Next" at bounding box center [436, 55] width 85 height 34
click at [414, 54] on icon "button" at bounding box center [416, 56] width 12 height 12
click at [422, 74] on div "Start Calls Pause Next Finish Call Completed AutoTab AutoTab 0" at bounding box center [754, 56] width 954 height 66
click at [420, 52] on button "Next" at bounding box center [436, 55] width 85 height 34
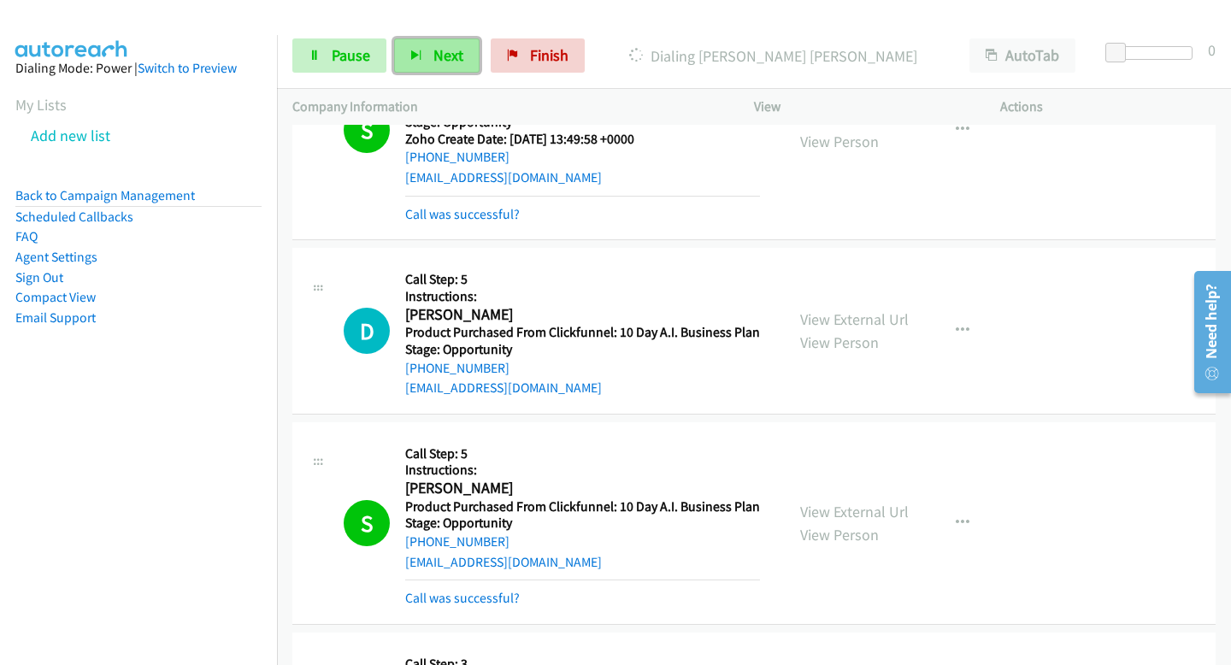
click at [408, 69] on button "Next" at bounding box center [436, 55] width 85 height 34
click at [454, 53] on span "Next" at bounding box center [448, 55] width 30 height 20
click at [417, 50] on icon "button" at bounding box center [416, 56] width 12 height 12
click at [417, 44] on button "Next" at bounding box center [436, 55] width 85 height 34
click at [404, 38] on button "Next" at bounding box center [436, 55] width 85 height 34
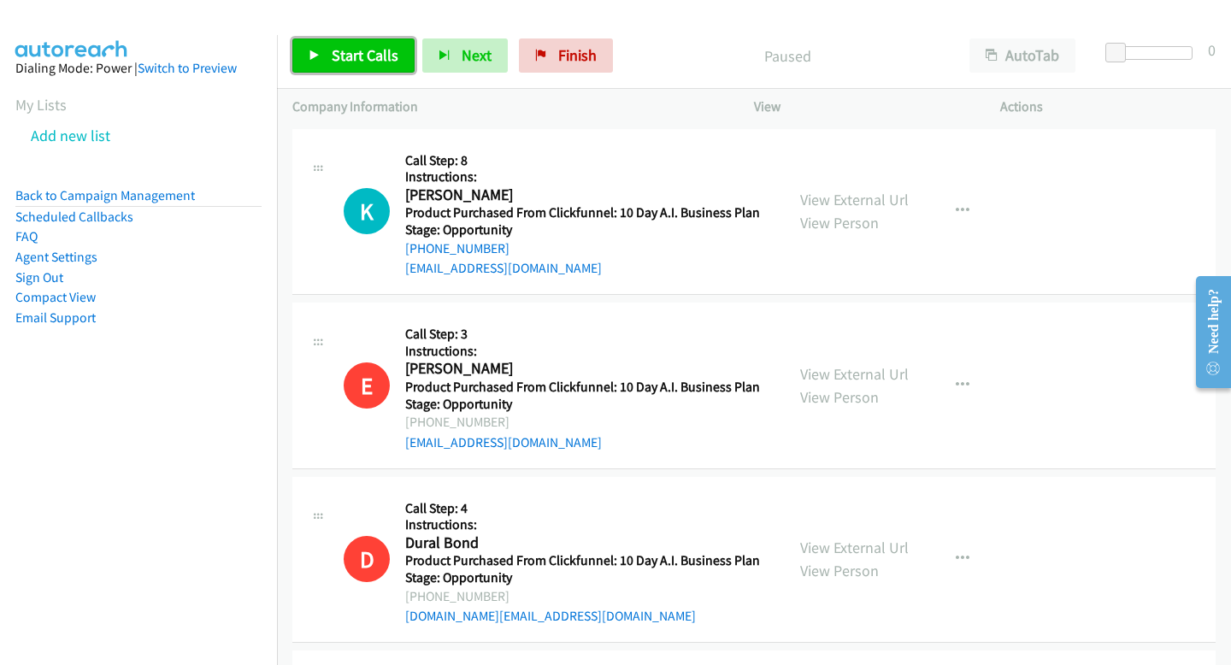
click at [305, 51] on link "Start Calls" at bounding box center [353, 55] width 122 height 34
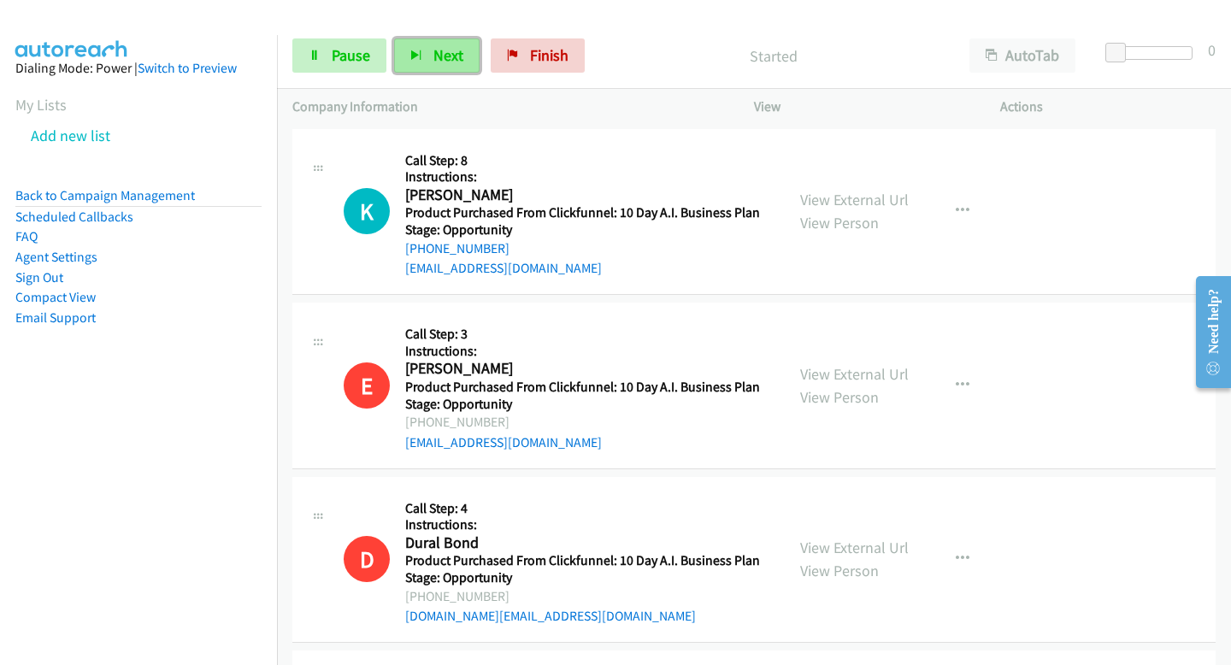
click at [416, 64] on button "Next" at bounding box center [436, 55] width 85 height 34
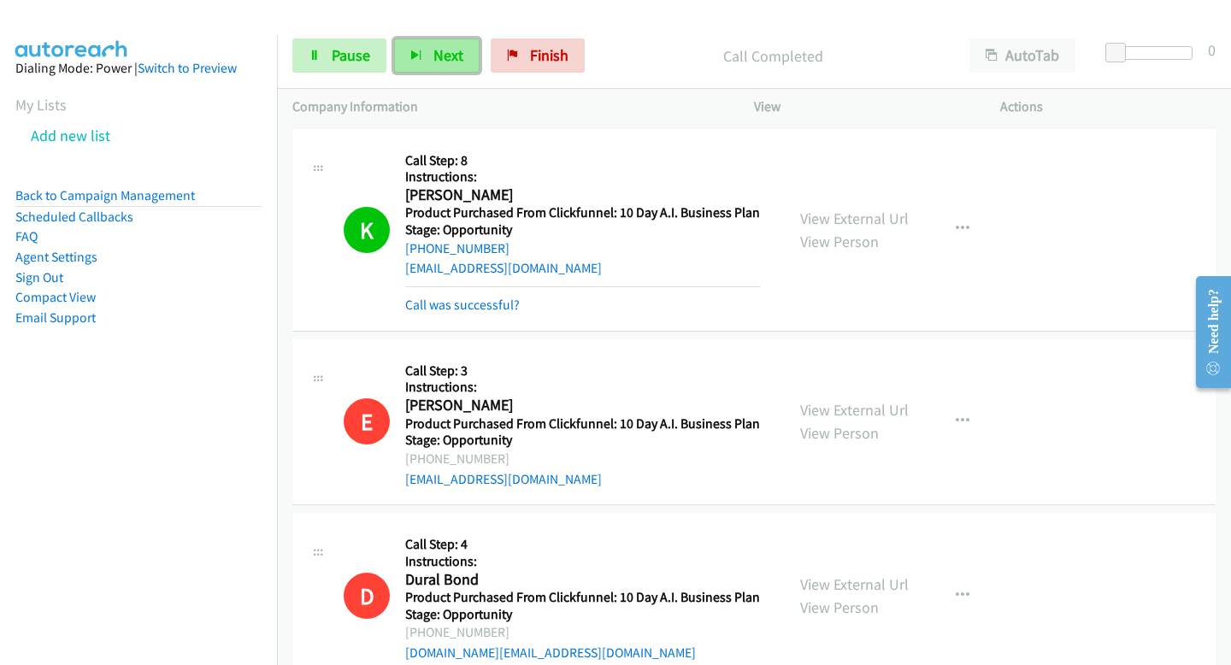
click at [442, 59] on span "Next" at bounding box center [448, 55] width 30 height 20
click at [444, 68] on button "Next" at bounding box center [436, 55] width 85 height 34
click at [451, 56] on span "Next" at bounding box center [448, 55] width 30 height 20
click at [372, 62] on link "Pause" at bounding box center [339, 55] width 94 height 34
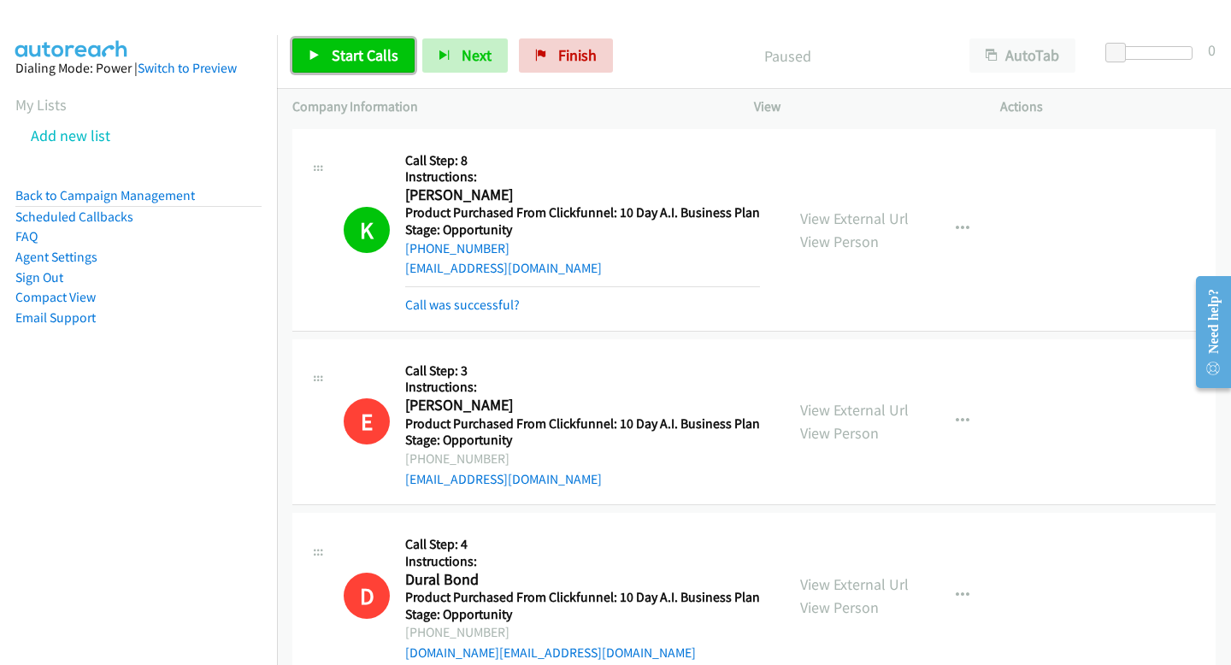
click at [378, 62] on span "Start Calls" at bounding box center [365, 55] width 67 height 20
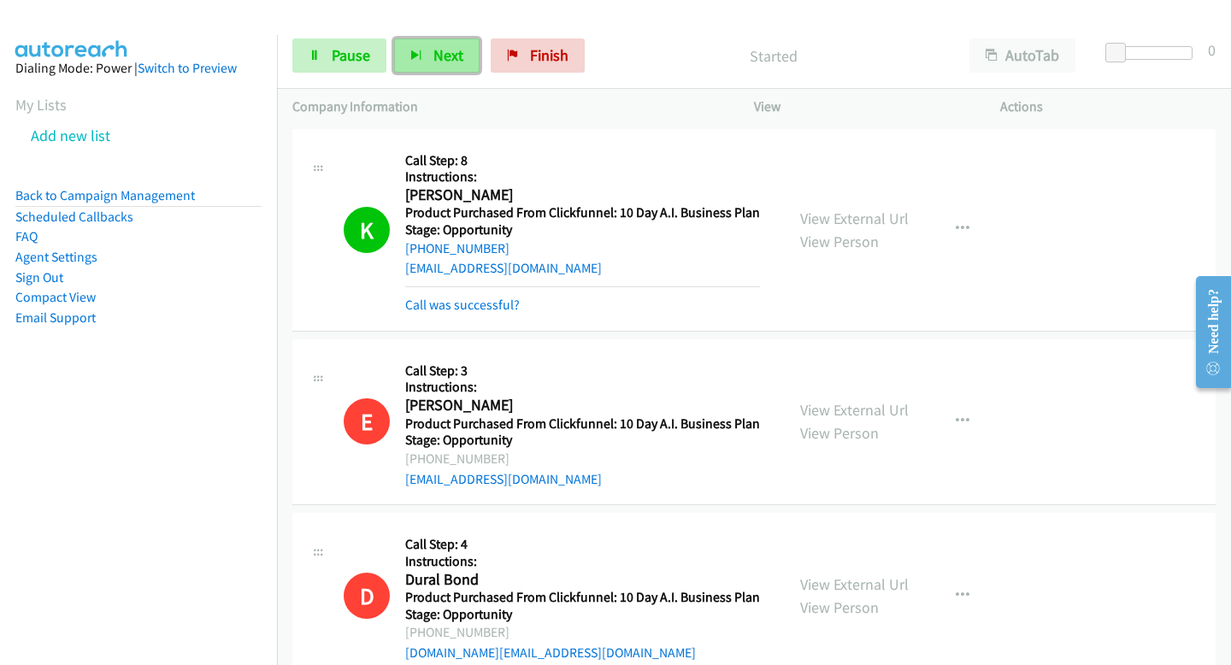
click at [410, 50] on icon "button" at bounding box center [416, 56] width 12 height 12
click at [454, 56] on span "Next" at bounding box center [448, 55] width 30 height 20
click at [445, 72] on button "Next" at bounding box center [436, 55] width 85 height 34
click at [445, 53] on span "Next" at bounding box center [448, 55] width 30 height 20
click at [449, 44] on button "Next" at bounding box center [436, 55] width 85 height 34
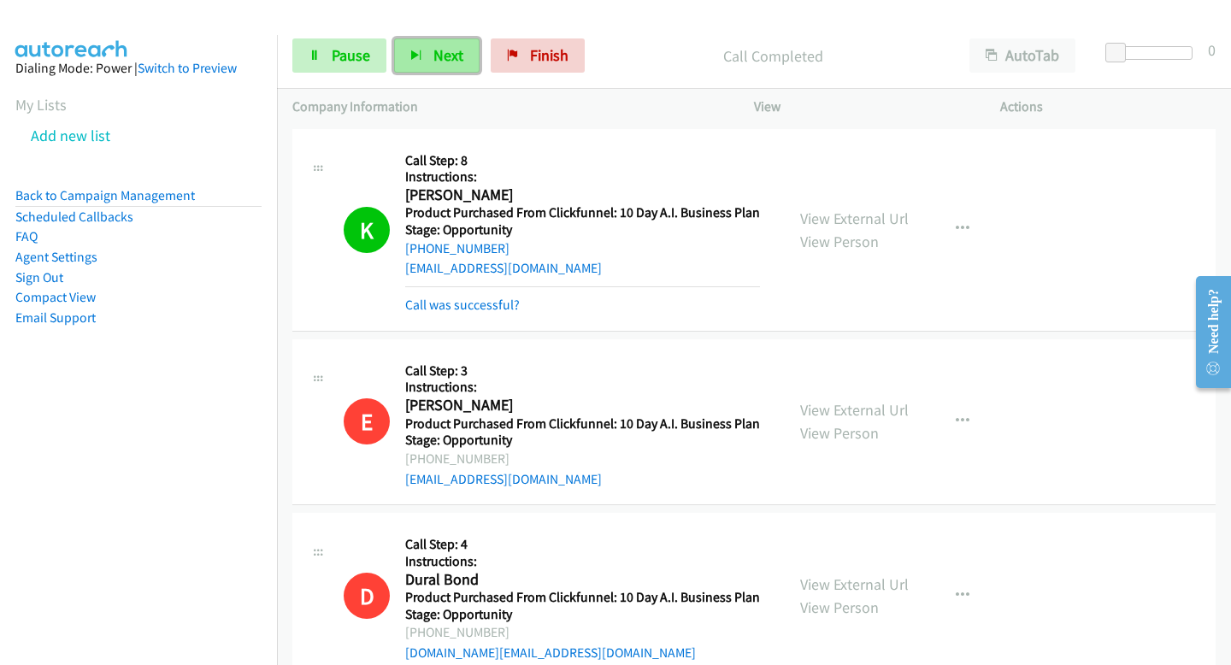
click at [407, 51] on button "Next" at bounding box center [436, 55] width 85 height 34
click at [325, 65] on link "Pause" at bounding box center [339, 55] width 94 height 34
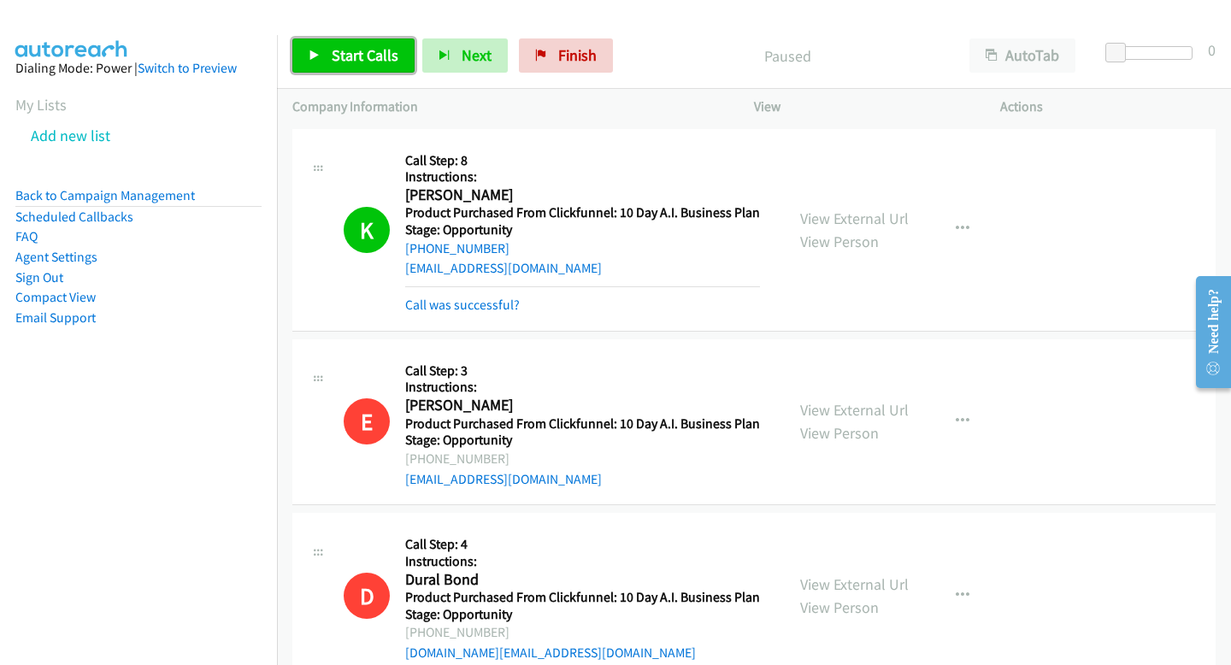
click at [401, 73] on link "Start Calls" at bounding box center [353, 55] width 122 height 34
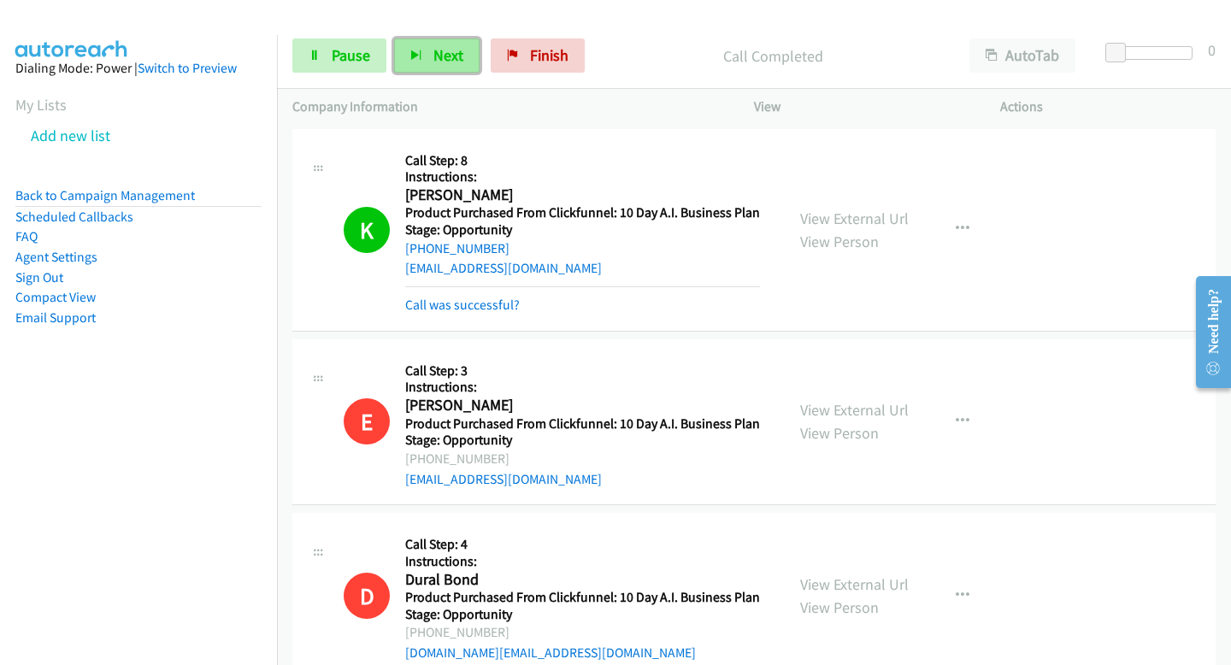
click at [429, 61] on button "Next" at bounding box center [436, 55] width 85 height 34
click at [459, 78] on div "Start Calls Pause Next Finish Call Completed AutoTab AutoTab 0" at bounding box center [754, 56] width 954 height 66
click at [458, 72] on button "Next" at bounding box center [436, 55] width 85 height 34
click at [441, 55] on span "Next" at bounding box center [448, 55] width 30 height 20
click at [465, 56] on button "Next" at bounding box center [436, 55] width 85 height 34
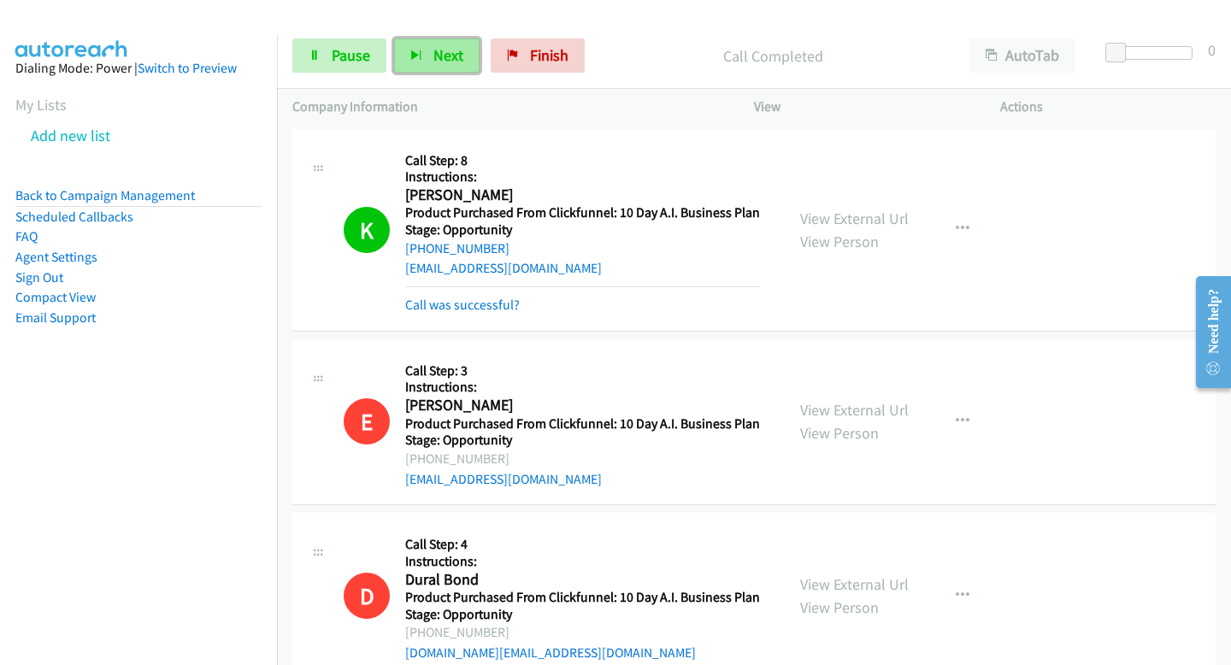
click at [424, 70] on button "Next" at bounding box center [436, 55] width 85 height 34
click at [427, 38] on button "Next" at bounding box center [436, 55] width 85 height 34
click at [427, 44] on button "Next" at bounding box center [436, 55] width 85 height 34
click at [451, 61] on span "Next" at bounding box center [448, 55] width 30 height 20
click at [419, 62] on button "Next" at bounding box center [436, 55] width 85 height 34
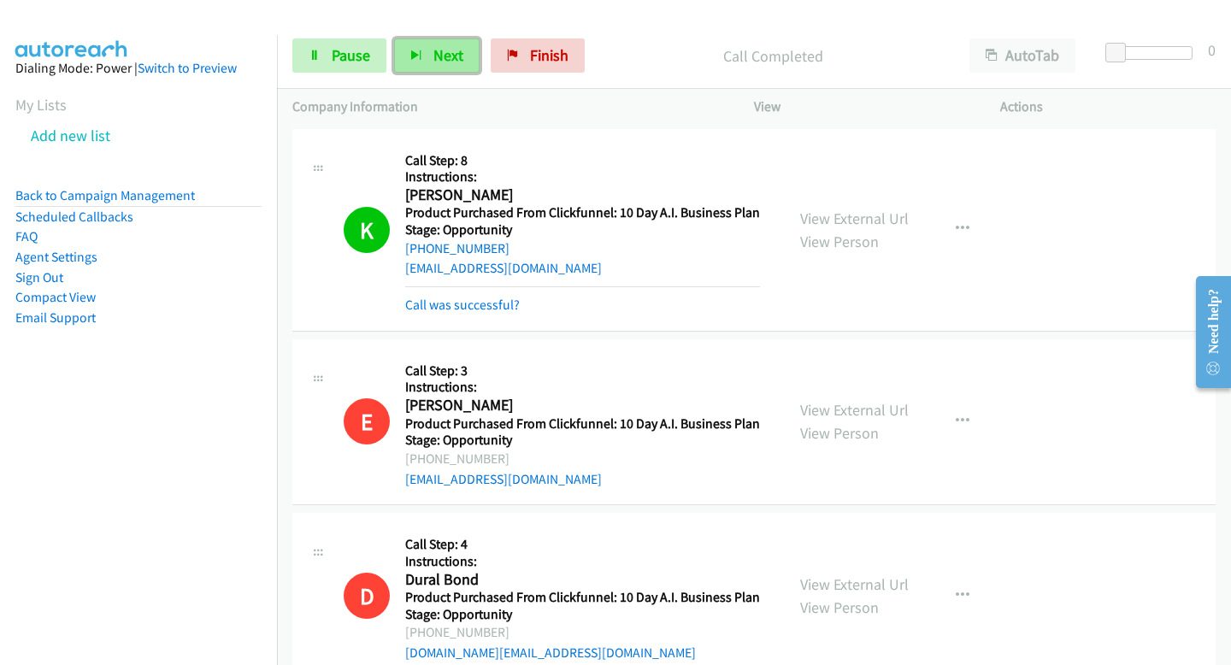
click at [408, 64] on button "Next" at bounding box center [436, 55] width 85 height 34
click at [415, 64] on button "Next" at bounding box center [436, 55] width 85 height 34
click at [422, 68] on button "Next" at bounding box center [436, 55] width 85 height 34
click at [432, 44] on button "Next" at bounding box center [436, 55] width 85 height 34
click at [454, 48] on span "Next" at bounding box center [448, 55] width 30 height 20
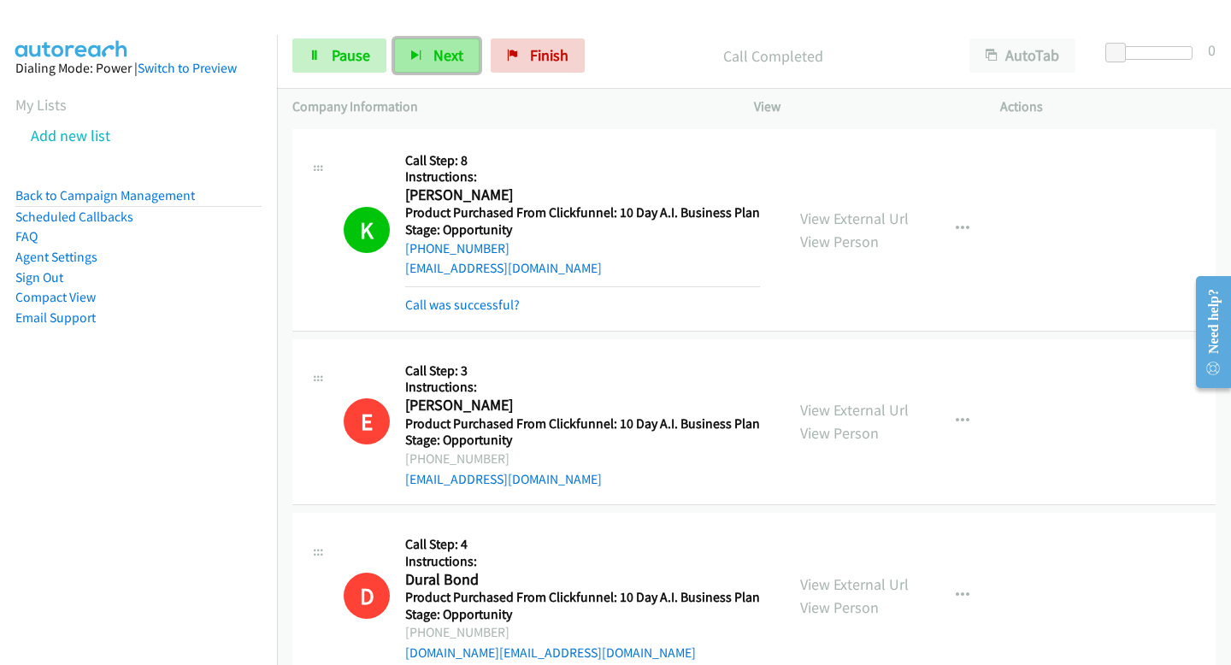
click at [459, 66] on button "Next" at bounding box center [436, 55] width 85 height 34
click at [409, 43] on button "Next" at bounding box center [436, 55] width 85 height 34
click at [420, 58] on icon "button" at bounding box center [416, 56] width 12 height 12
click at [410, 73] on button "Next" at bounding box center [436, 55] width 85 height 34
click at [452, 57] on span "Next" at bounding box center [448, 55] width 30 height 20
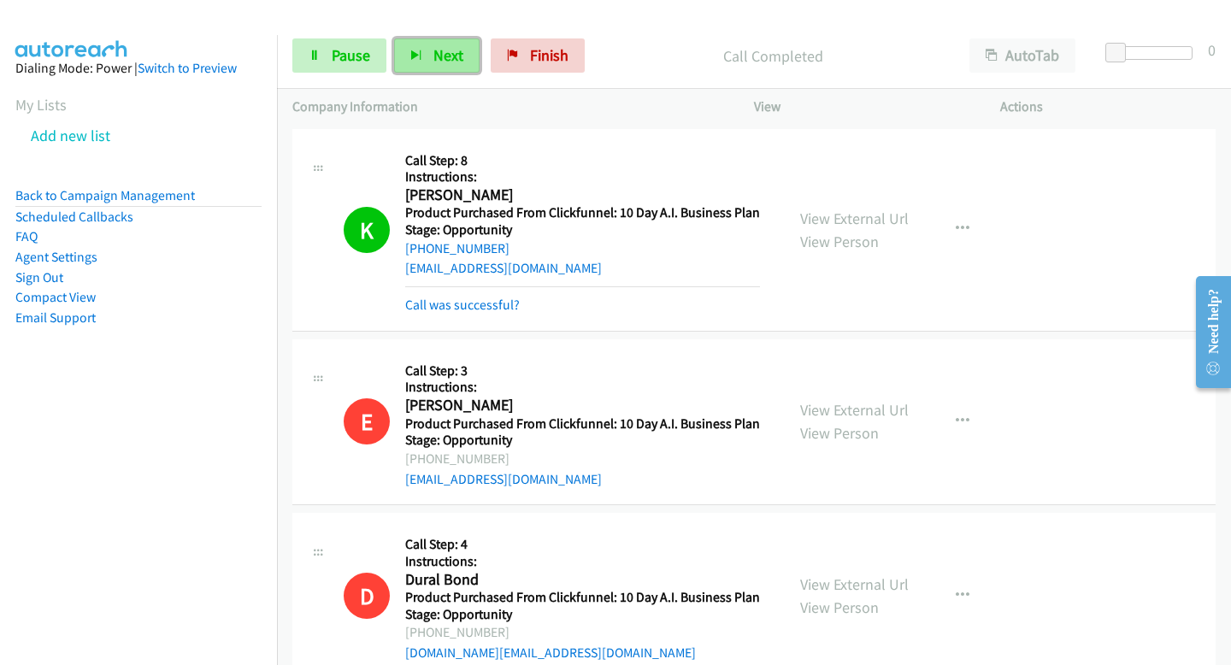
click at [405, 52] on button "Next" at bounding box center [436, 55] width 85 height 34
click at [438, 62] on span "Next" at bounding box center [448, 55] width 30 height 20
click at [459, 58] on span "Next" at bounding box center [448, 55] width 30 height 20
click at [442, 72] on button "Next" at bounding box center [436, 55] width 85 height 34
click at [461, 80] on div "Start Calls Pause Next Finish Call Completed AutoTab AutoTab 0" at bounding box center [754, 56] width 954 height 66
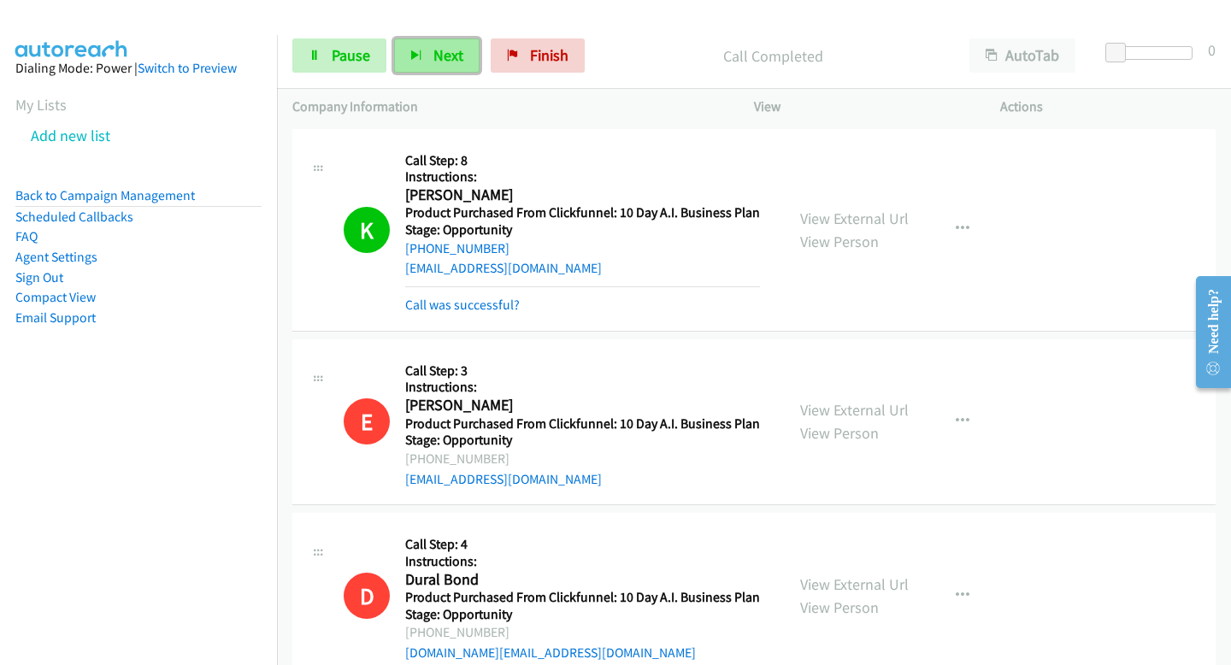
click at [456, 66] on button "Next" at bounding box center [436, 55] width 85 height 34
click at [443, 52] on span "Next" at bounding box center [448, 55] width 30 height 20
click at [454, 68] on button "Next" at bounding box center [436, 55] width 85 height 34
click at [454, 67] on button "Next" at bounding box center [436, 55] width 85 height 34
click at [455, 68] on button "Next" at bounding box center [436, 55] width 85 height 34
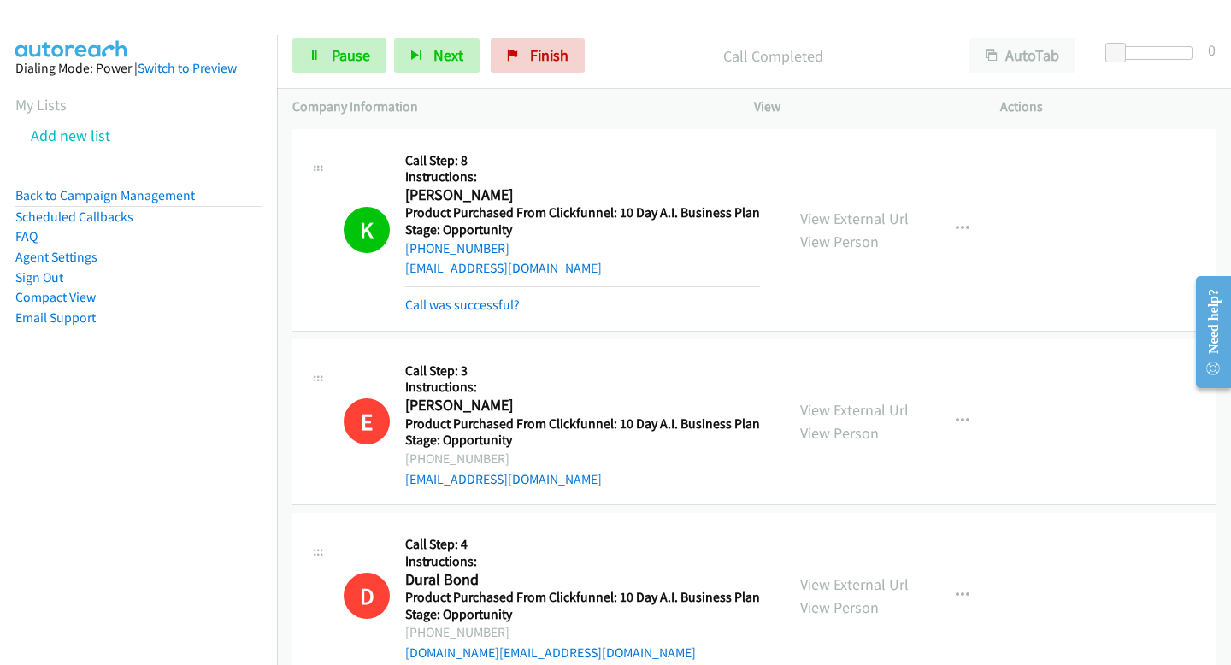
click at [434, 37] on div "Start Calls Pause Next Finish Call Completed AutoTab AutoTab 0" at bounding box center [754, 56] width 954 height 66
click at [441, 57] on span "Next" at bounding box center [448, 55] width 30 height 20
click at [461, 54] on button "Next" at bounding box center [436, 55] width 85 height 34
